Goal: Task Accomplishment & Management: Use online tool/utility

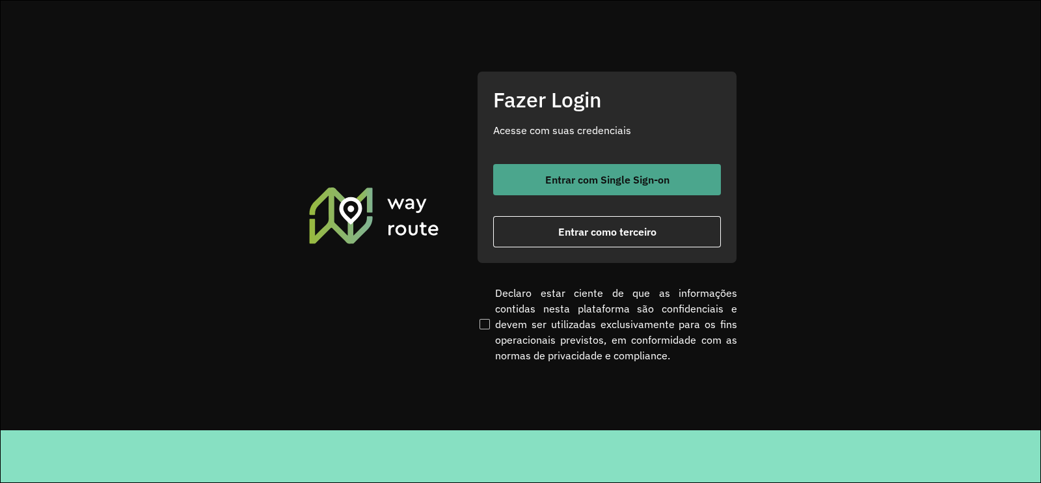
click at [617, 171] on button "Entrar com Single Sign-on" at bounding box center [607, 179] width 228 height 31
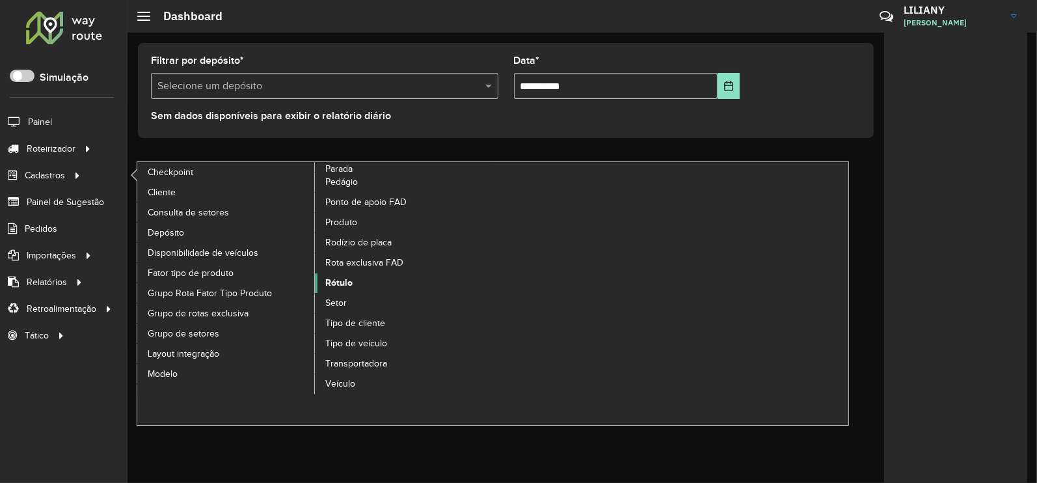
click at [335, 275] on link "Rótulo" at bounding box center [404, 283] width 178 height 20
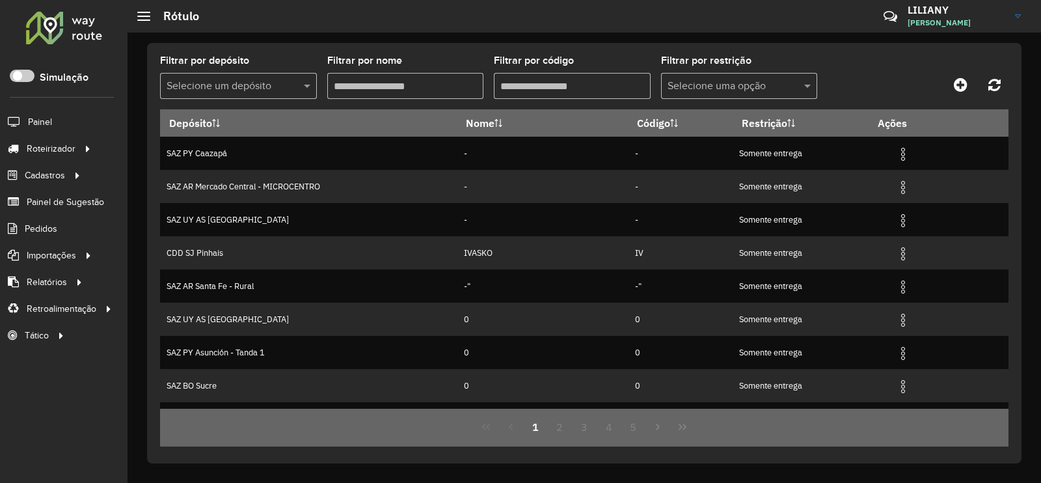
click at [264, 87] on input "text" at bounding box center [226, 87] width 118 height 16
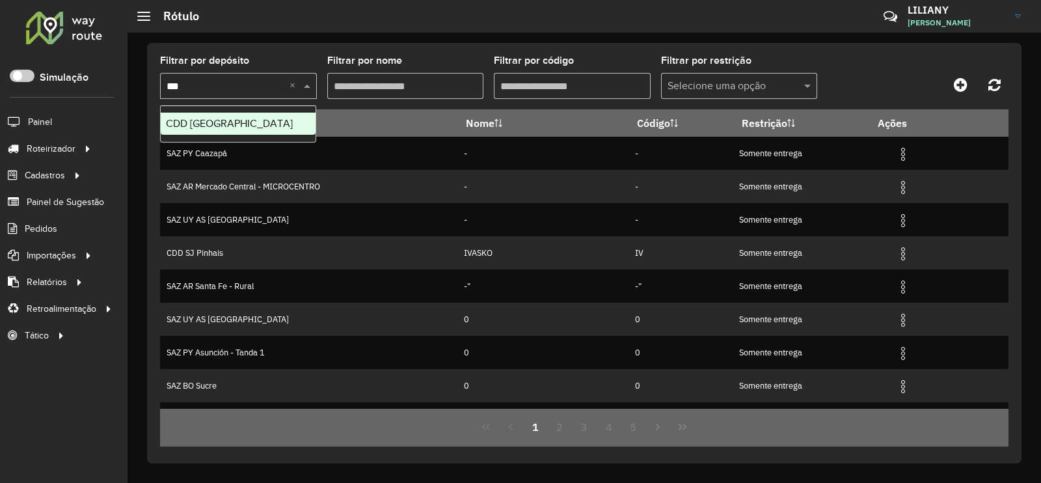
type input "****"
click at [223, 115] on div "CDD [GEOGRAPHIC_DATA]" at bounding box center [238, 124] width 155 height 22
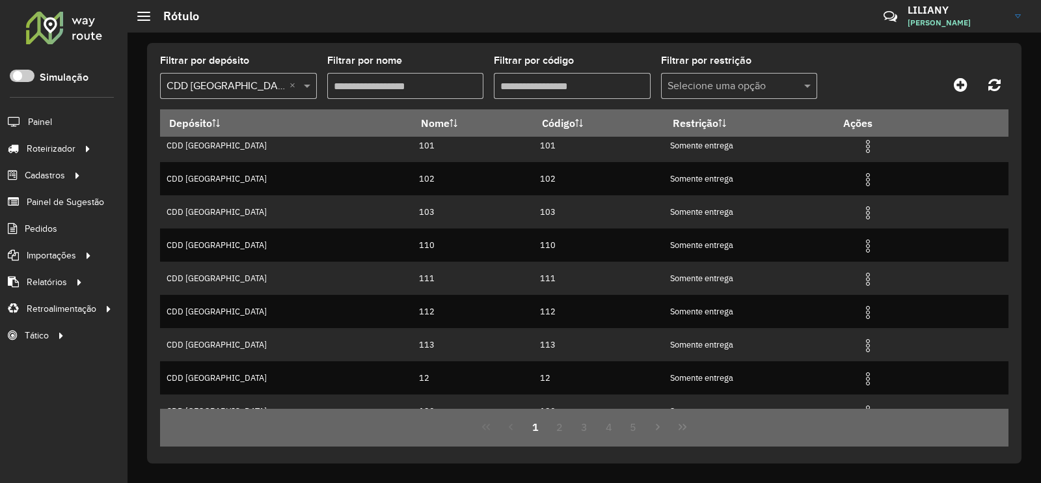
scroll to position [126, 0]
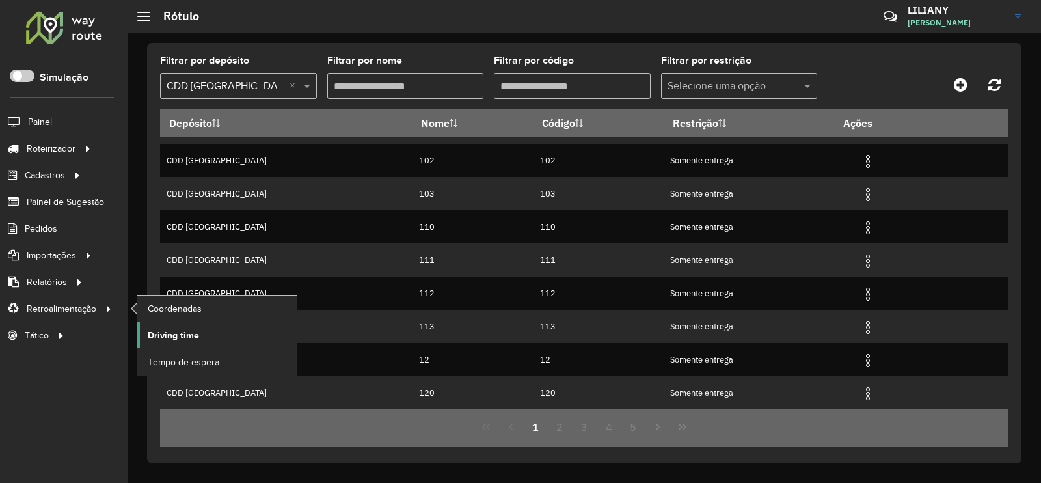
click at [191, 332] on span "Driving time" at bounding box center [173, 336] width 51 height 14
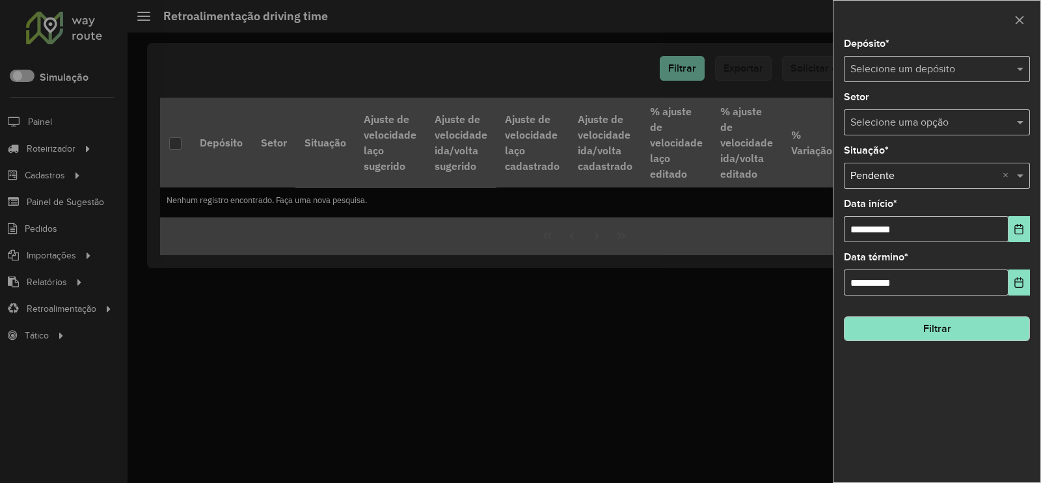
click at [908, 70] on input "text" at bounding box center [923, 70] width 147 height 16
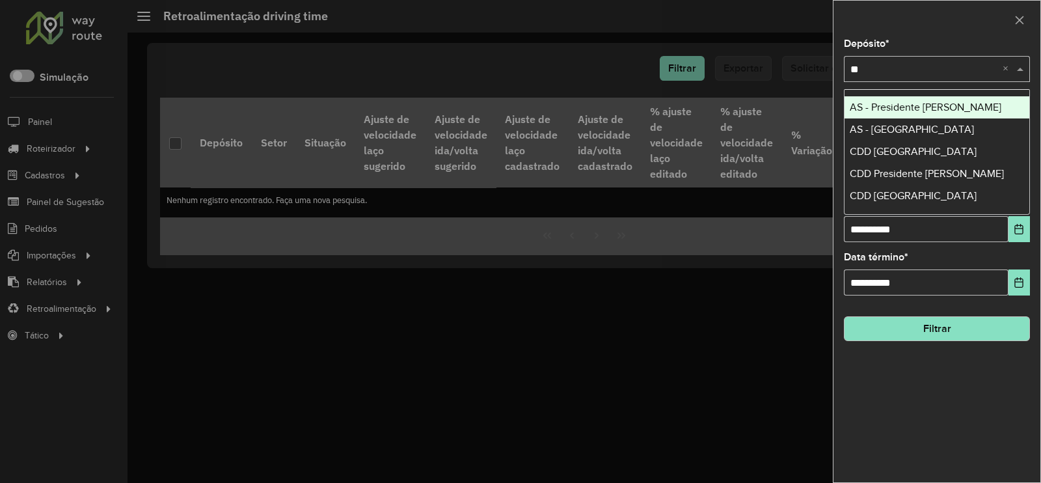
type input "***"
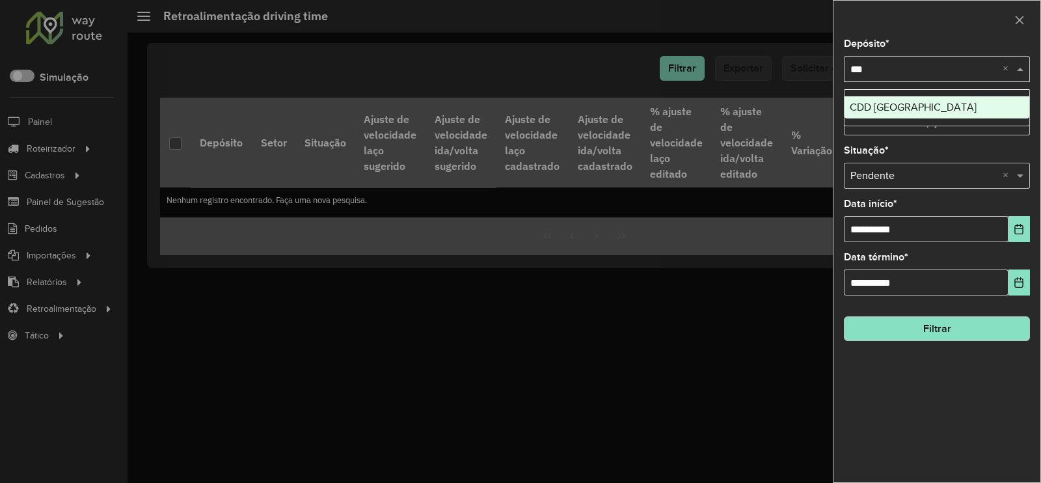
click at [903, 106] on span "CDD [GEOGRAPHIC_DATA]" at bounding box center [913, 107] width 127 height 11
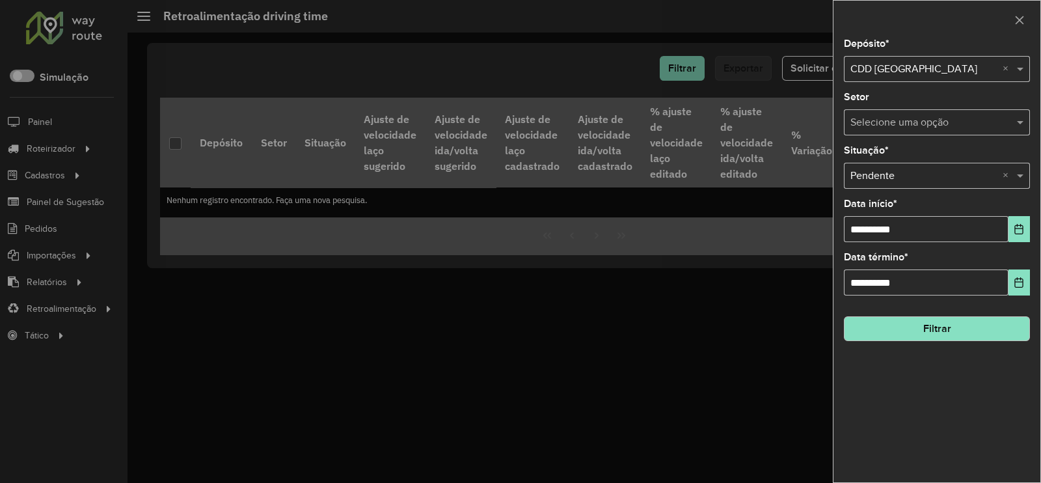
click at [951, 328] on button "Filtrar" at bounding box center [937, 328] width 186 height 25
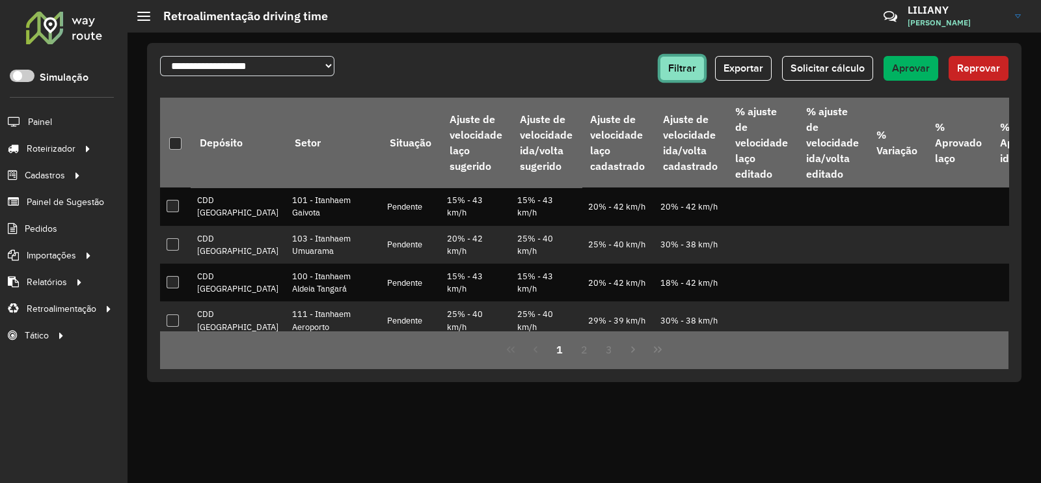
click at [683, 69] on span "Filtrar" at bounding box center [682, 67] width 28 height 11
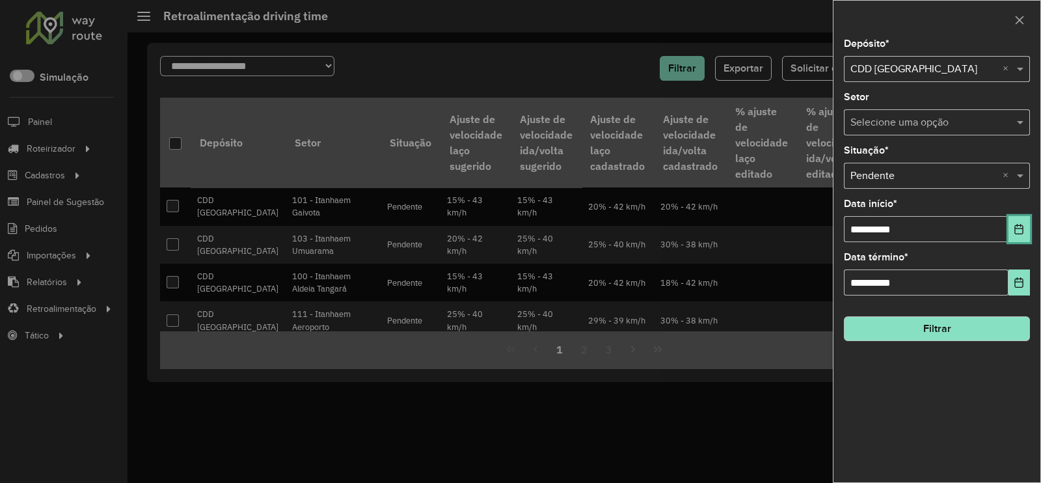
click at [1027, 233] on button "Choose Date" at bounding box center [1019, 229] width 21 height 26
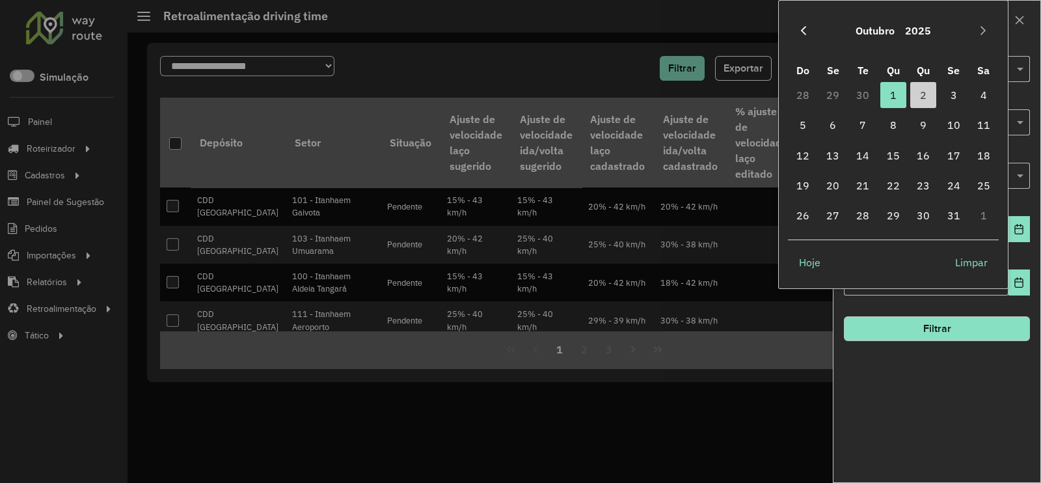
click at [807, 33] on icon "Previous Month" at bounding box center [803, 30] width 10 height 10
click at [834, 96] on span "1" at bounding box center [833, 95] width 26 height 26
type input "**********"
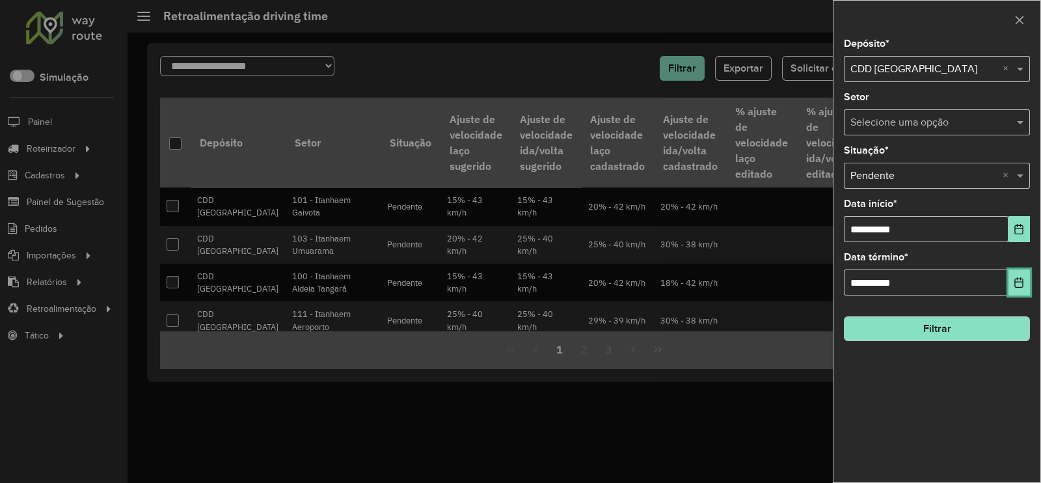
click at [1022, 279] on icon "Choose Date" at bounding box center [1019, 282] width 8 height 10
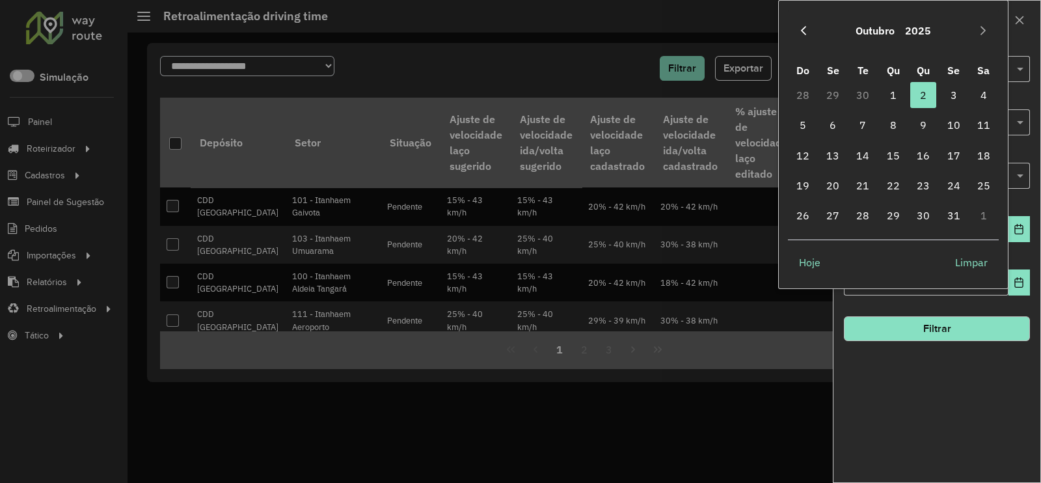
click at [798, 23] on button "Previous Month" at bounding box center [803, 30] width 21 height 21
click at [834, 100] on span "1" at bounding box center [833, 95] width 26 height 26
type input "**********"
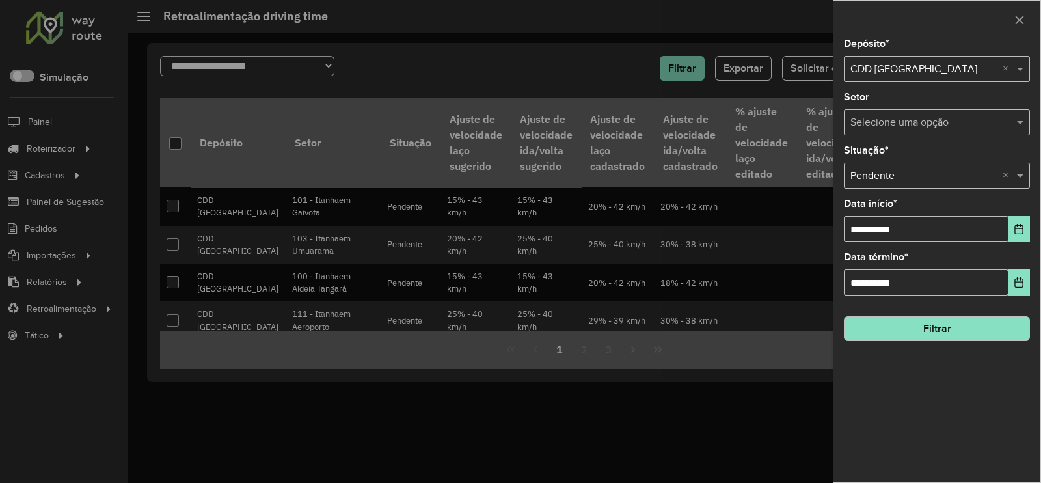
click at [917, 330] on button "Filtrar" at bounding box center [937, 328] width 186 height 25
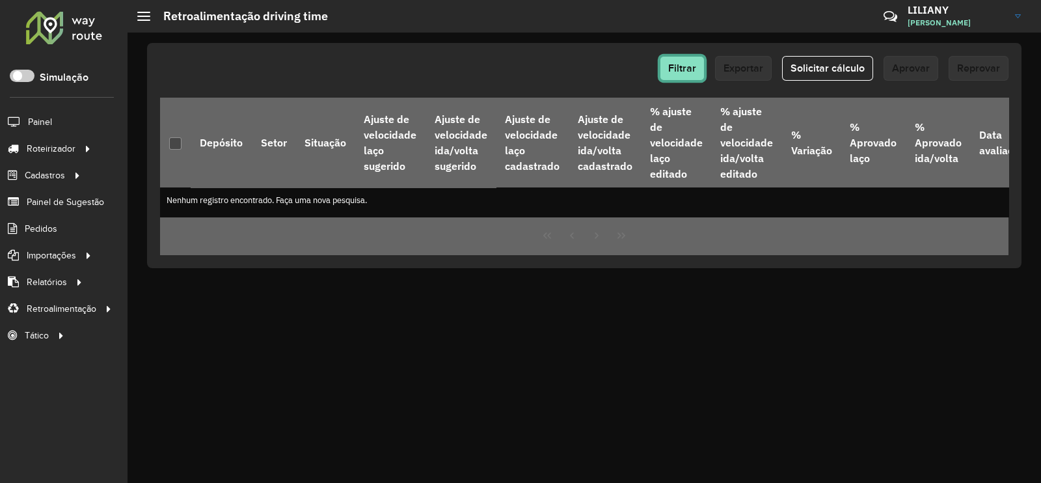
click at [687, 65] on span "Filtrar" at bounding box center [682, 67] width 28 height 11
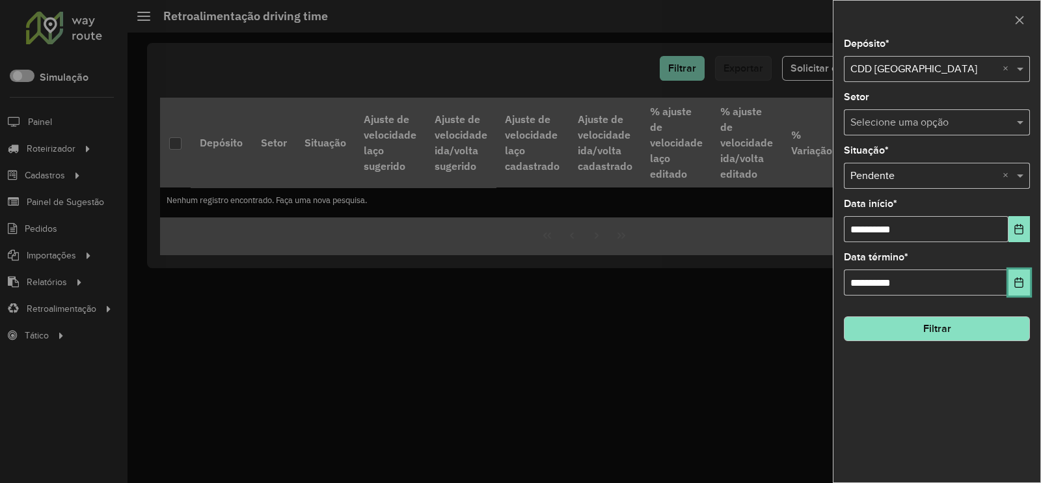
click at [1024, 286] on icon "Choose Date" at bounding box center [1019, 282] width 8 height 10
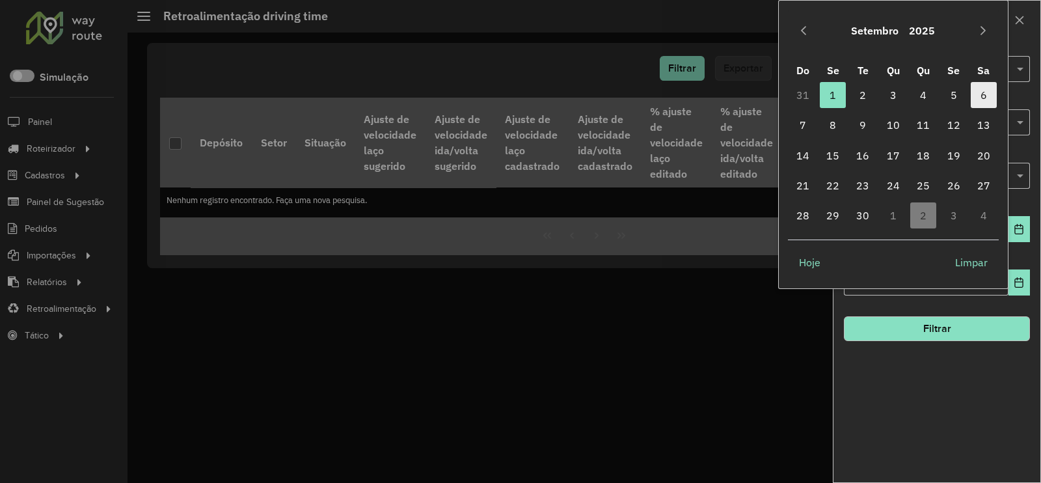
click at [983, 99] on span "6" at bounding box center [984, 95] width 26 height 26
type input "**********"
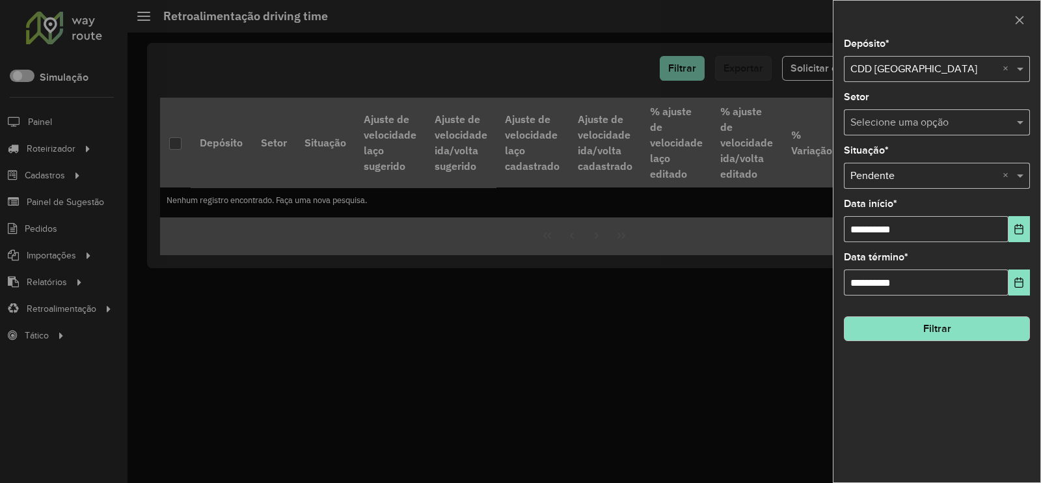
click at [936, 327] on button "Filtrar" at bounding box center [937, 328] width 186 height 25
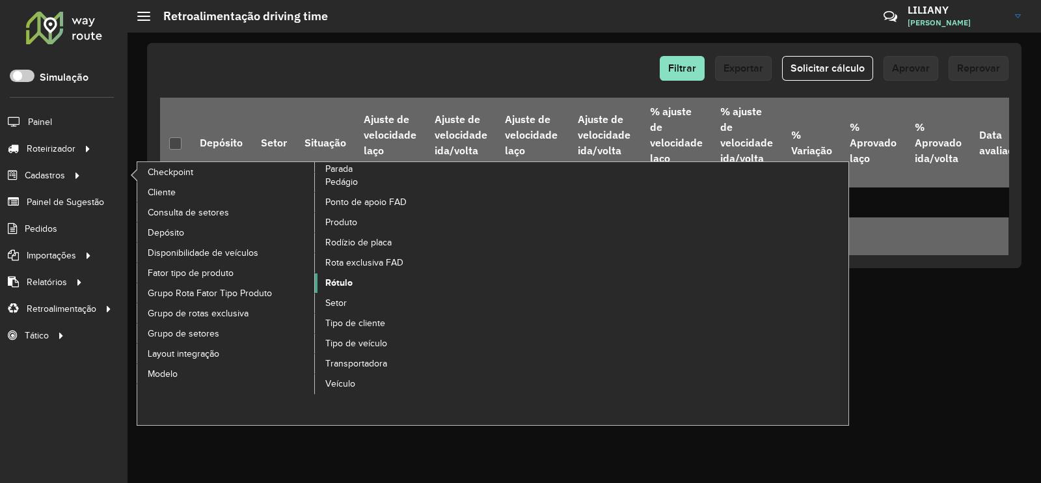
click at [339, 274] on link "Rótulo" at bounding box center [404, 283] width 178 height 20
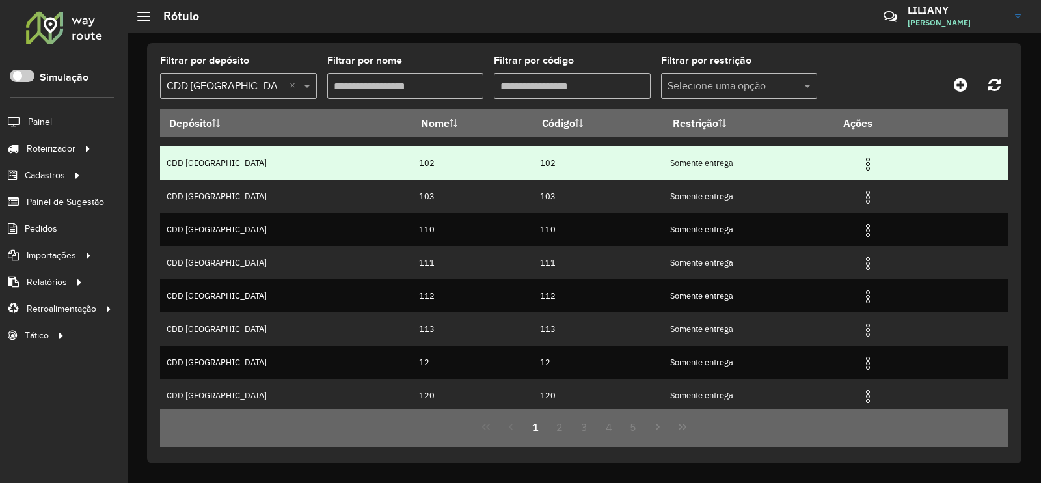
scroll to position [126, 0]
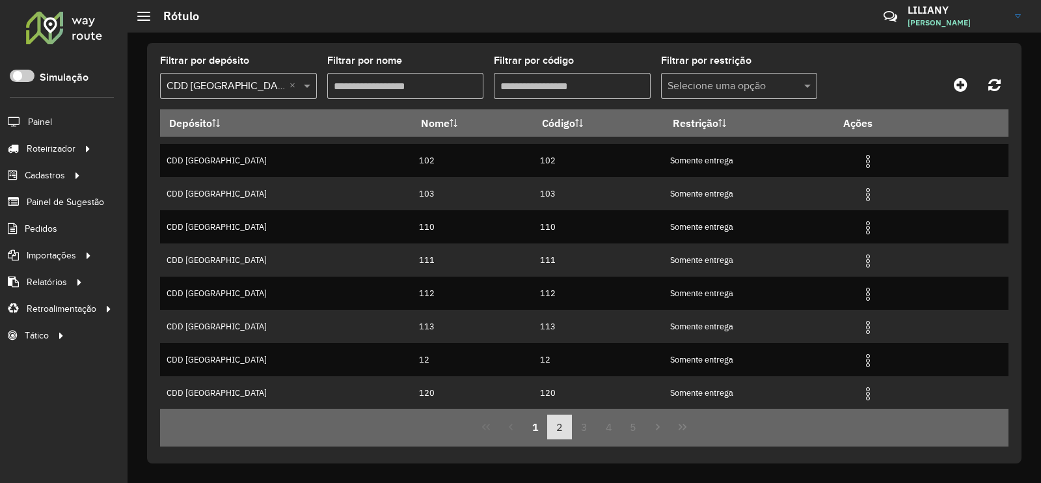
click at [565, 424] on button "2" at bounding box center [559, 426] width 25 height 25
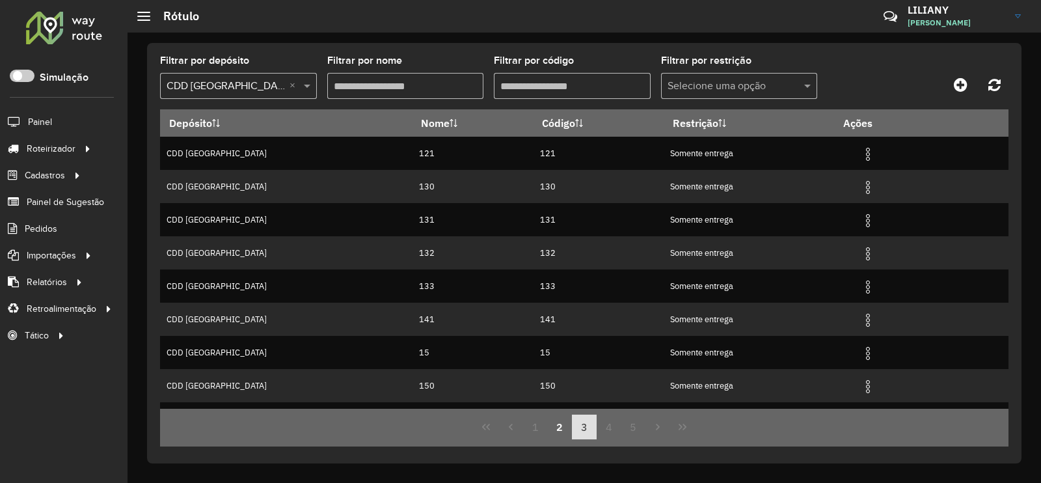
click at [590, 435] on button "3" at bounding box center [584, 426] width 25 height 25
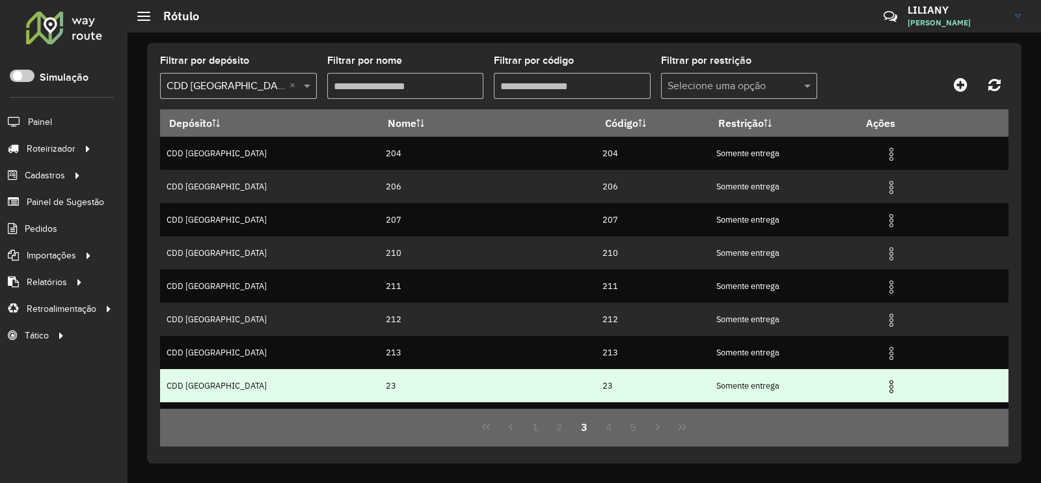
scroll to position [126, 0]
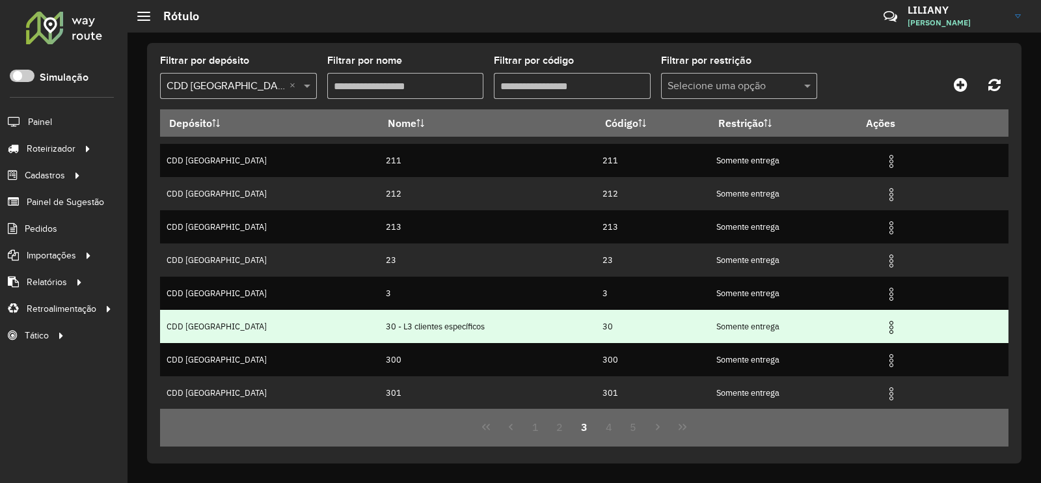
click at [884, 325] on img at bounding box center [892, 327] width 16 height 16
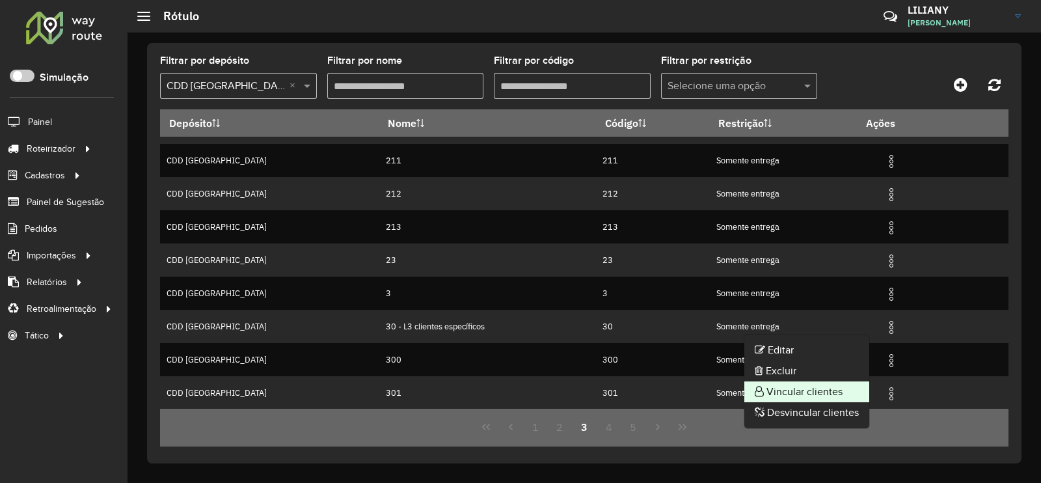
click at [834, 390] on li "Vincular clientes" at bounding box center [806, 391] width 125 height 21
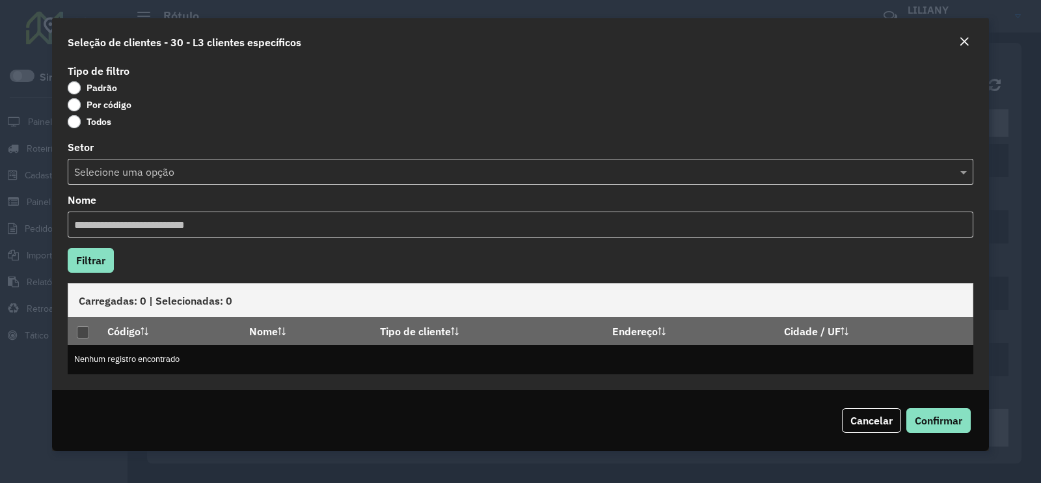
click at [111, 104] on label "Por código" at bounding box center [100, 104] width 64 height 13
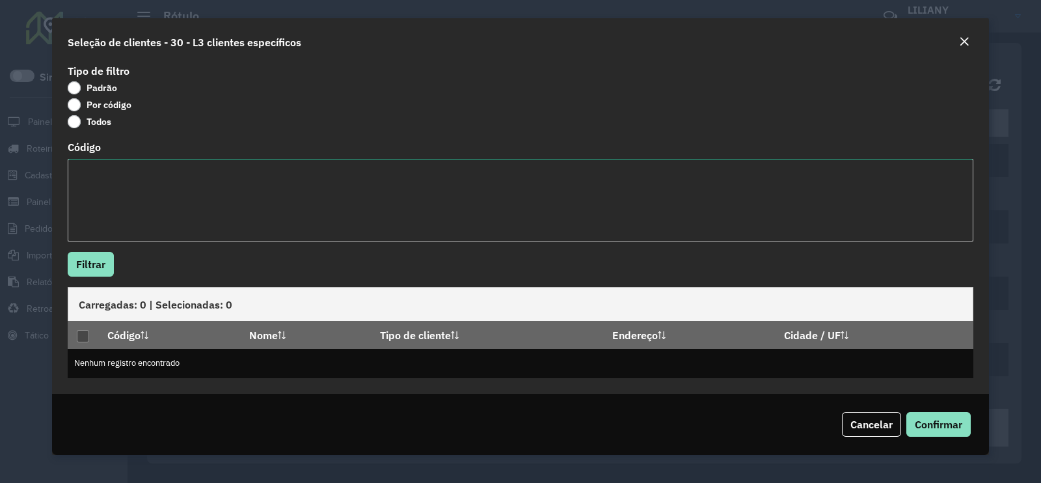
click at [127, 192] on textarea "Código" at bounding box center [521, 200] width 906 height 83
paste textarea "******** ******** ******** ******** ******** ******** ******** ******** *******…"
type textarea "******** ******** ******** ******** ******** ******** ******** ******** *******…"
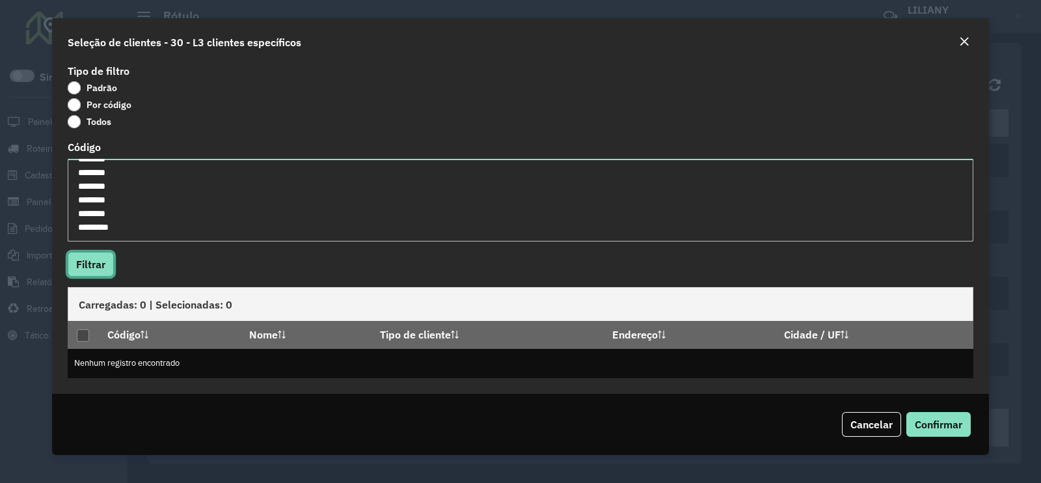
click at [84, 261] on button "Filtrar" at bounding box center [91, 264] width 46 height 25
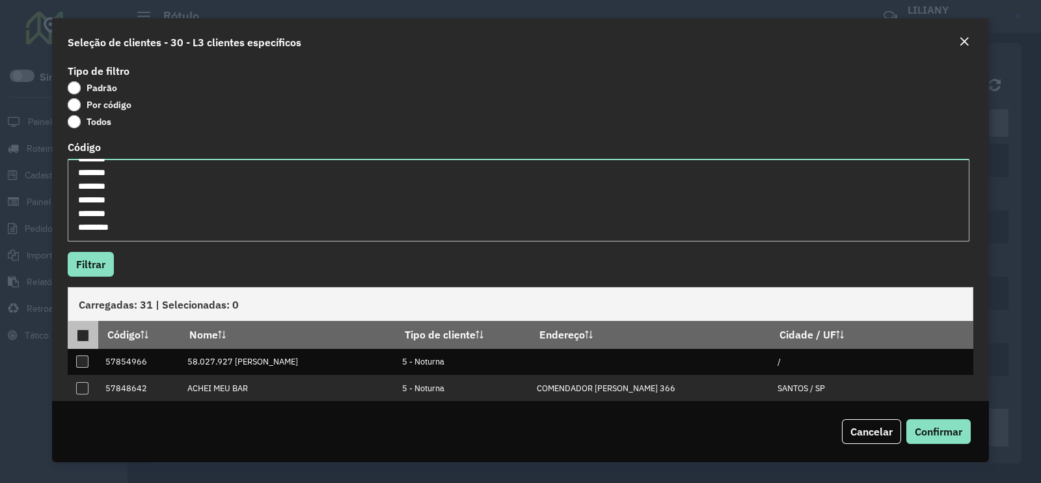
click at [85, 329] on p-tableheadercheckbox at bounding box center [83, 334] width 13 height 13
click at [85, 334] on div at bounding box center [83, 335] width 12 height 12
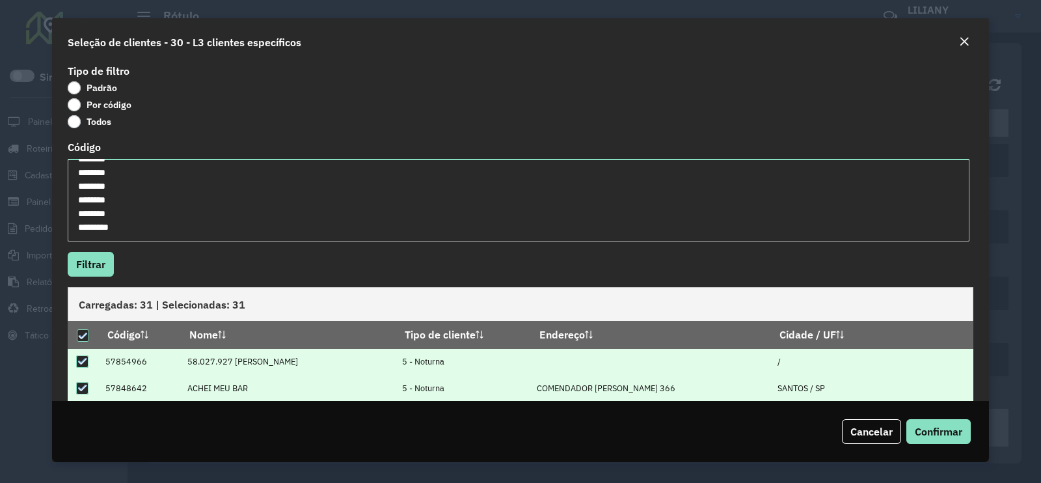
scroll to position [137, 0]
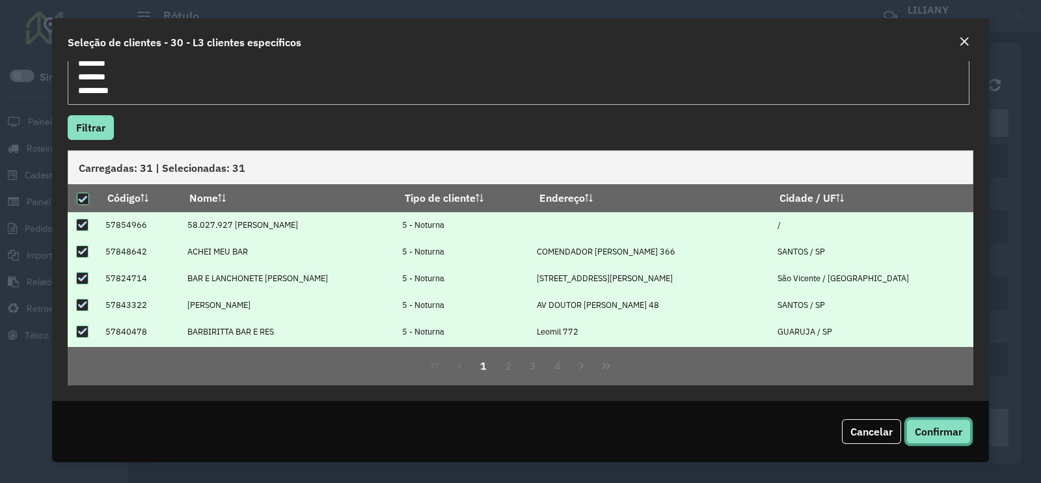
click at [930, 428] on span "Confirmar" at bounding box center [939, 431] width 48 height 13
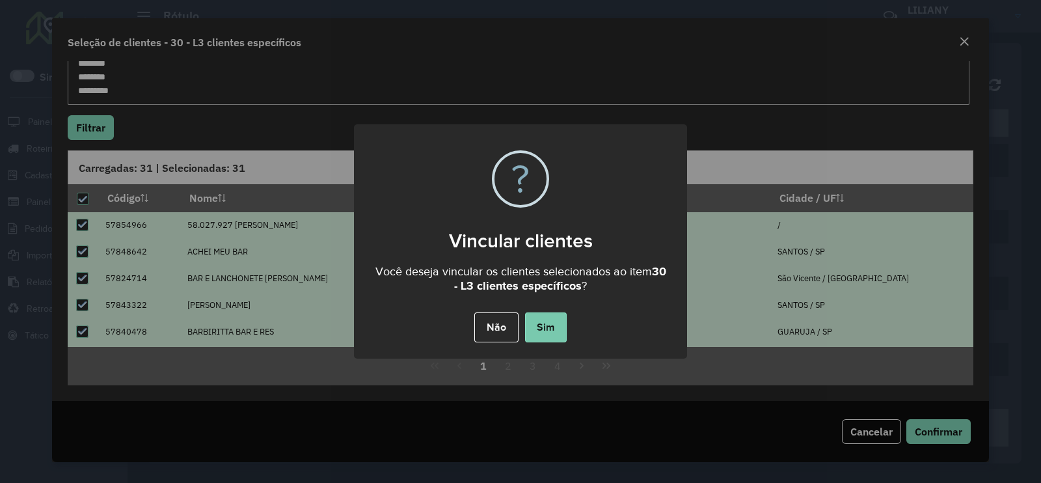
click at [561, 321] on button "Sim" at bounding box center [546, 327] width 42 height 30
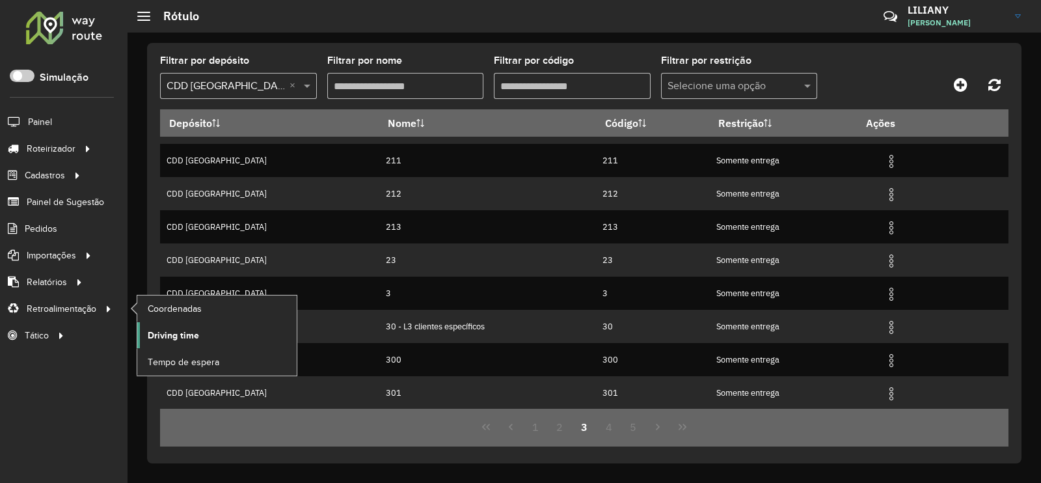
click at [185, 335] on span "Driving time" at bounding box center [173, 336] width 51 height 14
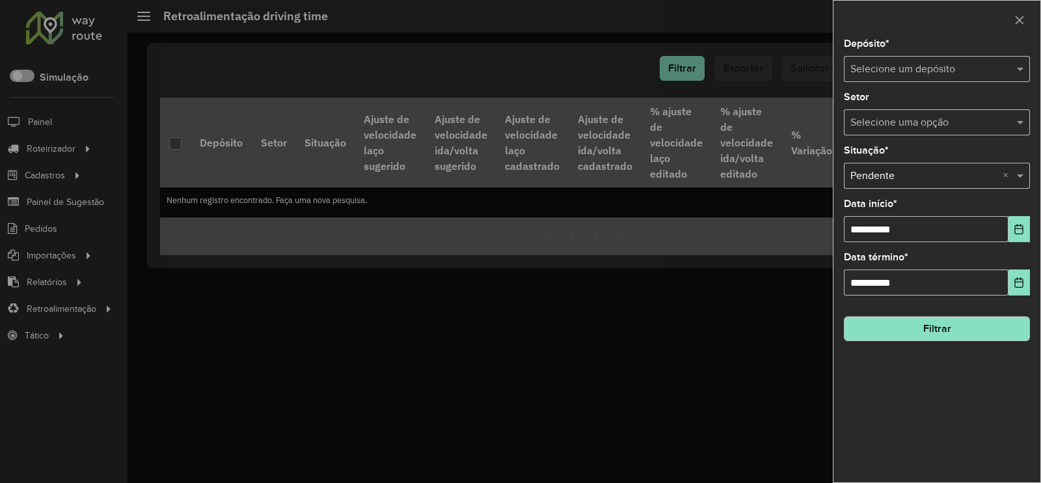
click at [895, 65] on input "text" at bounding box center [923, 70] width 147 height 16
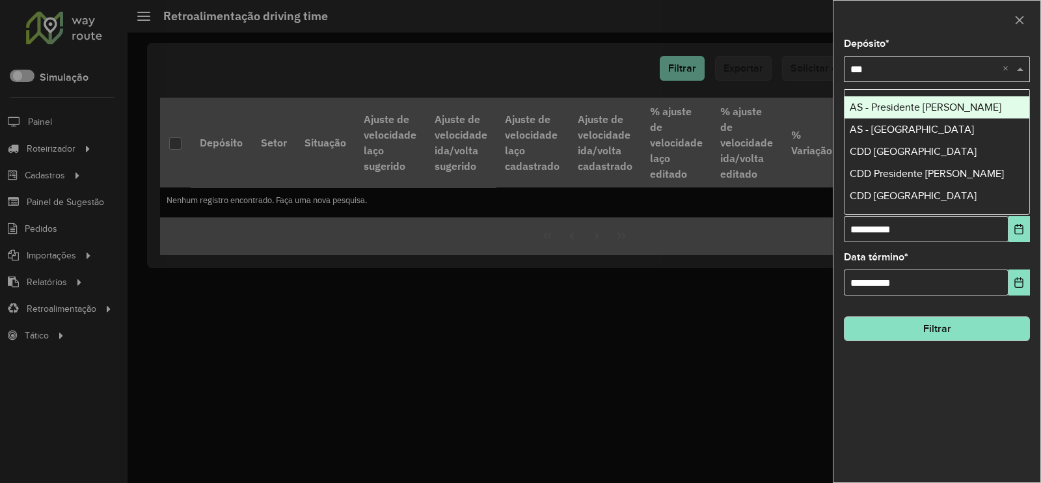
type input "****"
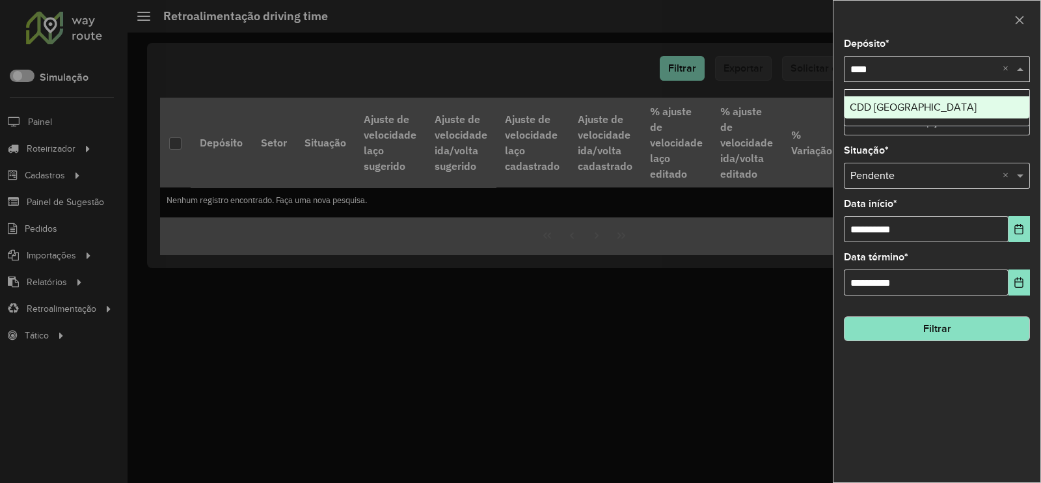
click at [897, 102] on span "CDD [GEOGRAPHIC_DATA]" at bounding box center [913, 107] width 127 height 11
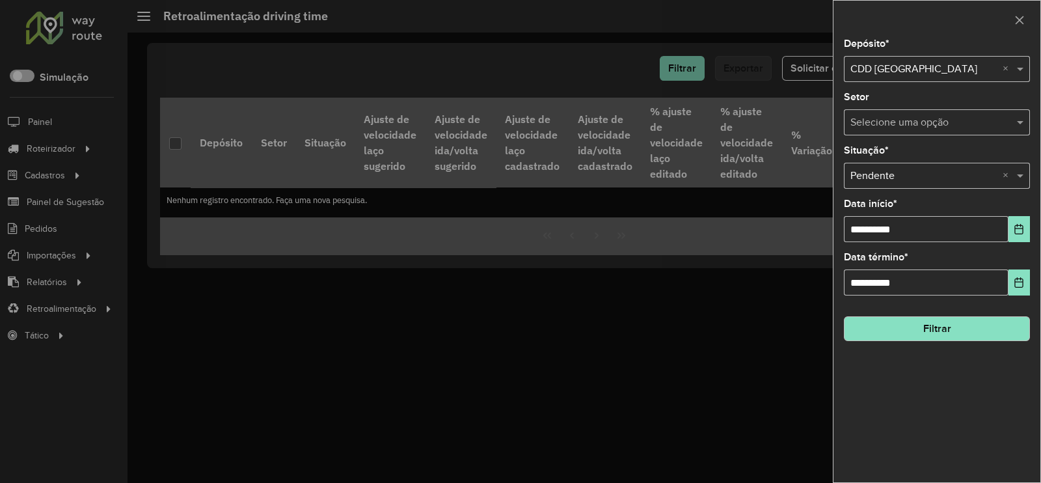
click at [934, 331] on button "Filtrar" at bounding box center [937, 328] width 186 height 25
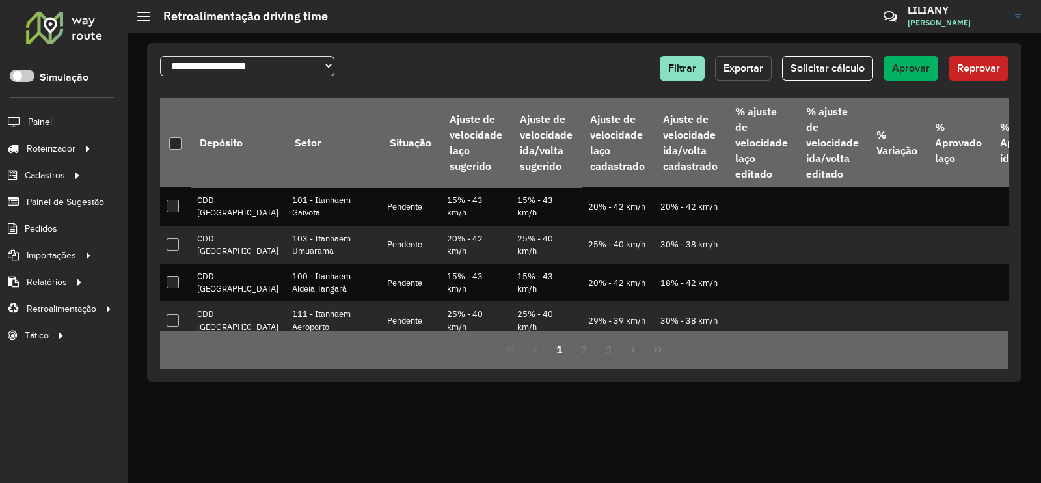
click at [746, 74] on button "Exportar" at bounding box center [743, 68] width 57 height 25
click at [681, 68] on span "Filtrar" at bounding box center [682, 67] width 28 height 11
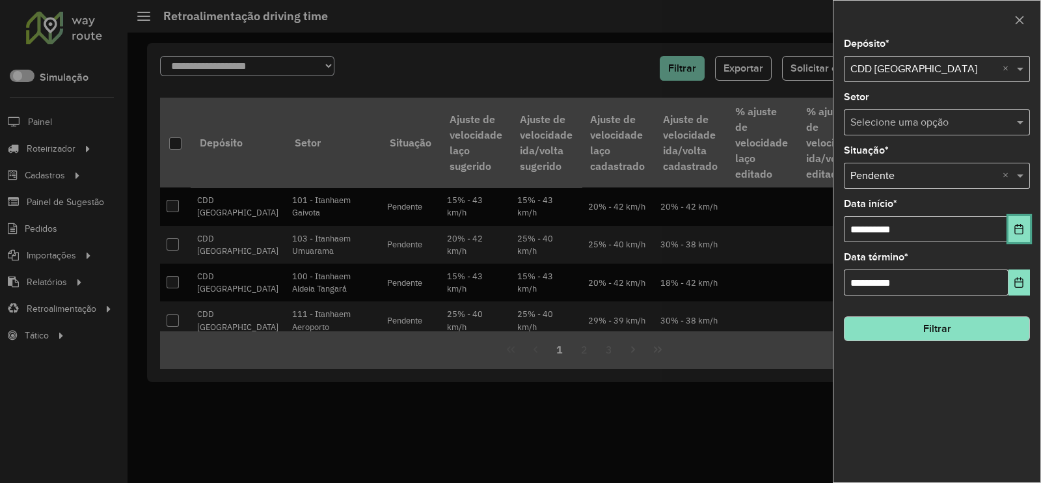
click at [1017, 223] on button "Choose Date" at bounding box center [1019, 229] width 21 height 26
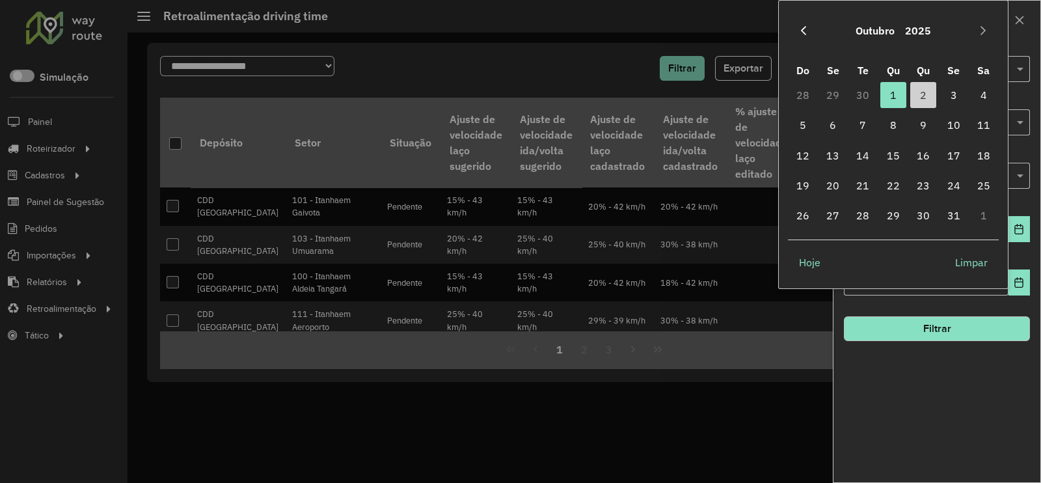
click at [798, 23] on button "Previous Month" at bounding box center [803, 30] width 21 height 21
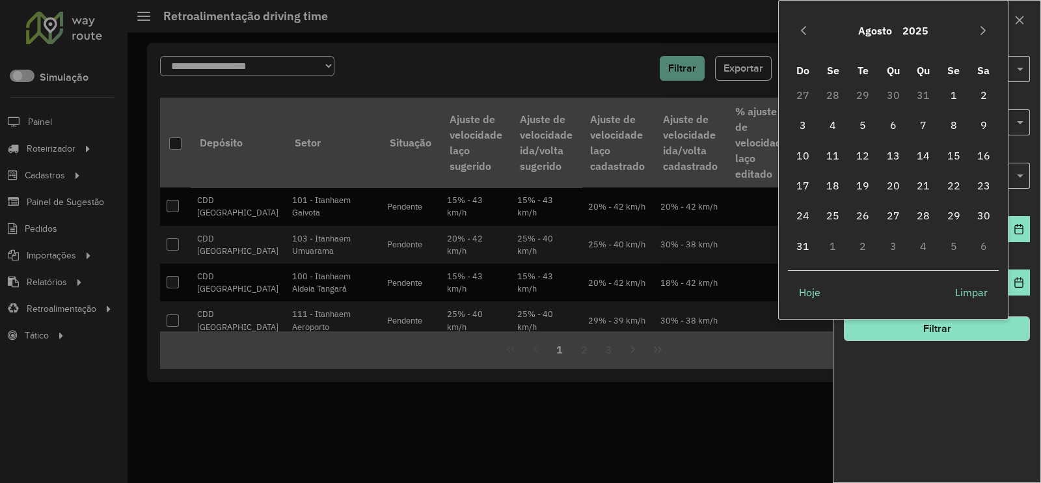
click at [798, 23] on button "Previous Month" at bounding box center [803, 30] width 21 height 21
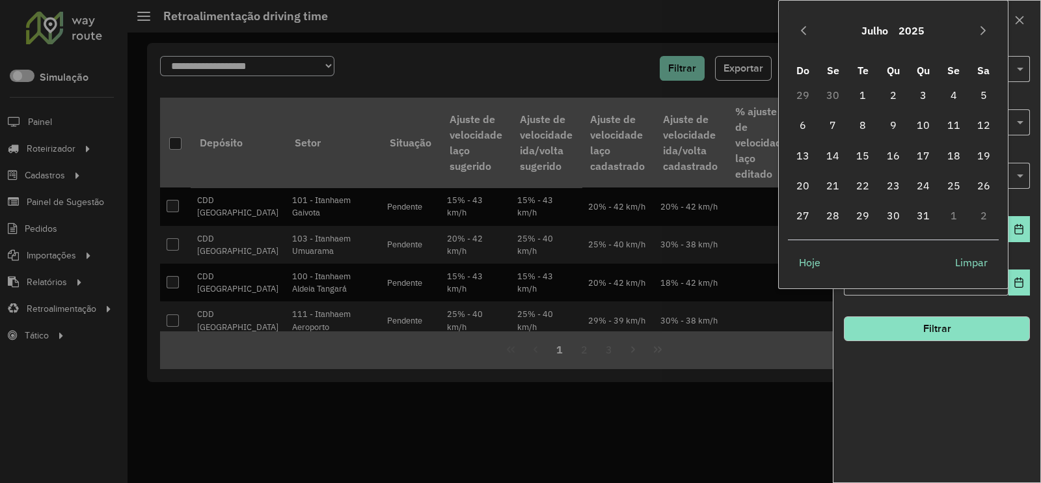
click at [798, 23] on button "Previous Month" at bounding box center [803, 30] width 21 height 21
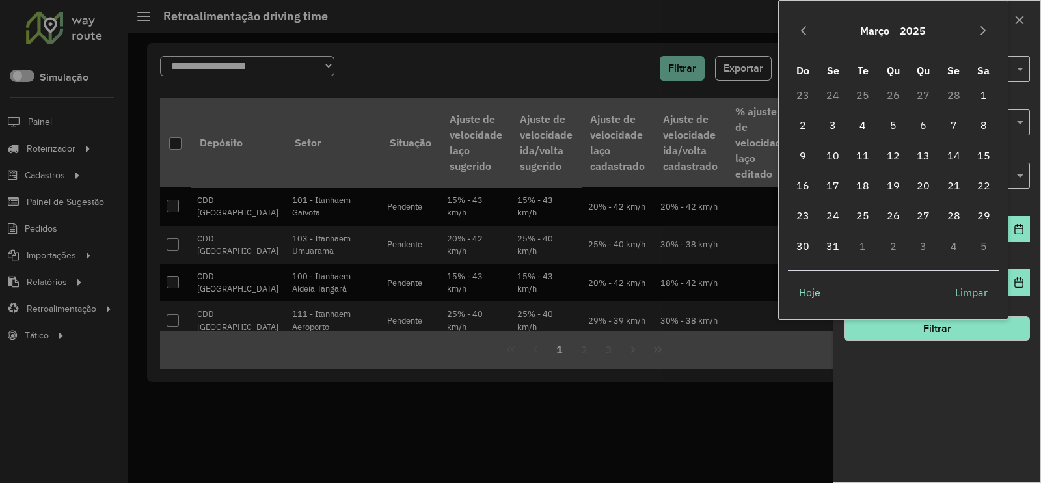
click at [798, 23] on button "Previous Month" at bounding box center [803, 30] width 21 height 21
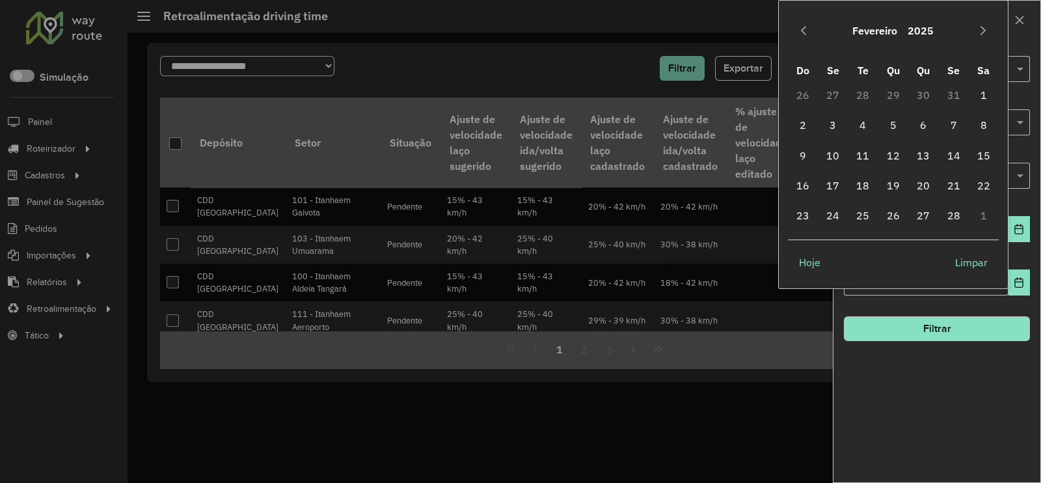
click at [798, 23] on button "Previous Month" at bounding box center [803, 30] width 21 height 21
click at [897, 92] on span "1" at bounding box center [893, 95] width 26 height 26
type input "**********"
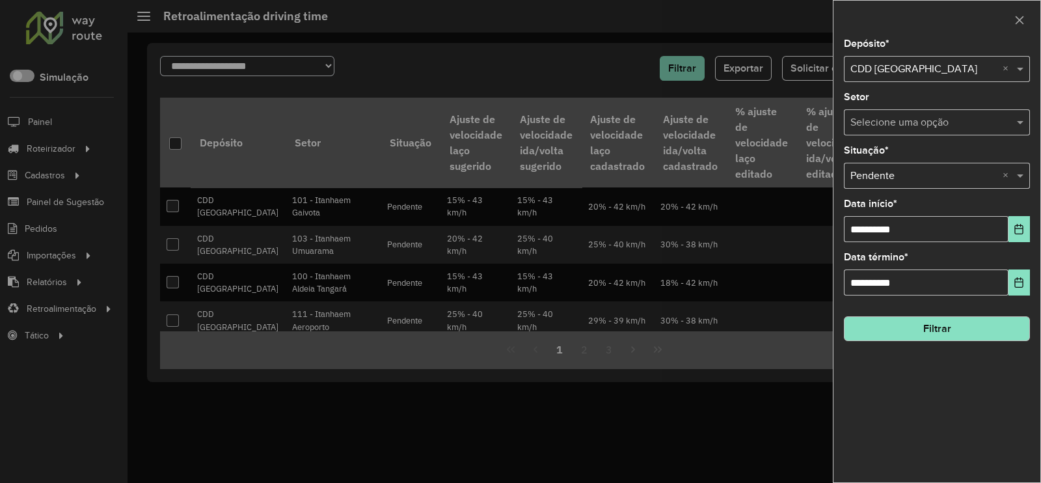
click at [964, 329] on button "Filtrar" at bounding box center [937, 328] width 186 height 25
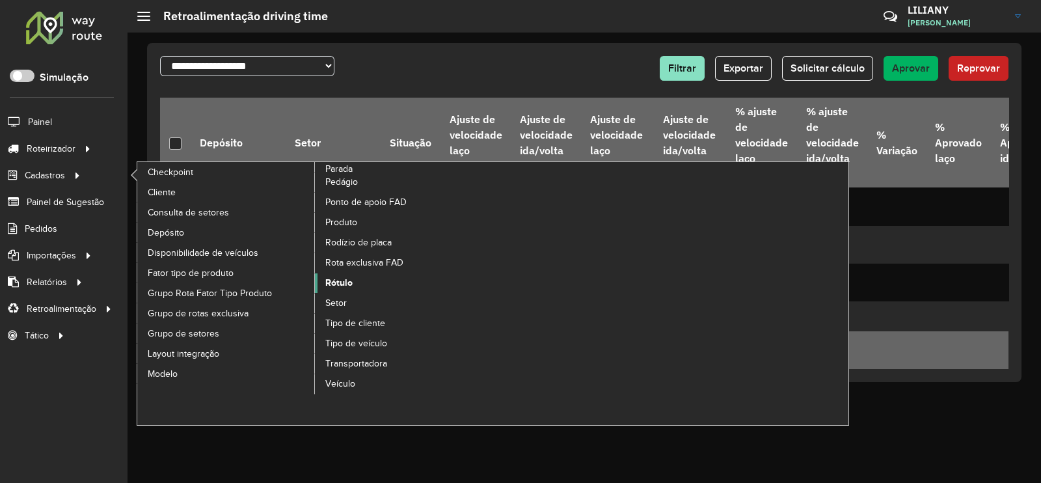
click at [346, 277] on span "Rótulo" at bounding box center [338, 283] width 27 height 14
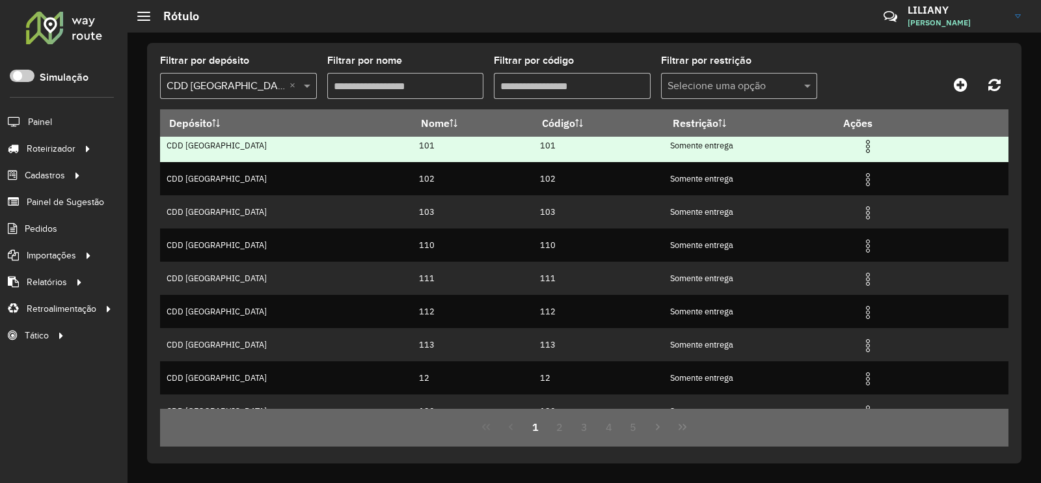
scroll to position [126, 0]
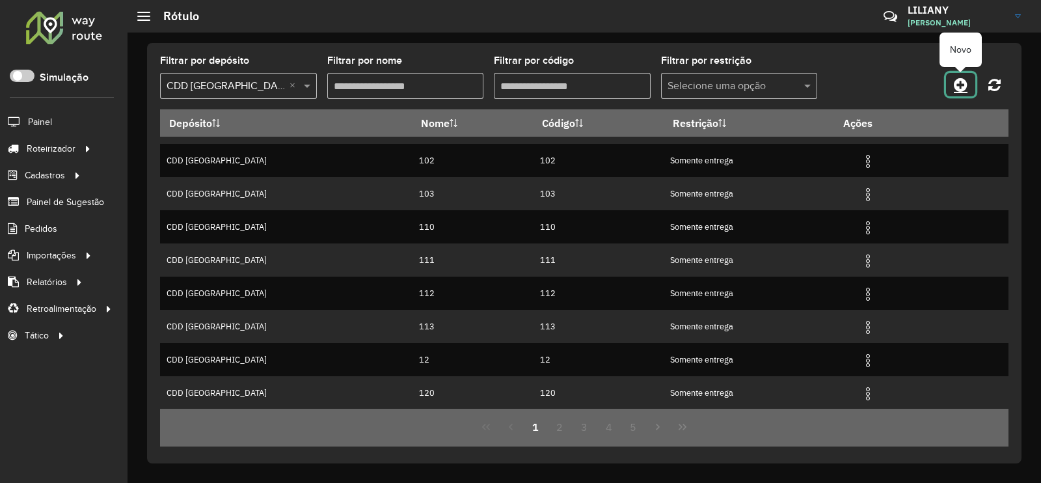
click at [958, 82] on icon at bounding box center [961, 85] width 14 height 16
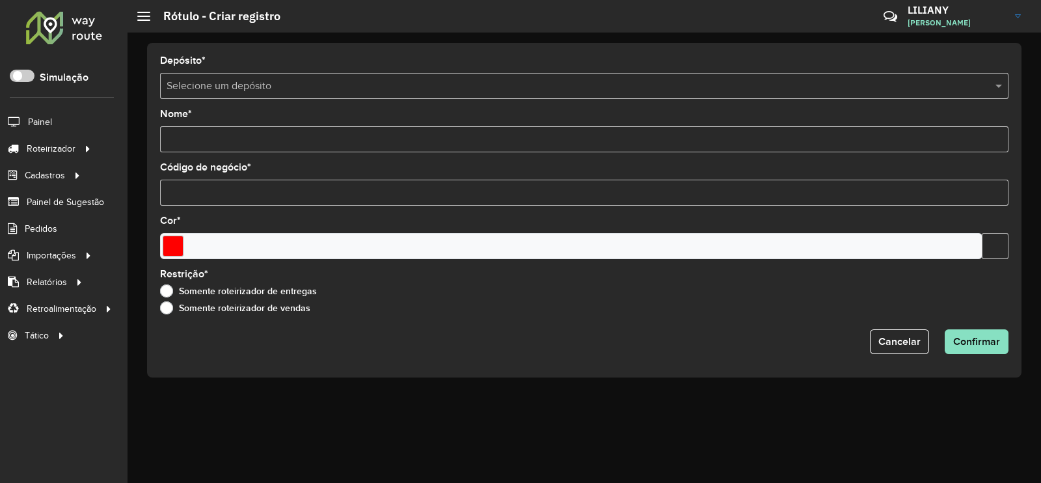
click at [193, 80] on input "text" at bounding box center [571, 87] width 809 height 16
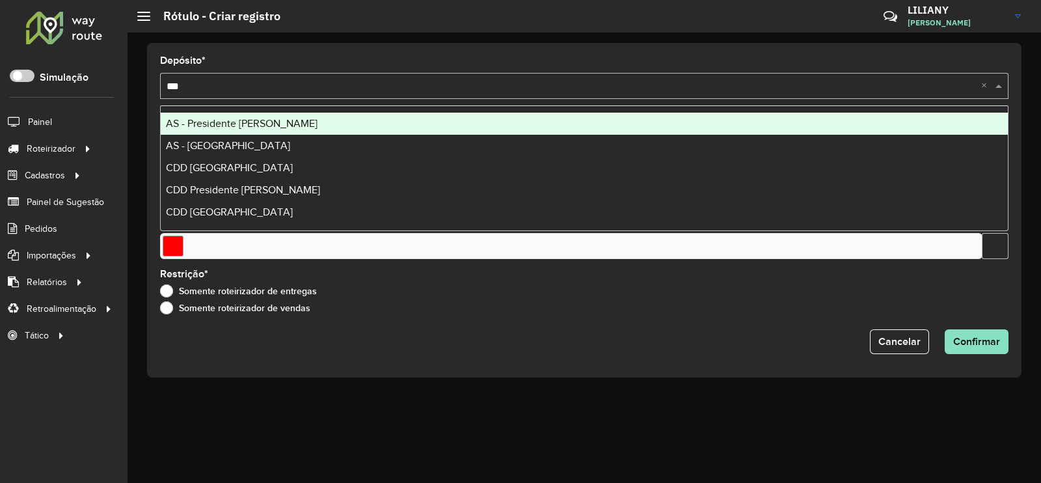
type input "****"
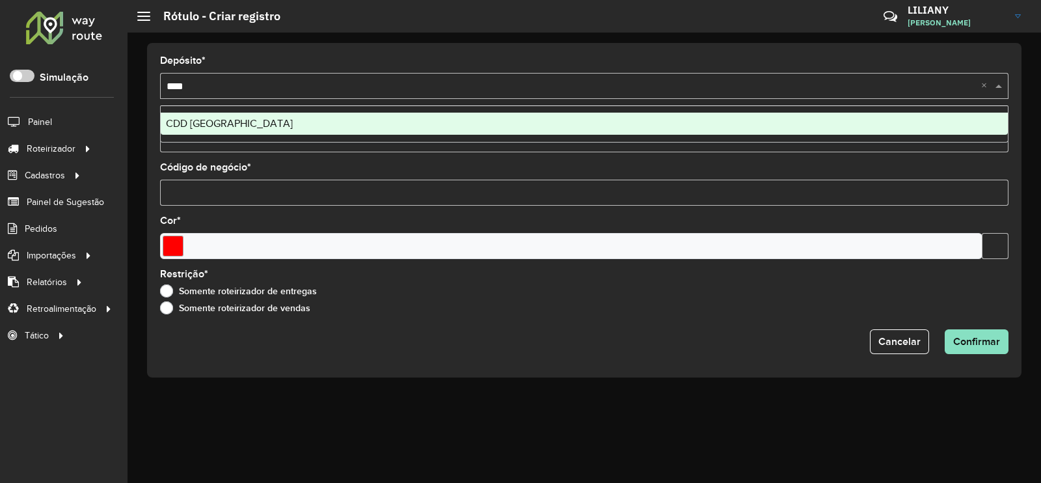
click at [202, 118] on span "CDD [GEOGRAPHIC_DATA]" at bounding box center [229, 123] width 127 height 11
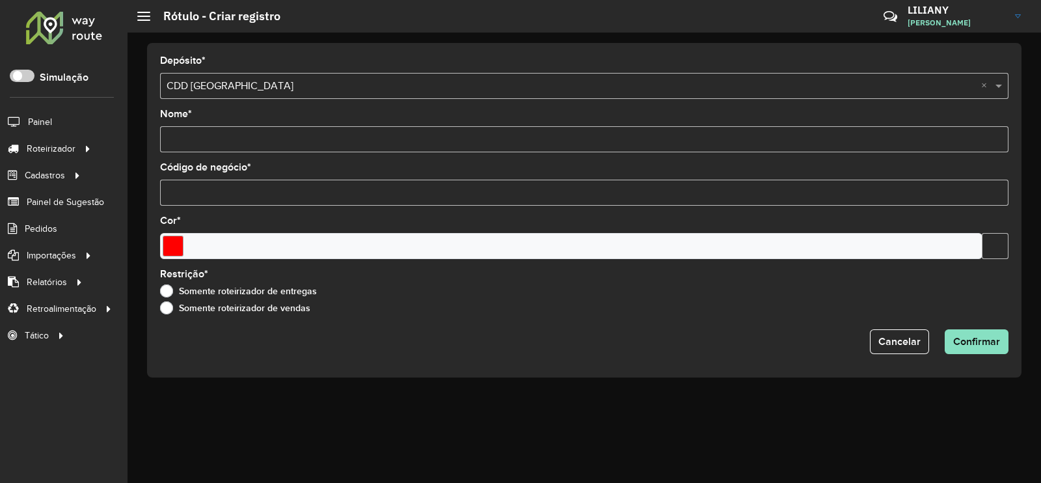
click at [202, 134] on input "Nome *" at bounding box center [584, 139] width 849 height 26
type input "***"
click at [204, 191] on input "Código de negócio *" at bounding box center [584, 193] width 849 height 26
type input "***"
click at [172, 241] on input "Select a color" at bounding box center [173, 246] width 21 height 21
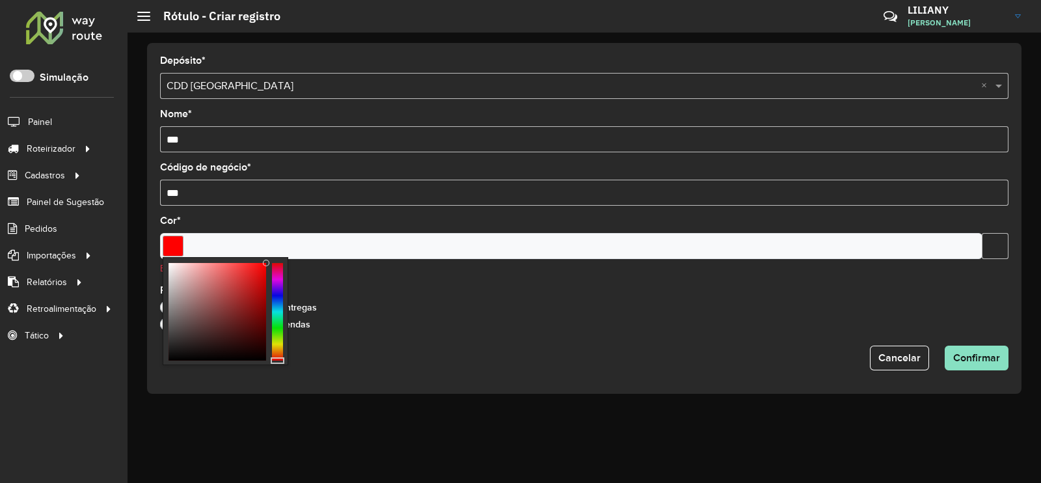
type input "*******"
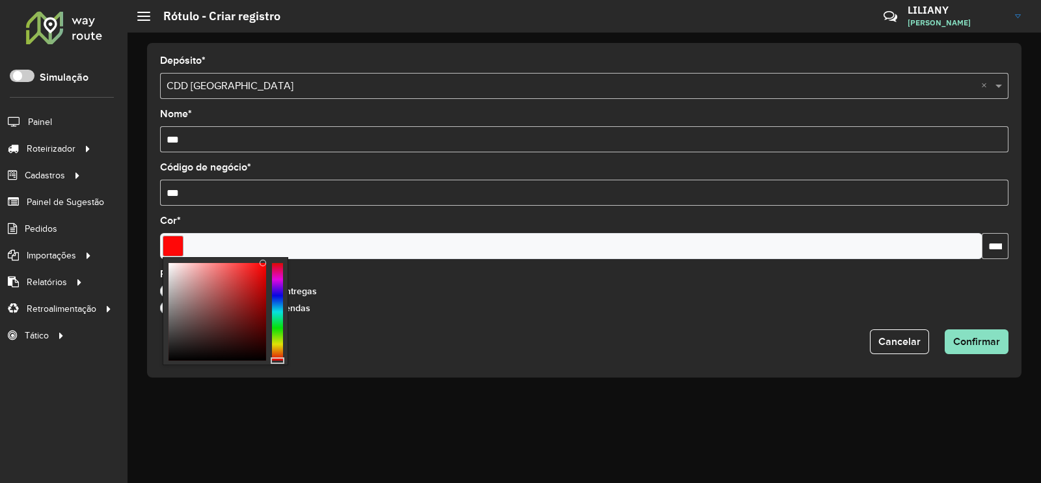
click at [264, 262] on div at bounding box center [263, 263] width 7 height 7
click at [958, 333] on button "Confirmar" at bounding box center [977, 341] width 64 height 25
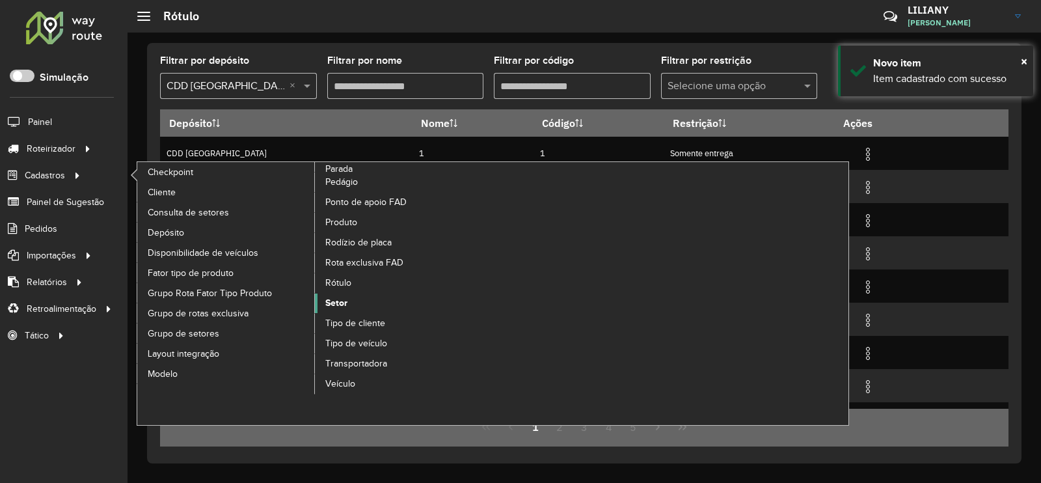
click at [343, 294] on link "Setor" at bounding box center [404, 303] width 178 height 20
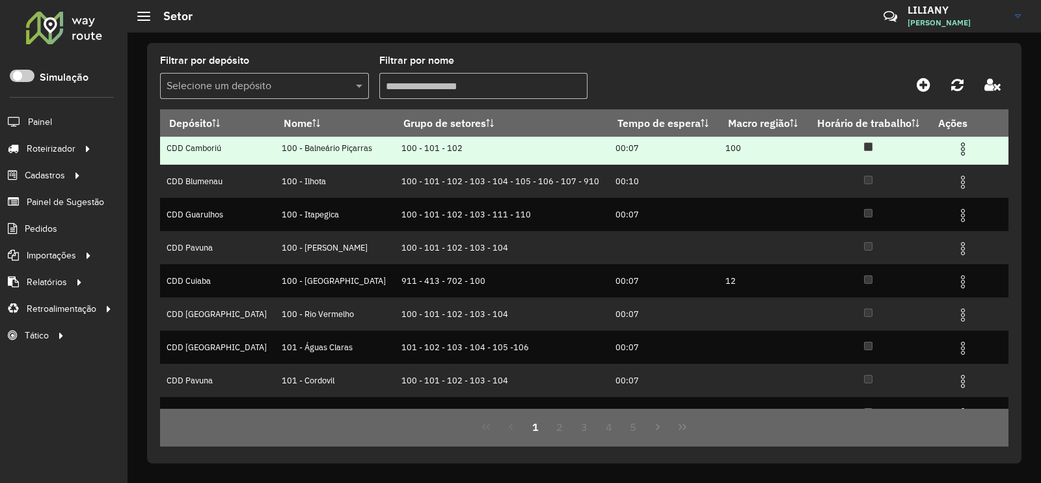
scroll to position [126, 0]
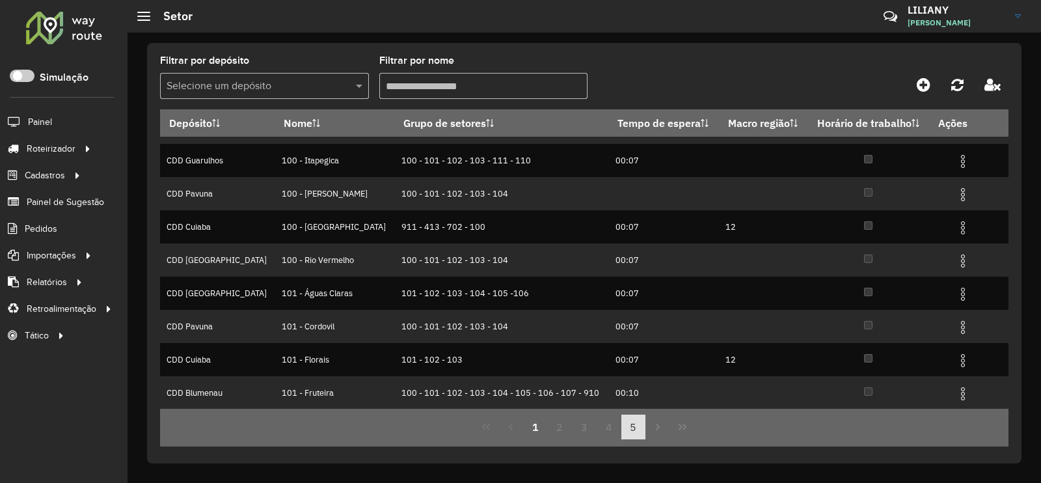
click at [632, 431] on button "5" at bounding box center [633, 426] width 25 height 25
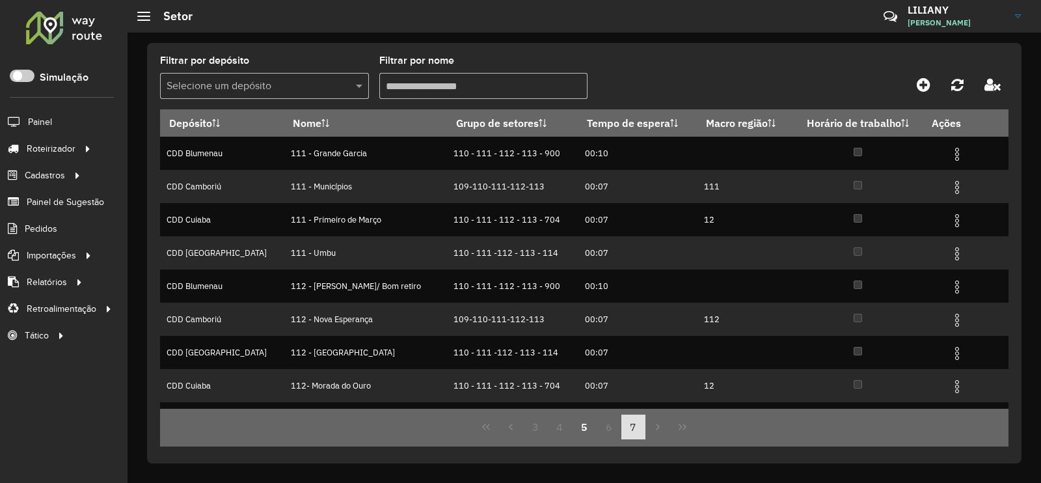
click at [639, 431] on button "7" at bounding box center [633, 426] width 25 height 25
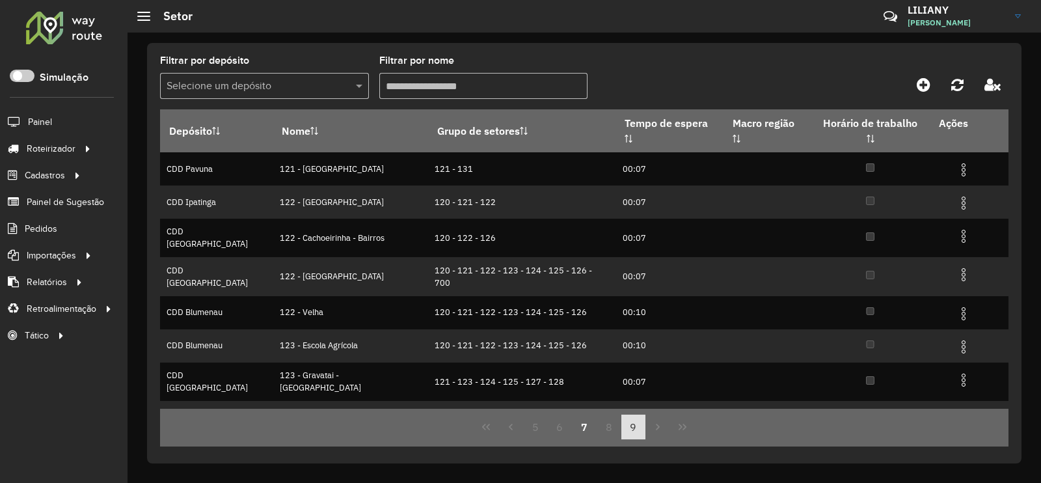
click at [635, 428] on button "9" at bounding box center [633, 426] width 25 height 25
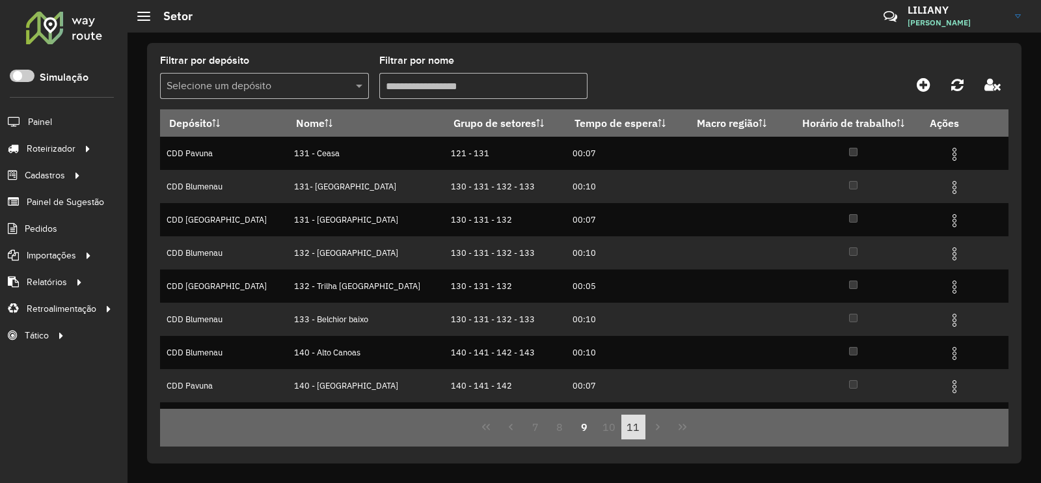
click at [634, 431] on button "11" at bounding box center [633, 426] width 25 height 25
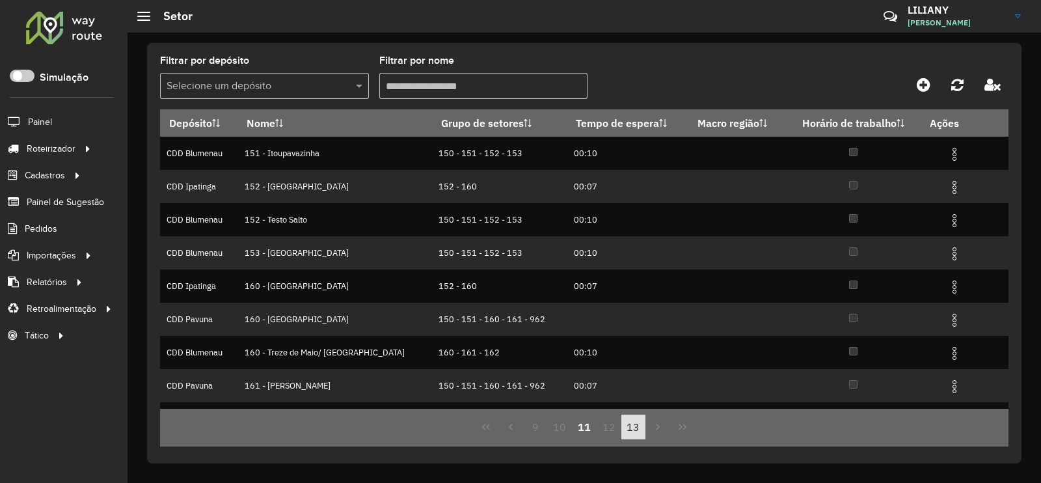
click at [633, 425] on button "13" at bounding box center [633, 426] width 25 height 25
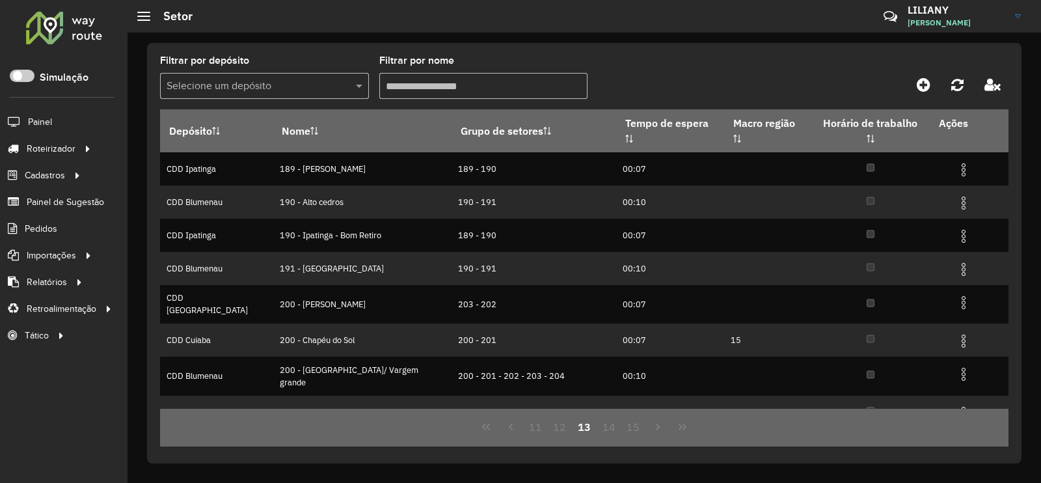
click at [250, 88] on input "text" at bounding box center [252, 87] width 170 height 16
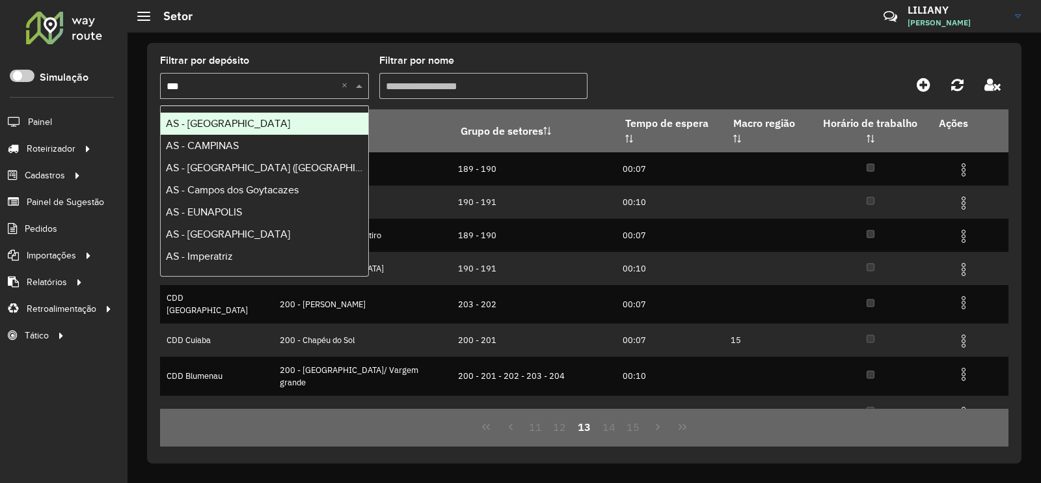
type input "****"
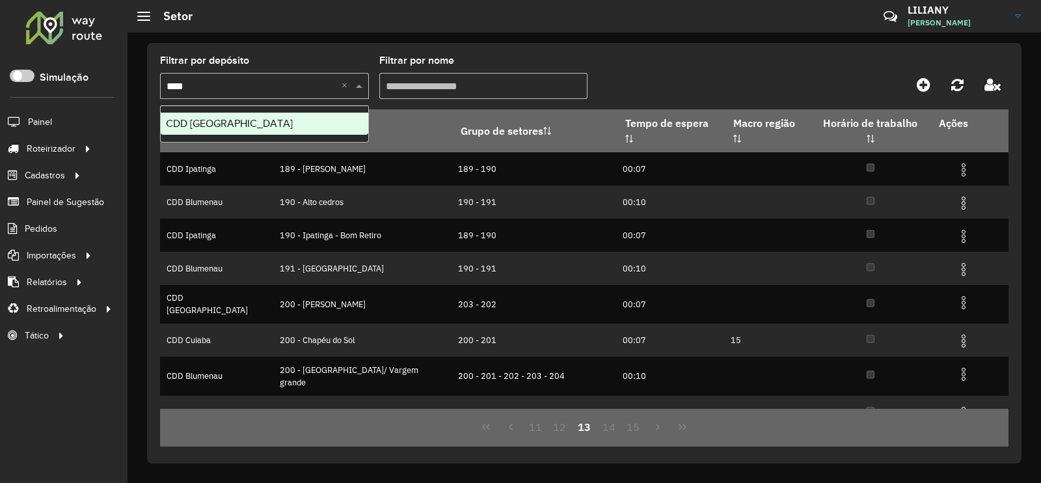
click at [248, 113] on div "CDD [GEOGRAPHIC_DATA]" at bounding box center [265, 124] width 208 height 22
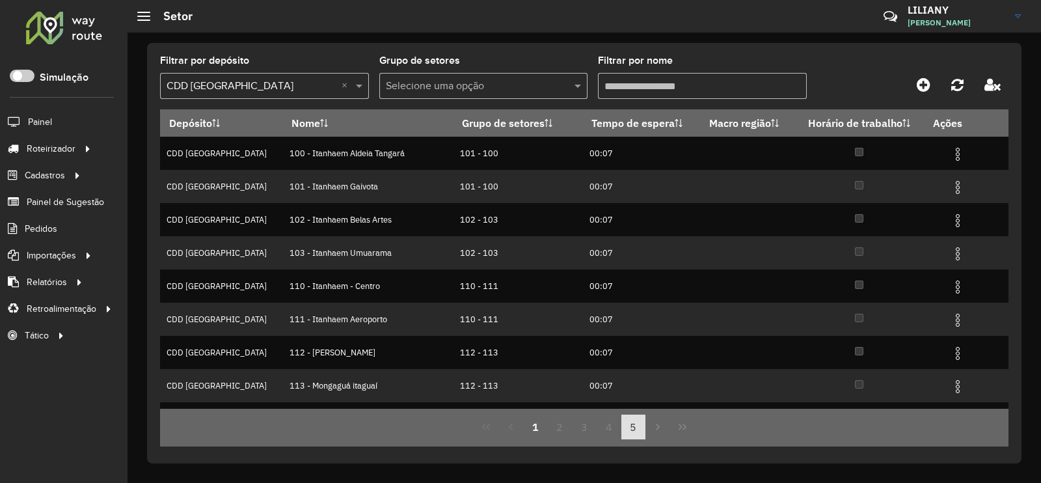
scroll to position [126, 0]
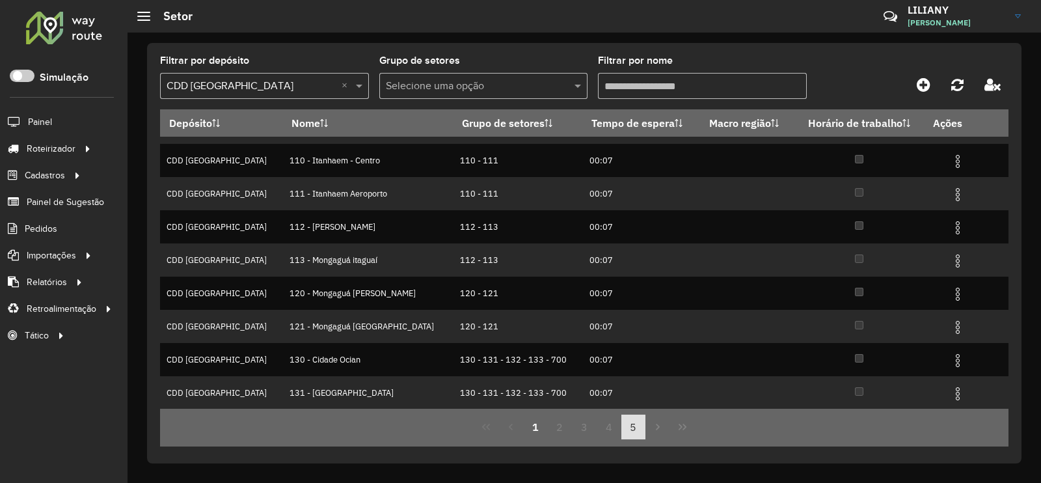
click at [632, 422] on button "5" at bounding box center [633, 426] width 25 height 25
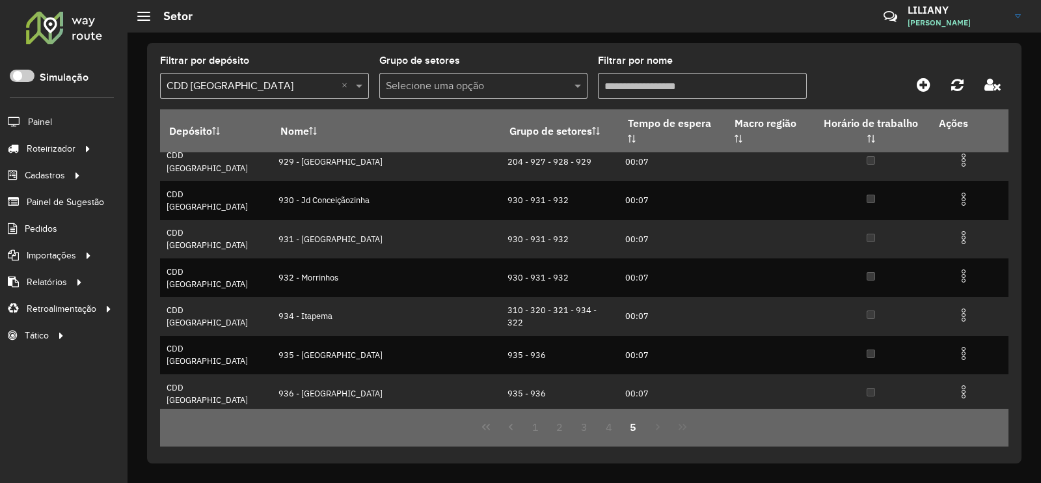
scroll to position [0, 0]
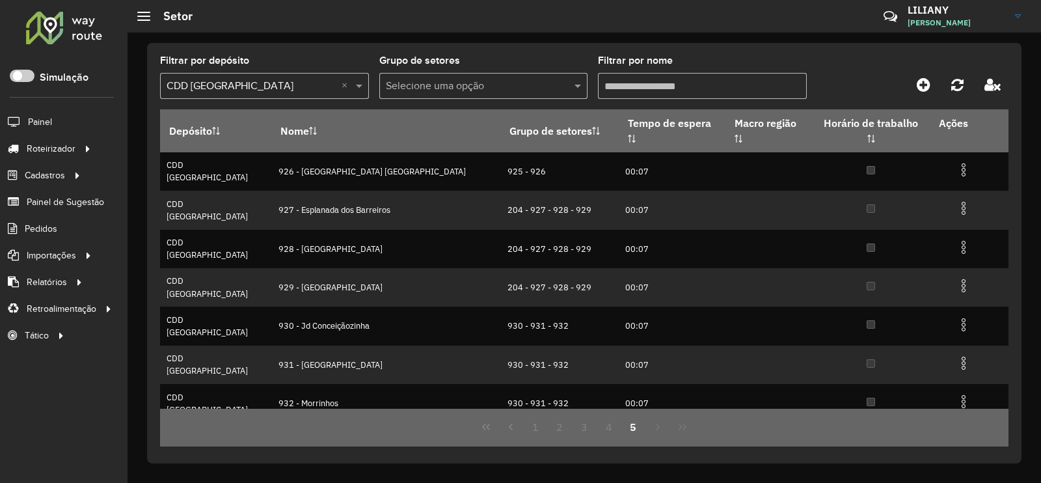
click at [621, 427] on button "5" at bounding box center [633, 426] width 25 height 25
click at [614, 420] on button "4" at bounding box center [609, 426] width 25 height 25
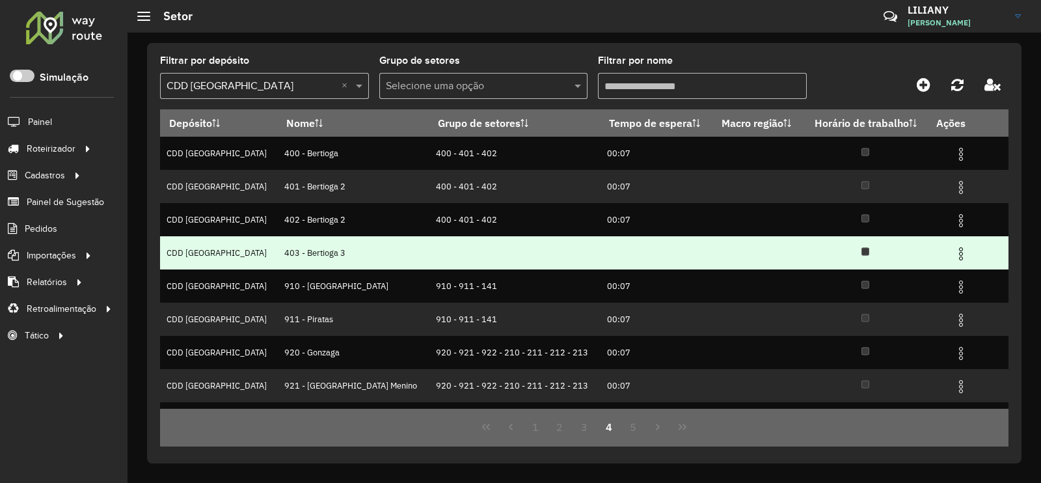
click at [954, 253] on img at bounding box center [961, 254] width 16 height 16
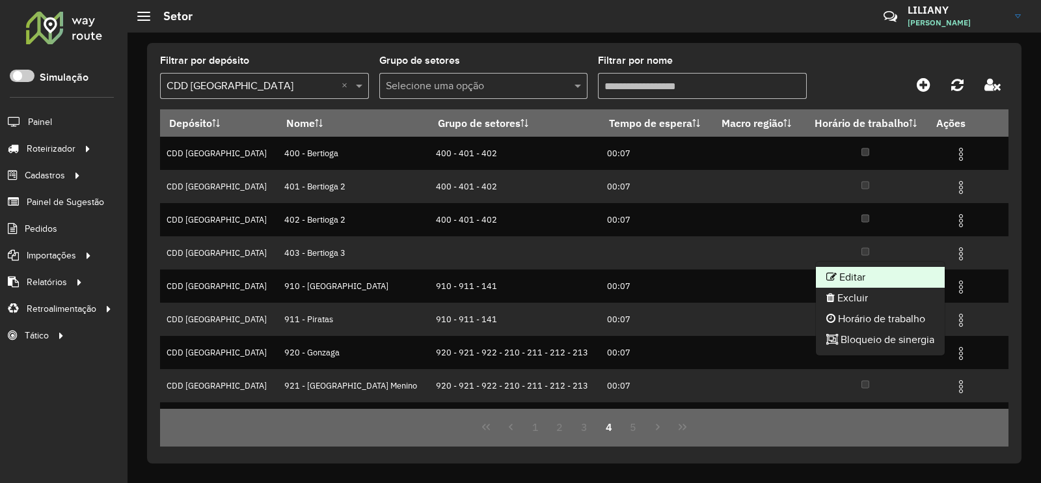
click at [882, 273] on li "Editar" at bounding box center [880, 277] width 129 height 21
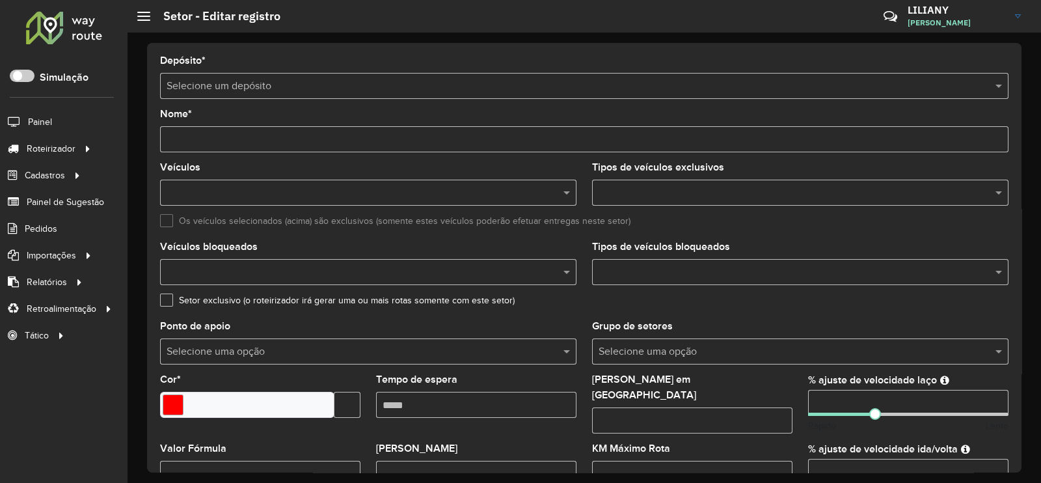
type input "**********"
type input "*******"
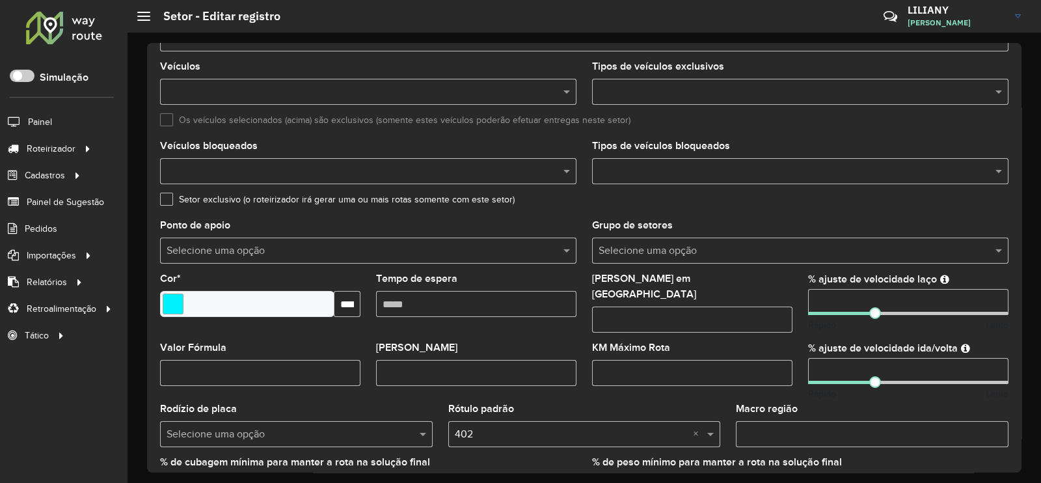
scroll to position [162, 0]
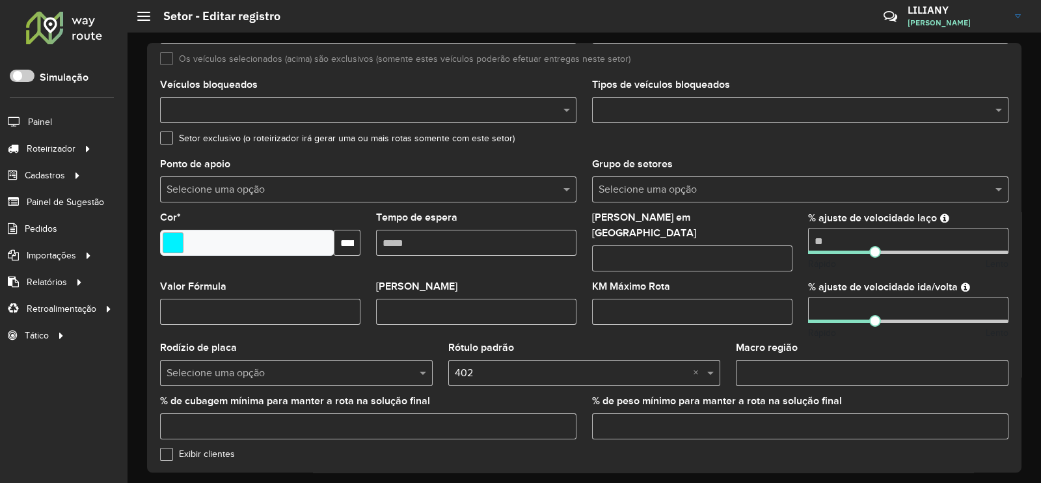
click at [498, 365] on input "text" at bounding box center [572, 373] width 234 height 16
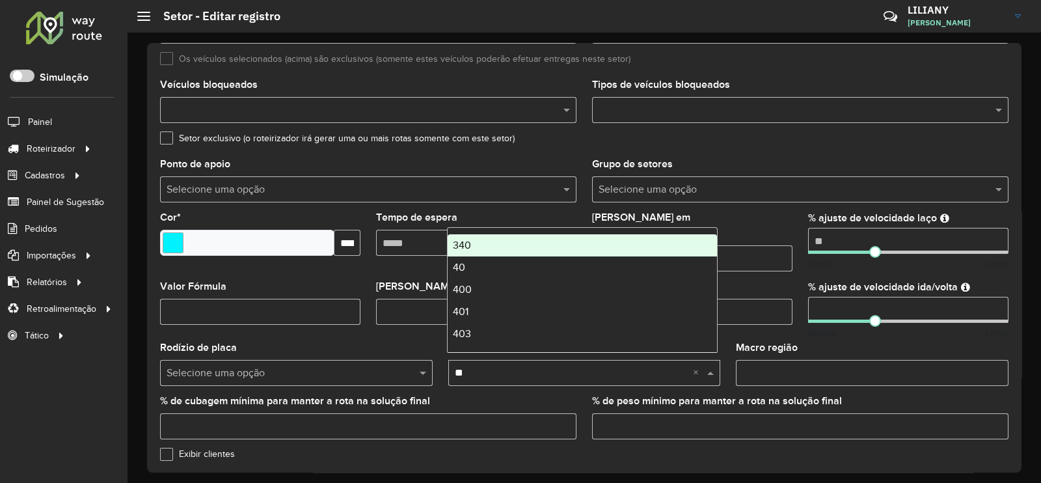
type input "***"
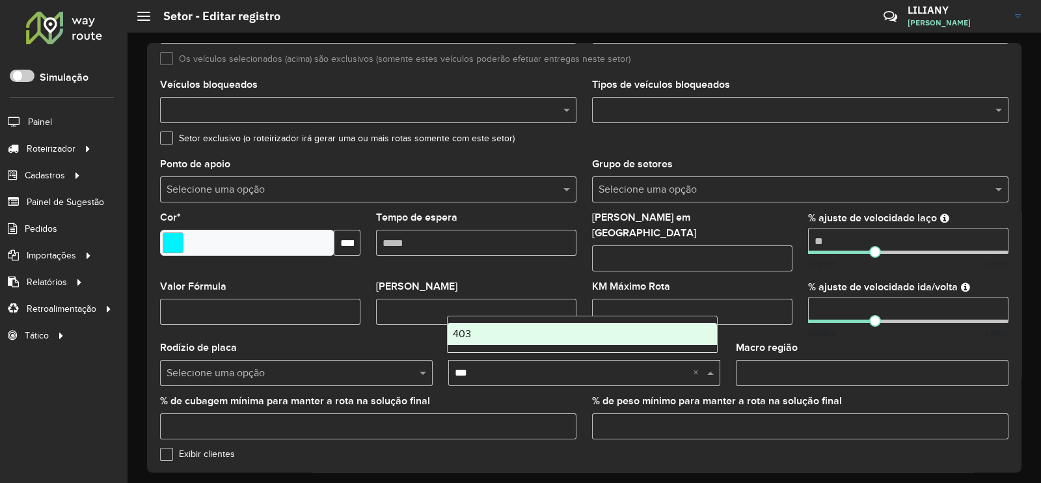
click at [487, 340] on div "403" at bounding box center [583, 334] width 270 height 22
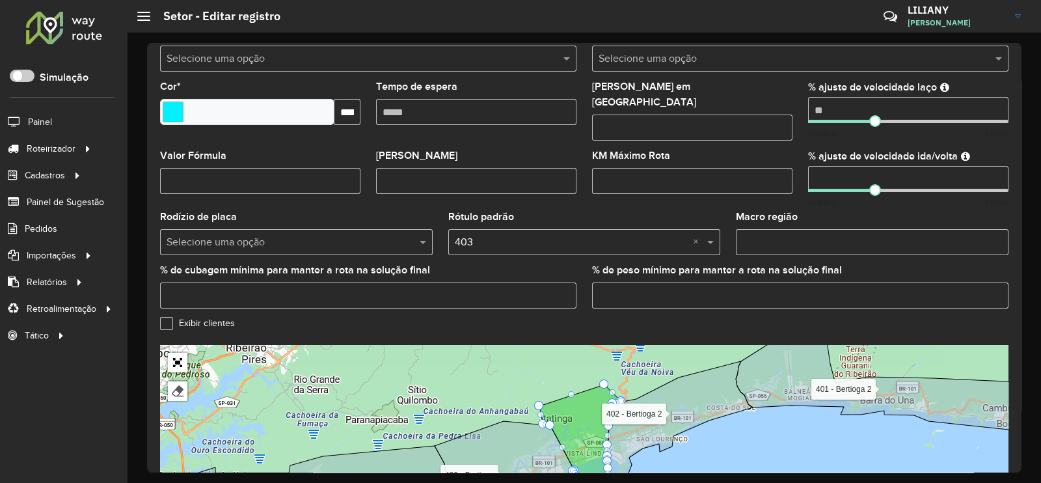
scroll to position [412, 0]
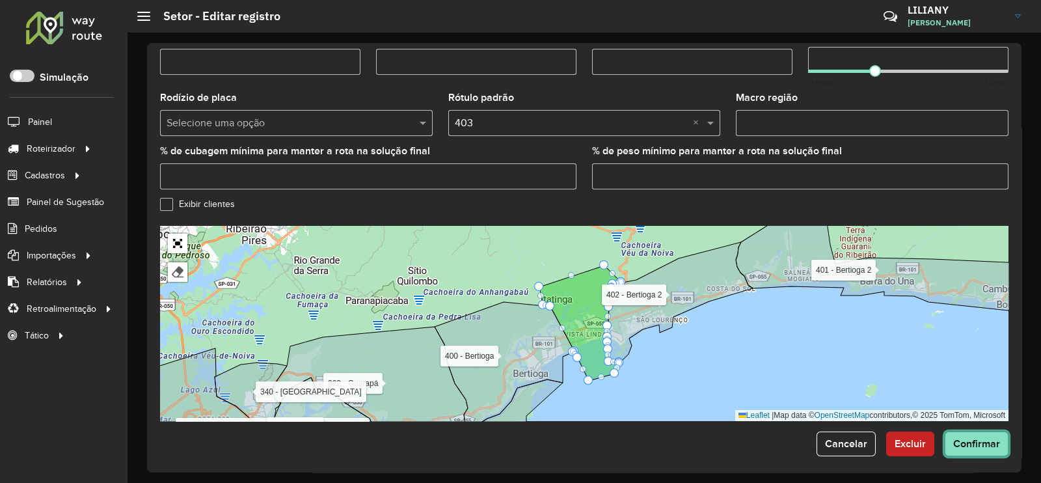
click at [969, 438] on span "Confirmar" at bounding box center [976, 443] width 47 height 11
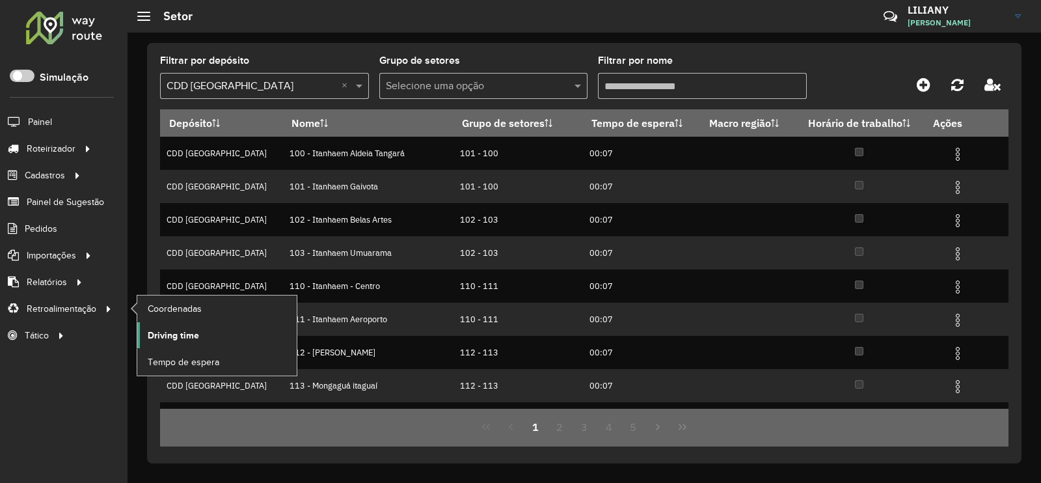
click at [190, 331] on span "Driving time" at bounding box center [173, 336] width 51 height 14
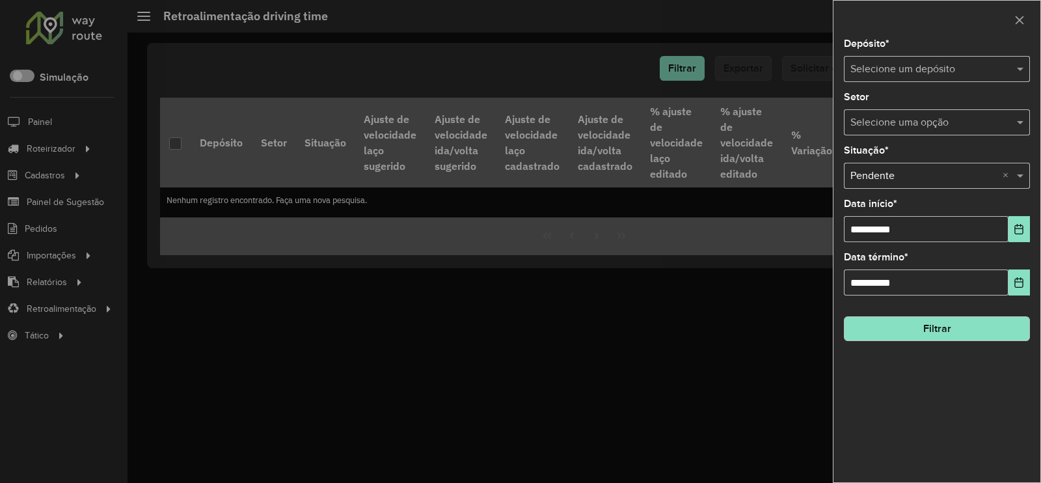
click at [893, 63] on input "text" at bounding box center [923, 70] width 147 height 16
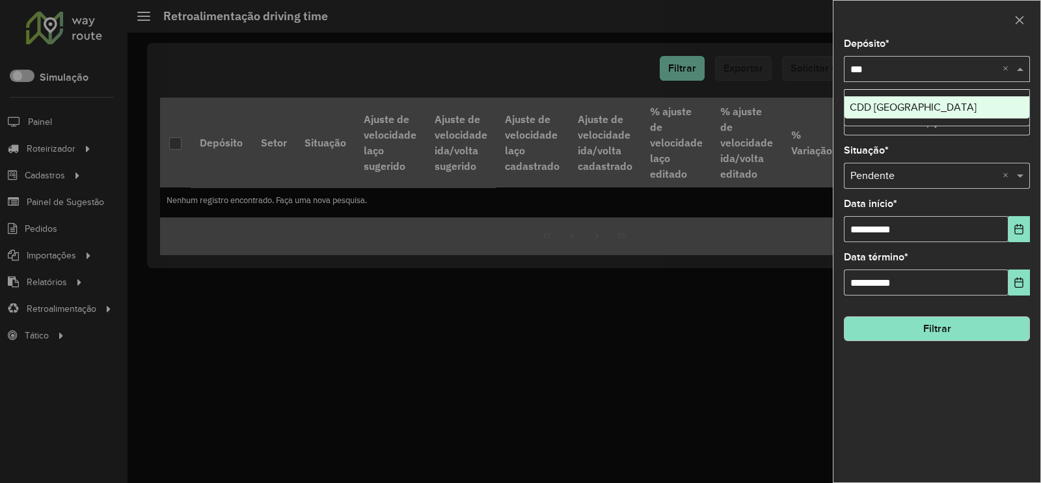
type input "****"
click at [897, 110] on span "CDD [GEOGRAPHIC_DATA]" at bounding box center [913, 107] width 127 height 11
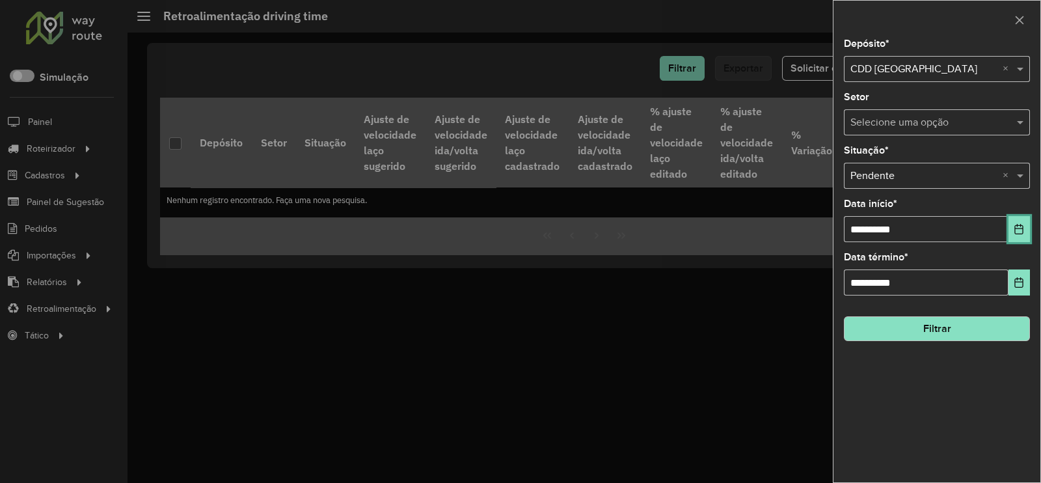
click at [1022, 230] on icon "Choose Date" at bounding box center [1019, 229] width 10 height 10
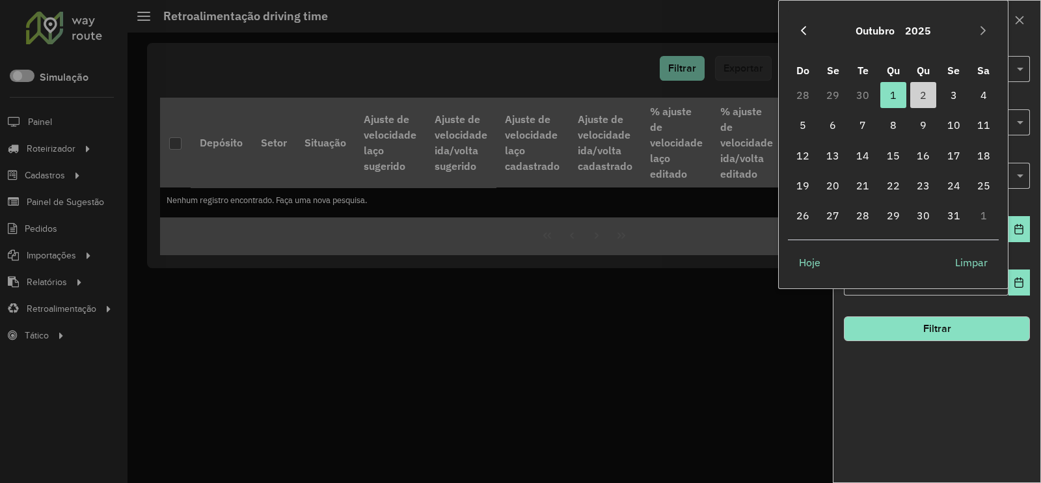
click at [803, 31] on icon "Previous Month" at bounding box center [803, 30] width 10 height 10
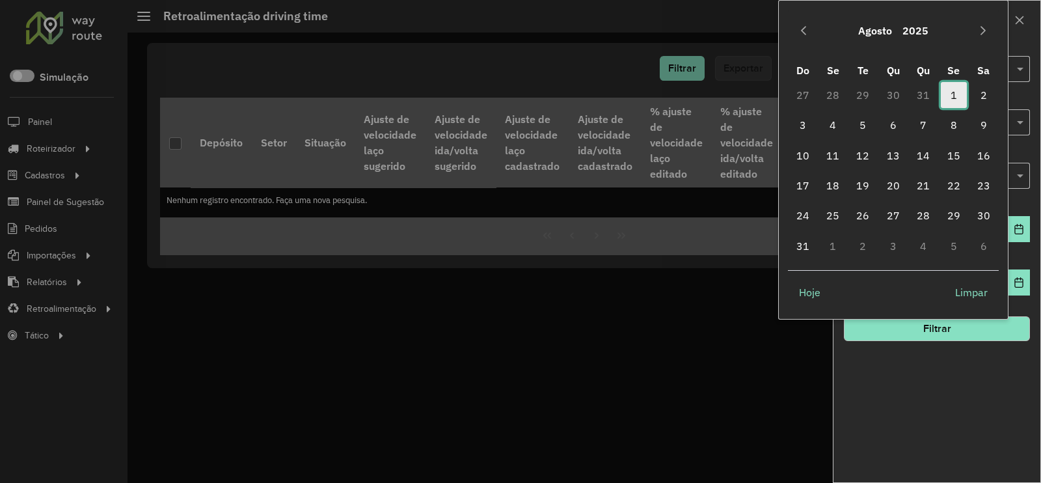
click at [956, 96] on span "1" at bounding box center [954, 95] width 26 height 26
type input "**********"
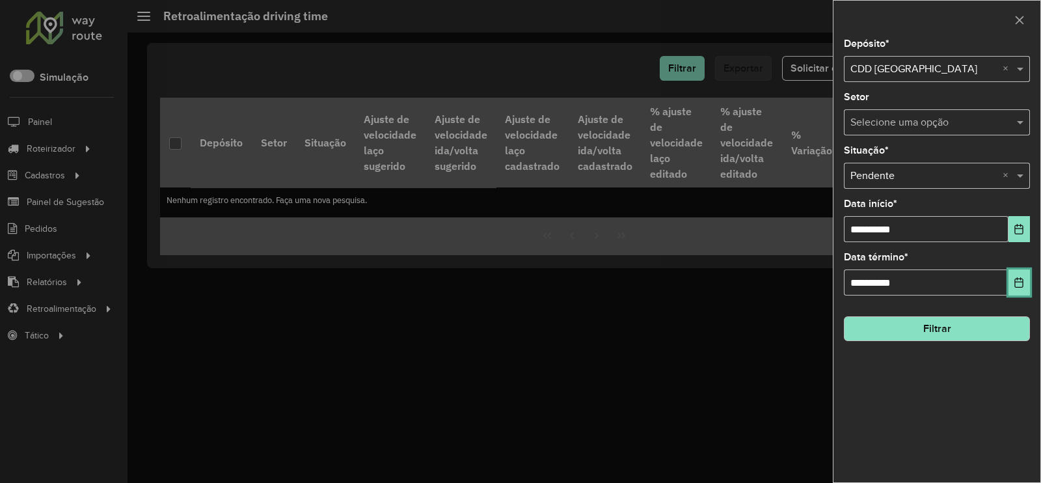
click at [1025, 284] on button "Choose Date" at bounding box center [1019, 282] width 21 height 26
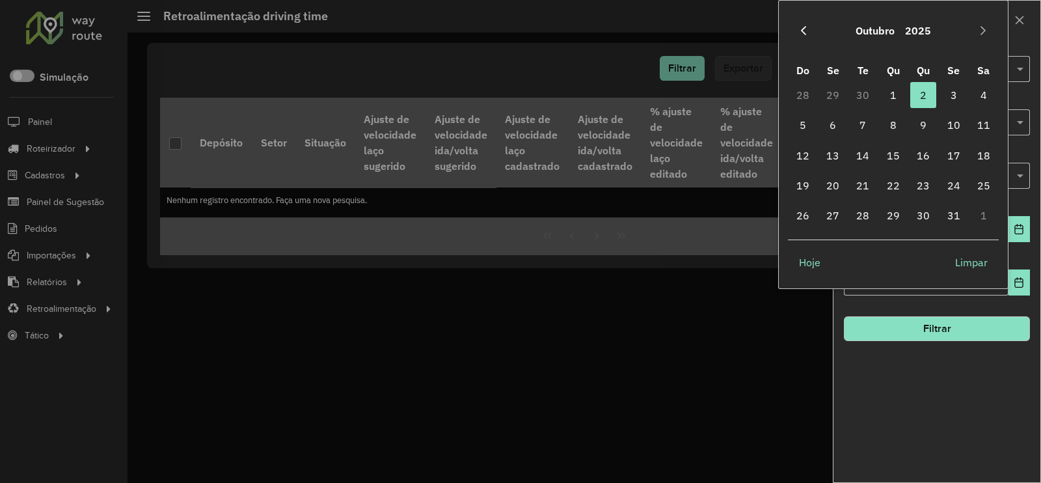
click at [804, 36] on button "Previous Month" at bounding box center [803, 30] width 21 height 21
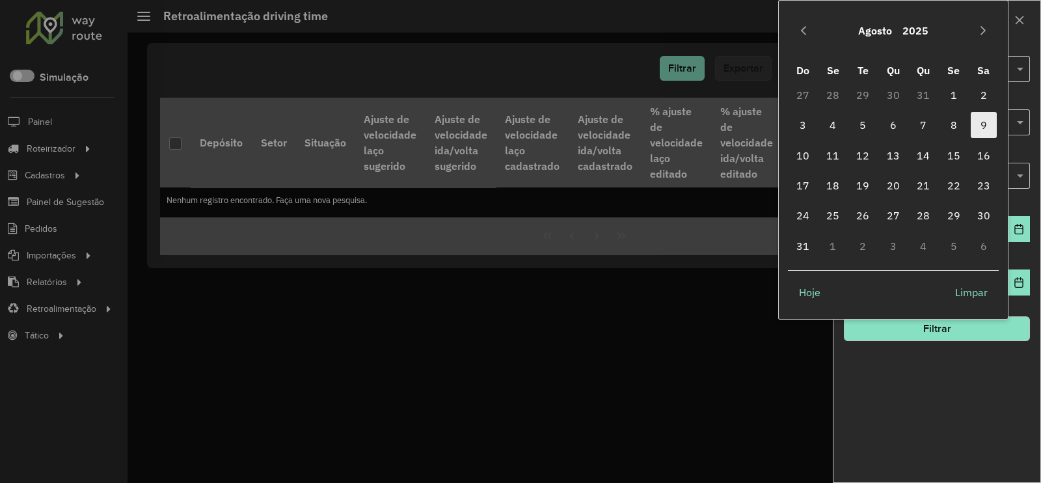
click at [986, 123] on span "9" at bounding box center [984, 125] width 26 height 26
type input "**********"
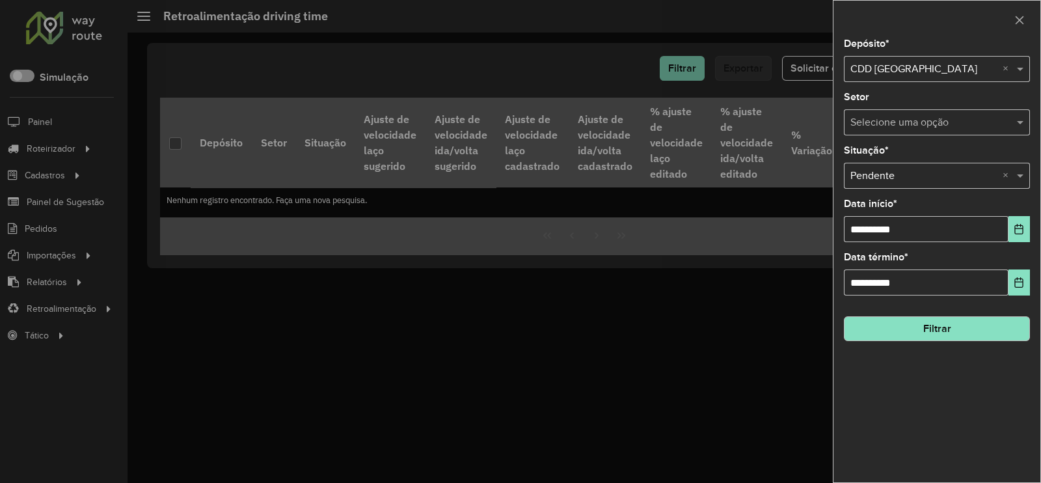
click at [958, 334] on button "Filtrar" at bounding box center [937, 328] width 186 height 25
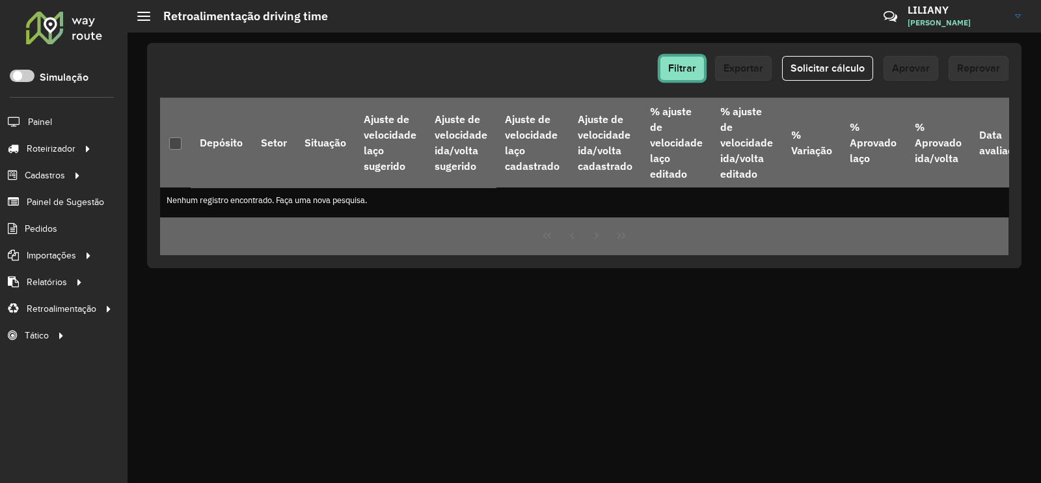
click at [674, 76] on button "Filtrar" at bounding box center [682, 68] width 45 height 25
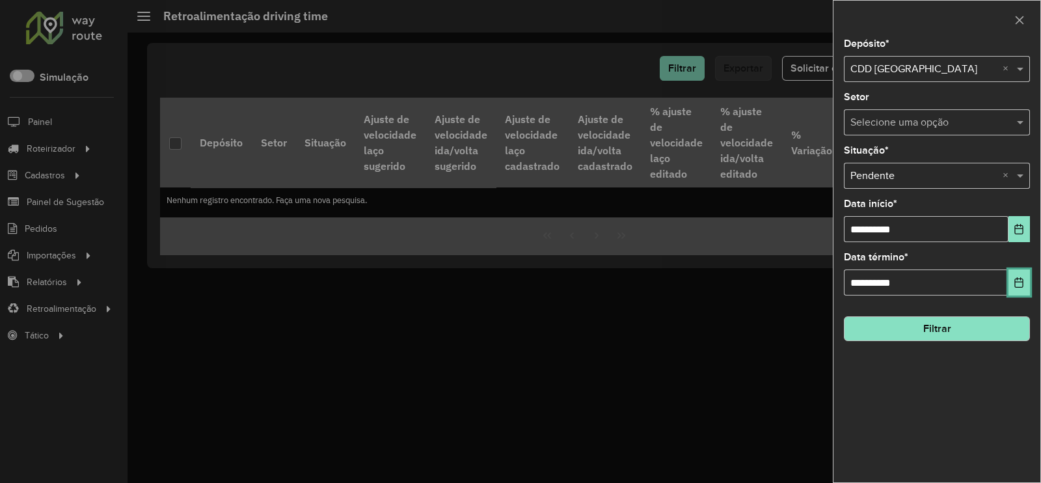
click at [1016, 283] on icon "Choose Date" at bounding box center [1019, 282] width 8 height 10
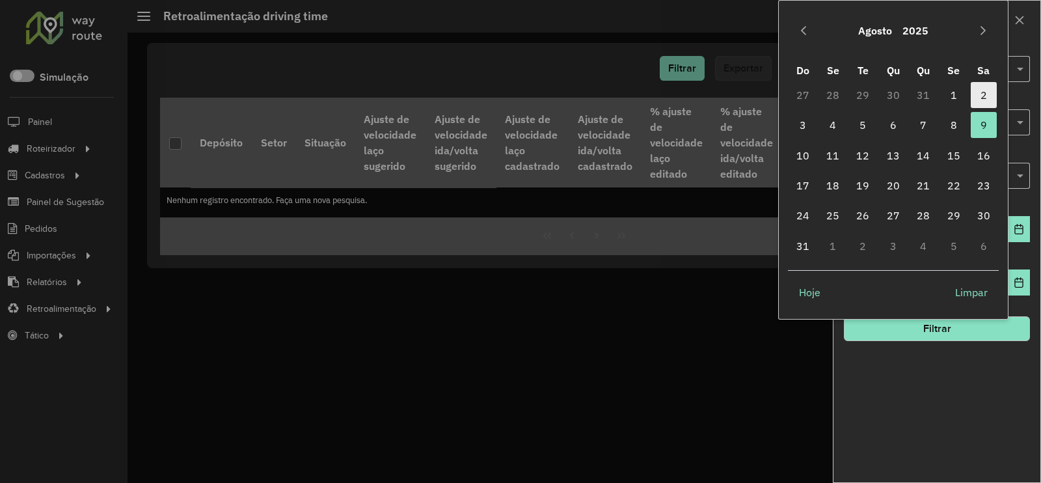
click at [987, 94] on span "2" at bounding box center [984, 95] width 26 height 26
type input "**********"
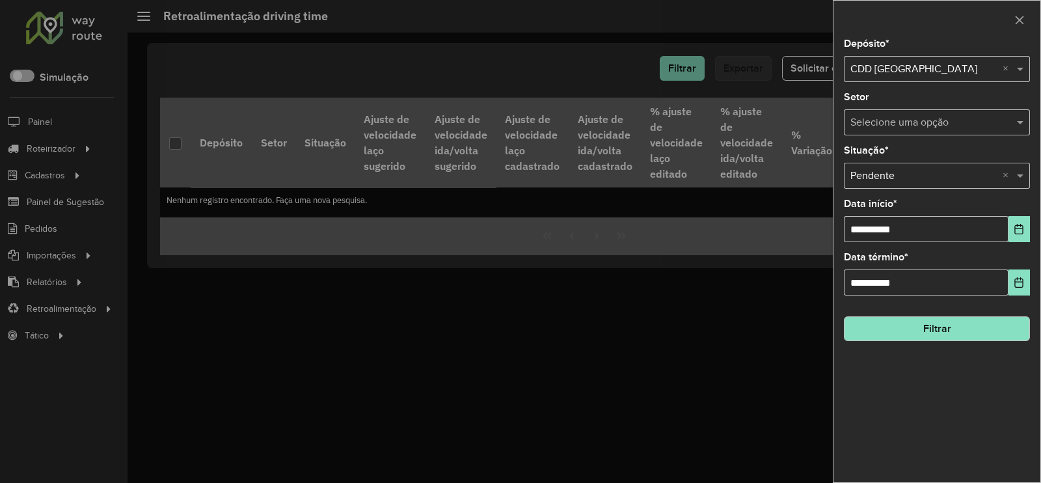
click at [917, 330] on button "Filtrar" at bounding box center [937, 328] width 186 height 25
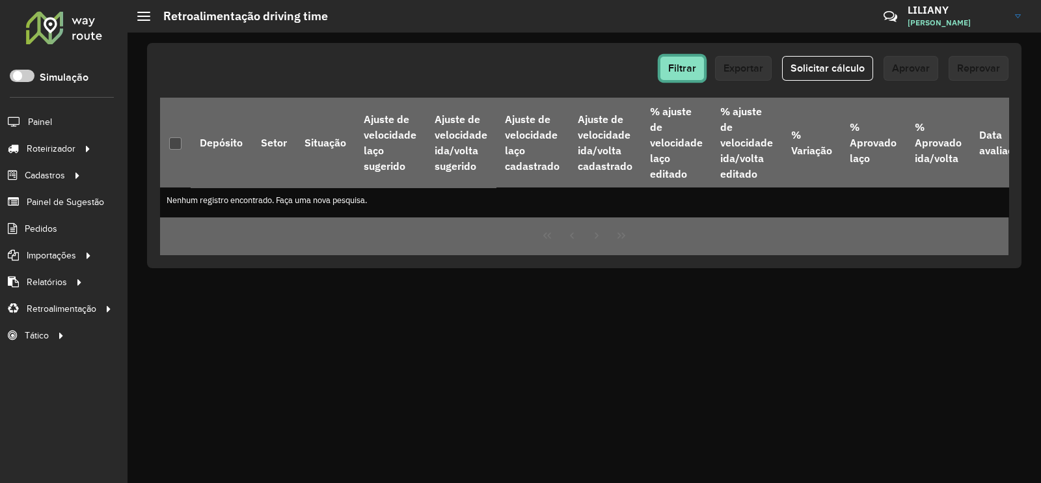
click at [670, 74] on button "Filtrar" at bounding box center [682, 68] width 45 height 25
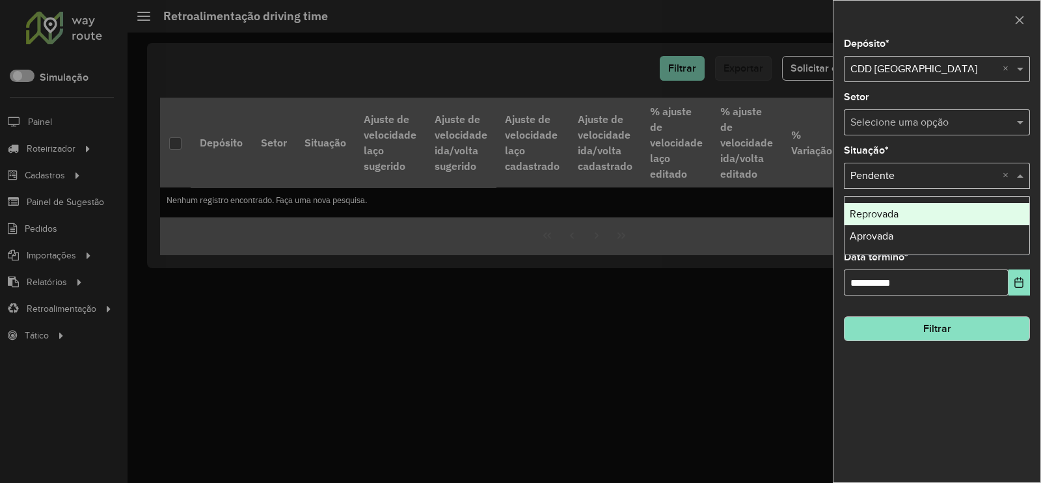
click at [932, 170] on input "text" at bounding box center [923, 177] width 147 height 16
click at [896, 218] on span "Reprovada" at bounding box center [874, 213] width 49 height 11
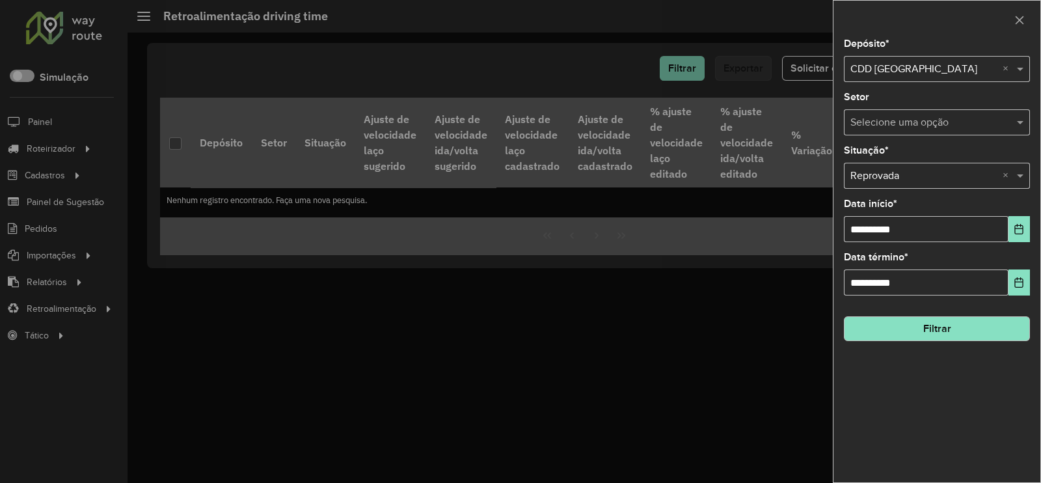
click at [915, 334] on button "Filtrar" at bounding box center [937, 328] width 186 height 25
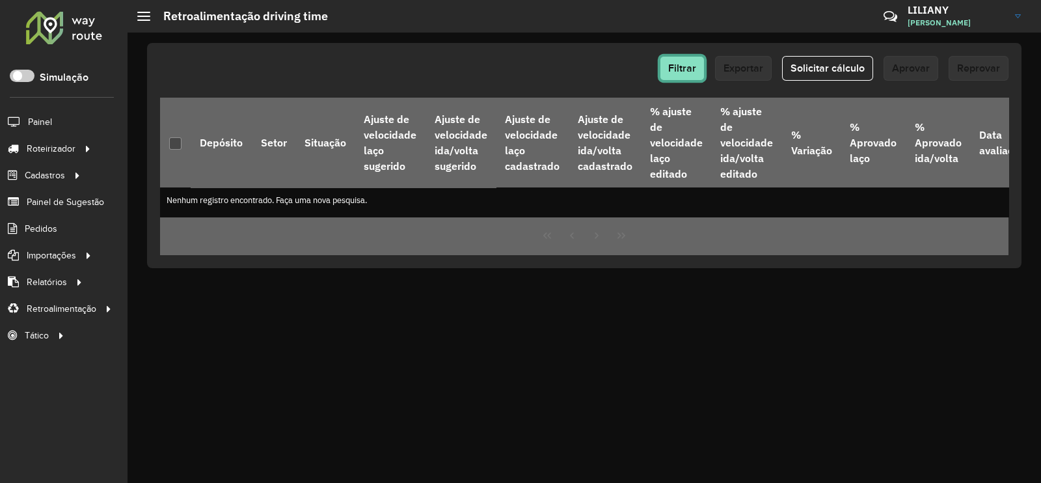
click at [690, 62] on span "Filtrar" at bounding box center [682, 67] width 28 height 11
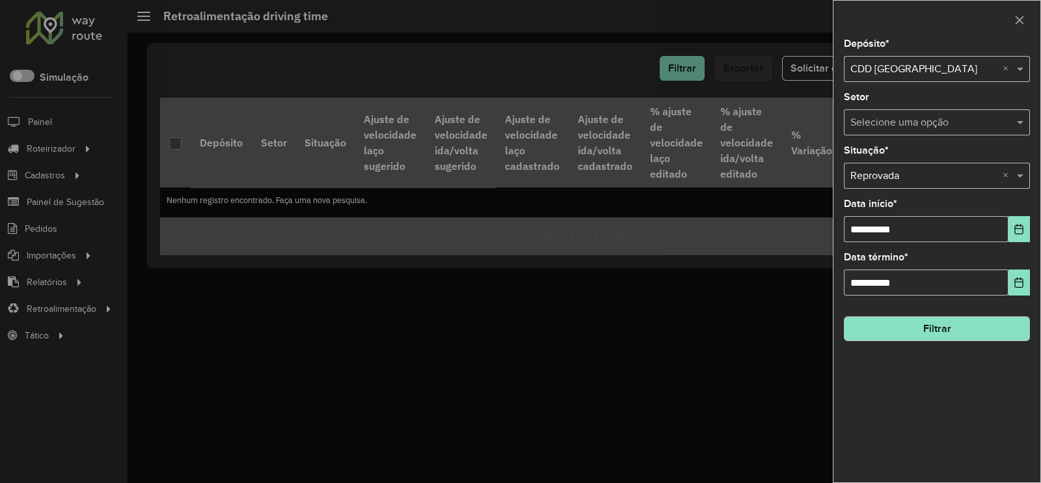
click at [890, 178] on input "text" at bounding box center [923, 177] width 147 height 16
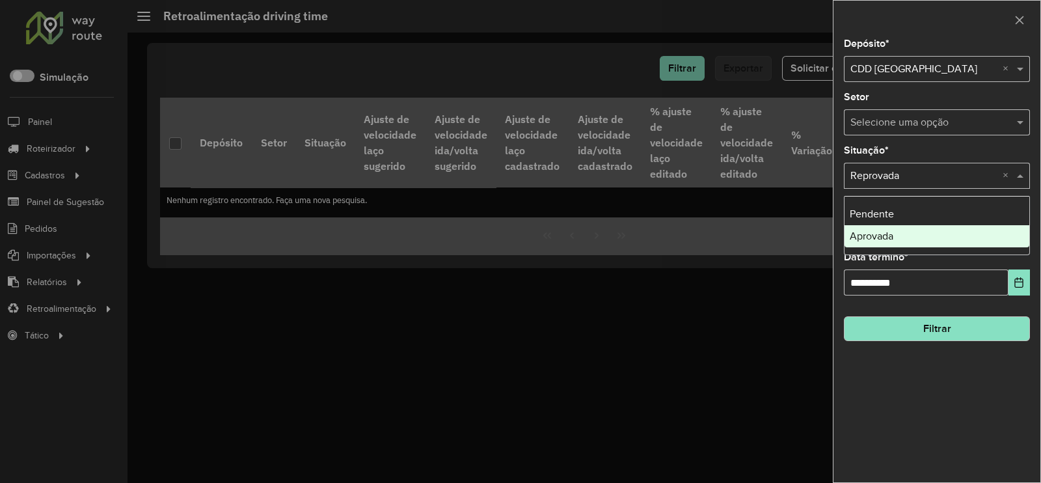
click at [882, 230] on span "Aprovada" at bounding box center [872, 235] width 44 height 11
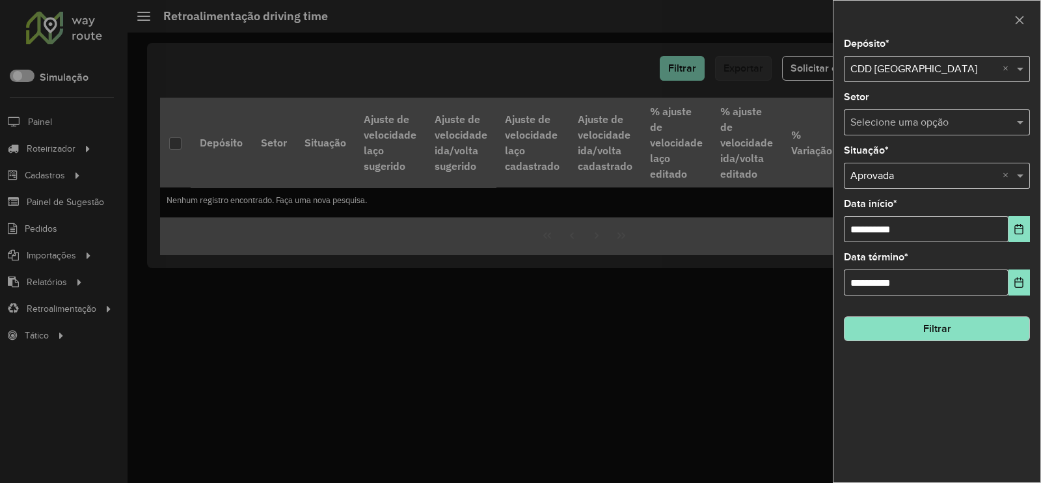
click at [926, 320] on button "Filtrar" at bounding box center [937, 328] width 186 height 25
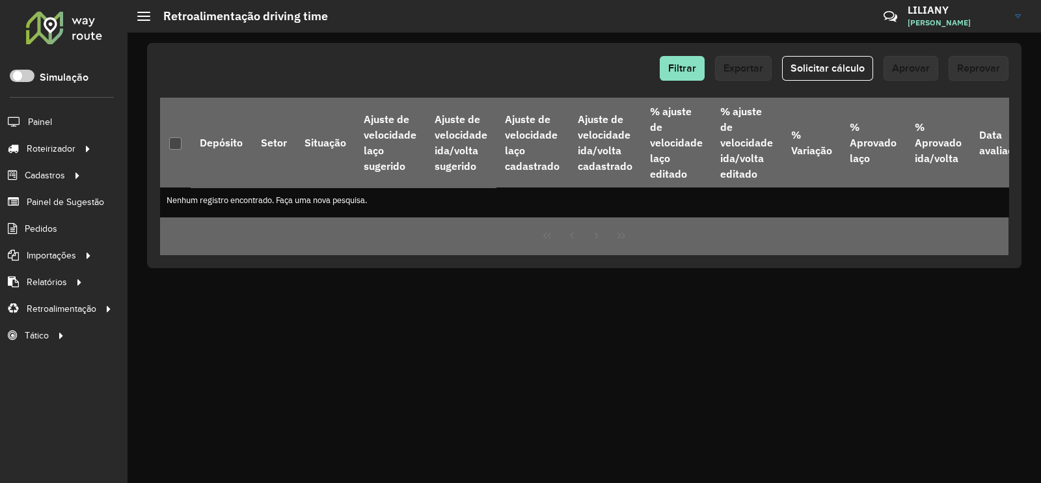
click at [661, 53] on div "Filtrar Exportar Solicitar cálculo Aprovar Reprovar Depósito Setor Situação Aju…" at bounding box center [584, 155] width 875 height 225
click at [675, 57] on button "Filtrar" at bounding box center [682, 68] width 45 height 25
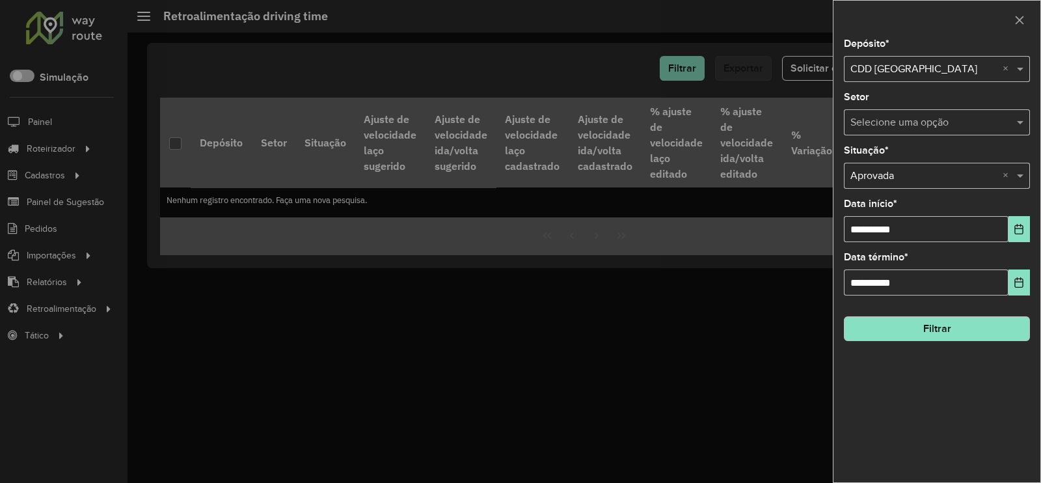
click at [927, 122] on input "text" at bounding box center [923, 123] width 147 height 16
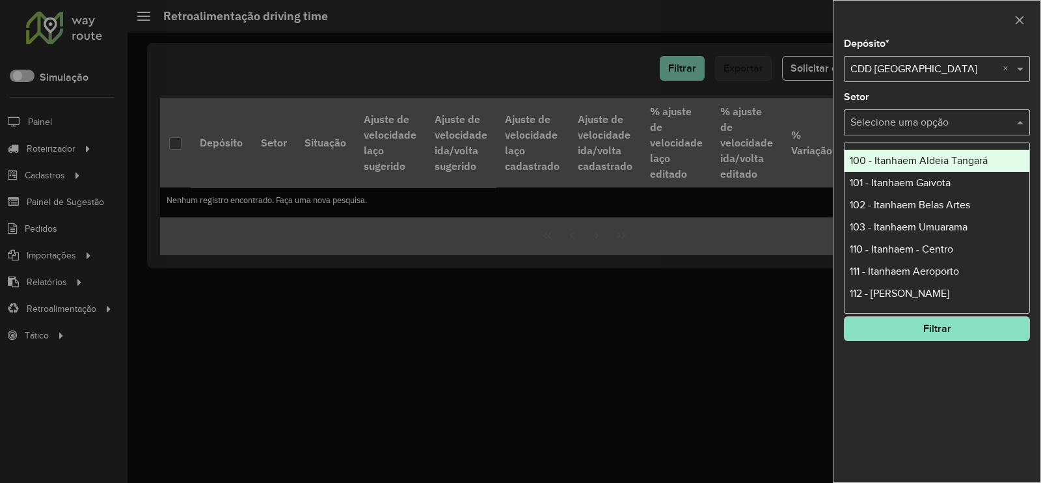
click at [927, 122] on input "text" at bounding box center [923, 123] width 147 height 16
click at [950, 99] on div "Setor Selecione uma opção" at bounding box center [937, 113] width 186 height 43
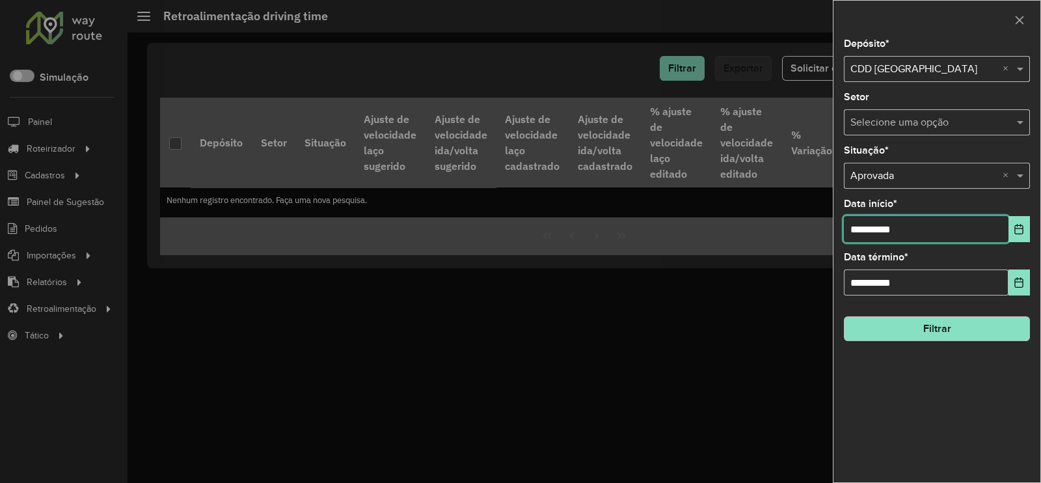
click at [916, 229] on input "**********" at bounding box center [926, 229] width 165 height 26
click at [1020, 229] on icon "Choose Date" at bounding box center [1019, 229] width 8 height 10
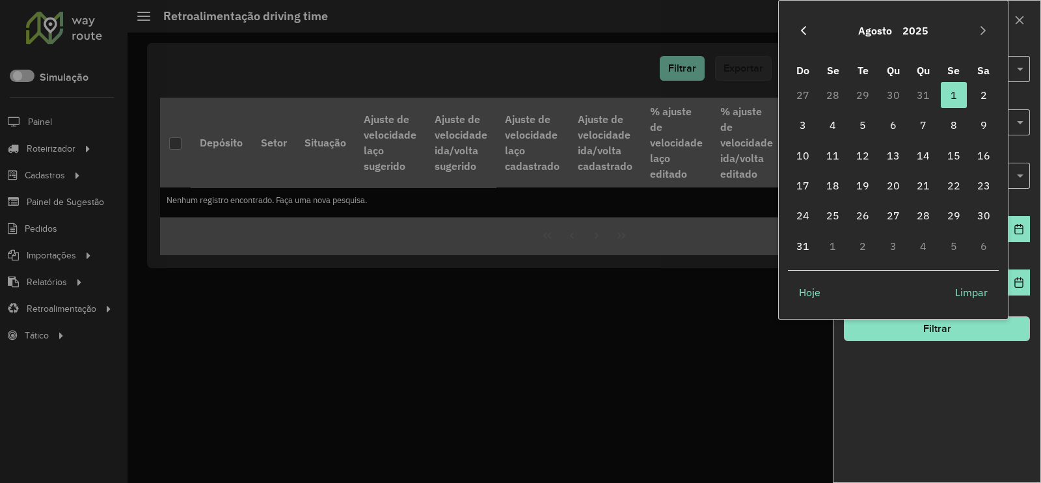
click at [794, 28] on button "Previous Month" at bounding box center [803, 30] width 21 height 21
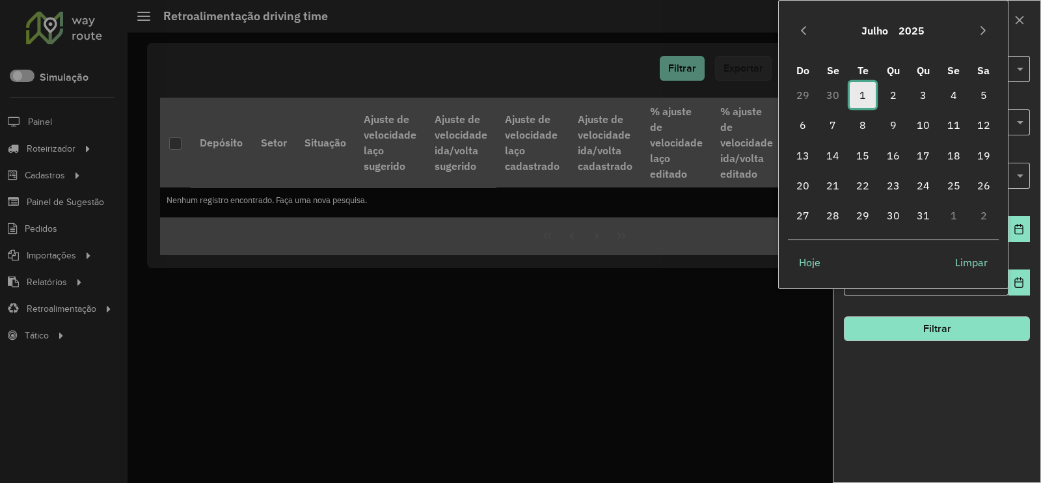
click at [863, 96] on span "1" at bounding box center [863, 95] width 26 height 26
type input "**********"
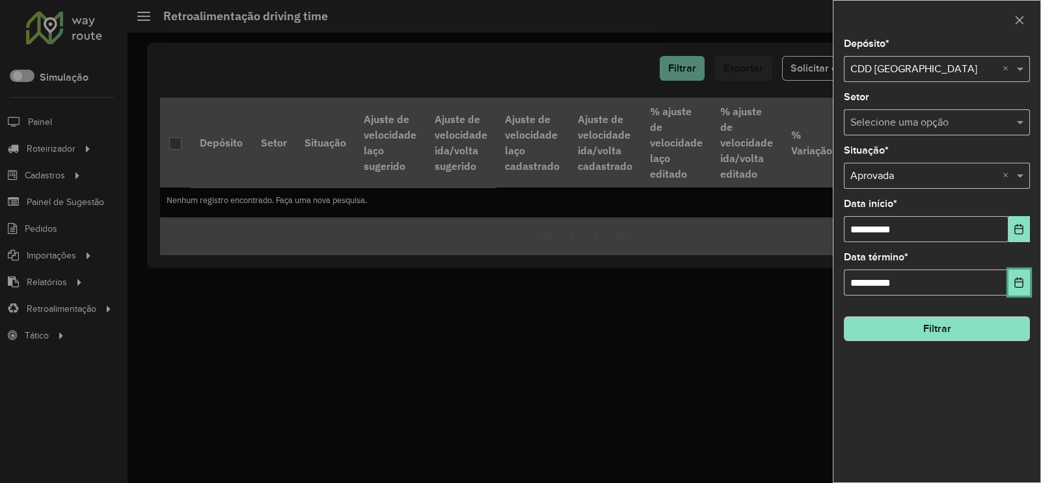
click at [1016, 285] on icon "Choose Date" at bounding box center [1019, 282] width 10 height 10
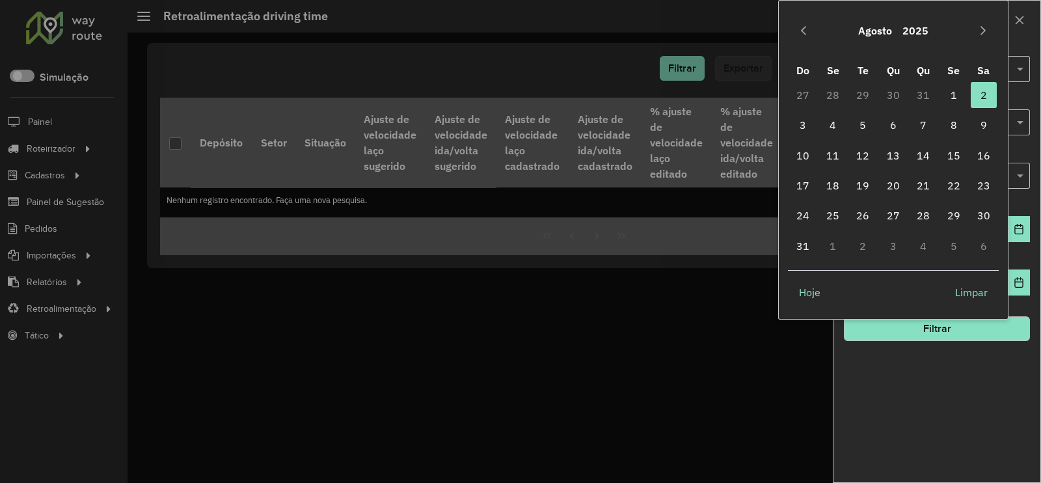
click at [799, 46] on div "[DATE]" at bounding box center [893, 31] width 211 height 42
click at [800, 37] on button "Previous Month" at bounding box center [803, 30] width 21 height 21
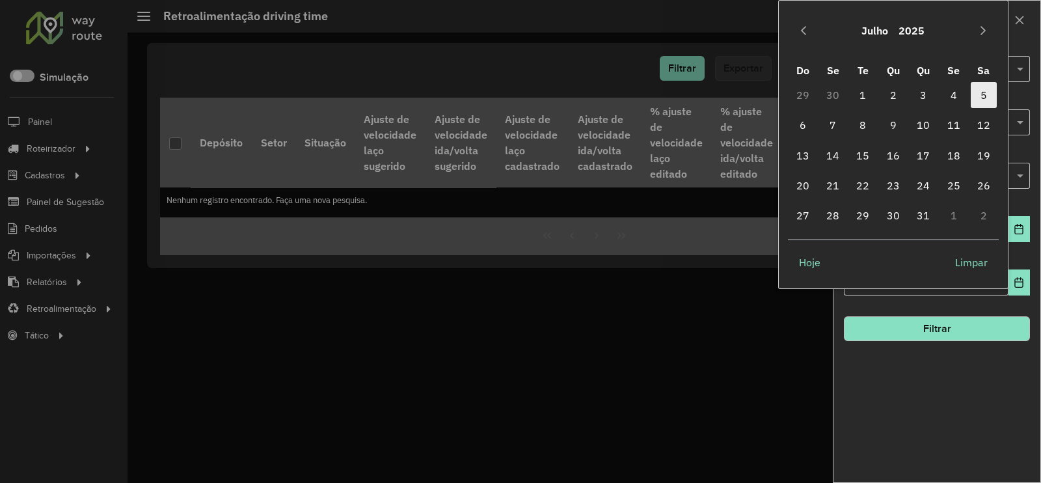
click at [981, 96] on span "5" at bounding box center [984, 95] width 26 height 26
type input "**********"
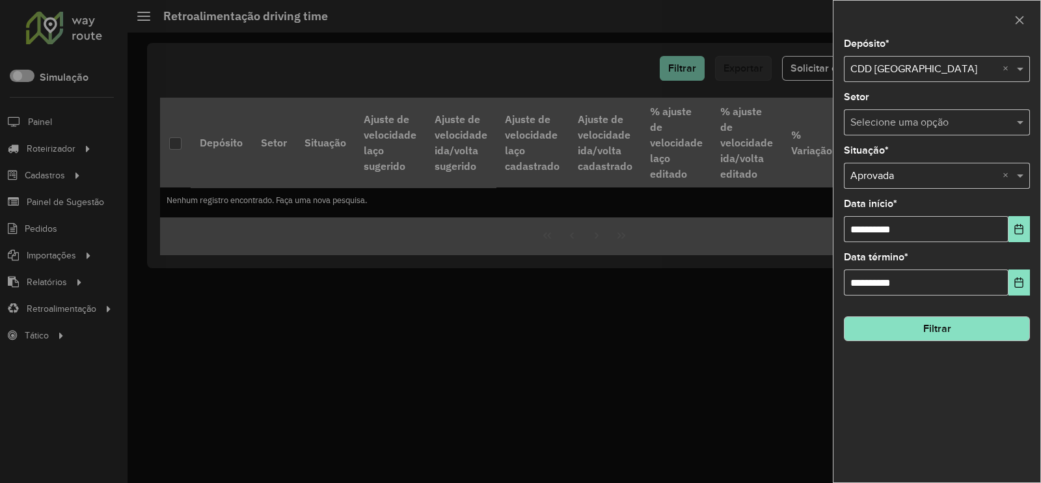
click at [945, 336] on button "Filtrar" at bounding box center [937, 328] width 186 height 25
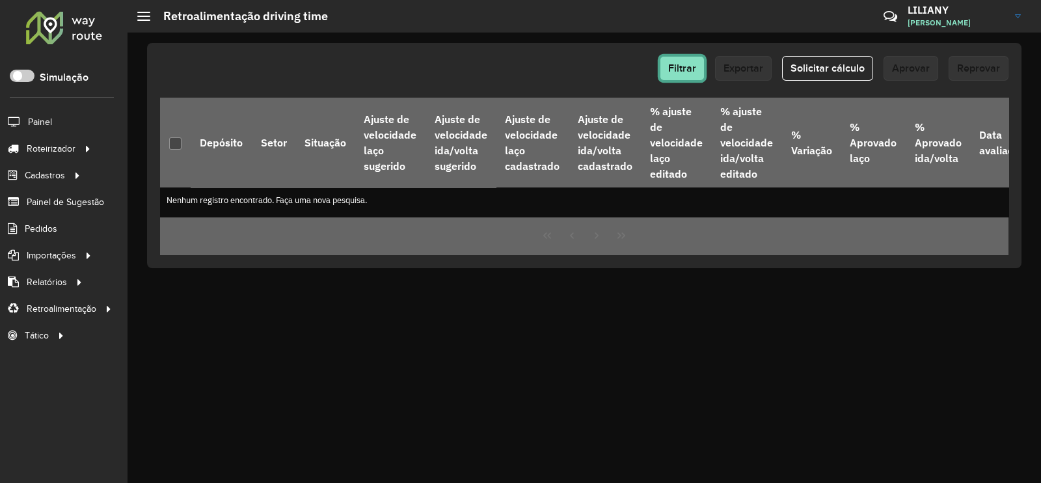
click at [681, 79] on button "Filtrar" at bounding box center [682, 68] width 45 height 25
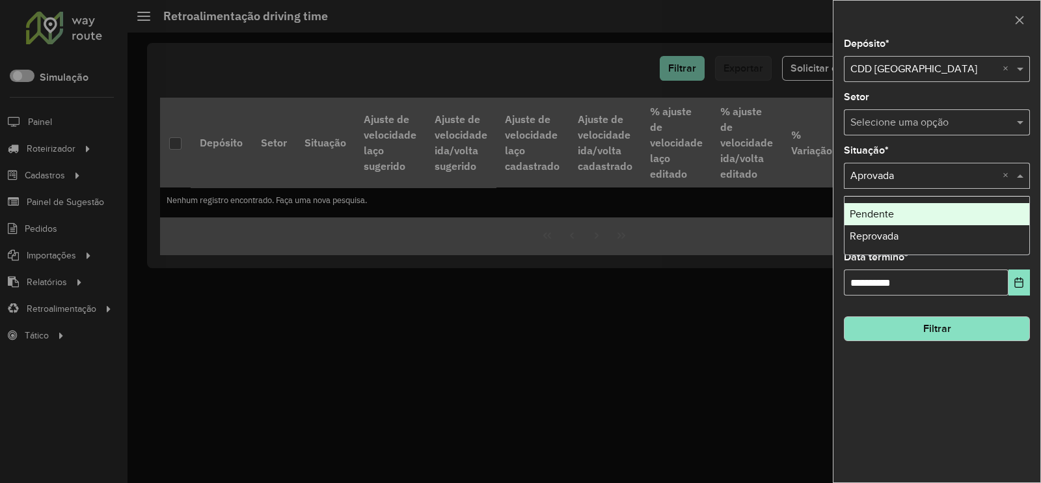
click at [901, 178] on input "text" at bounding box center [923, 177] width 147 height 16
click at [887, 213] on span "Pendente" at bounding box center [872, 213] width 44 height 11
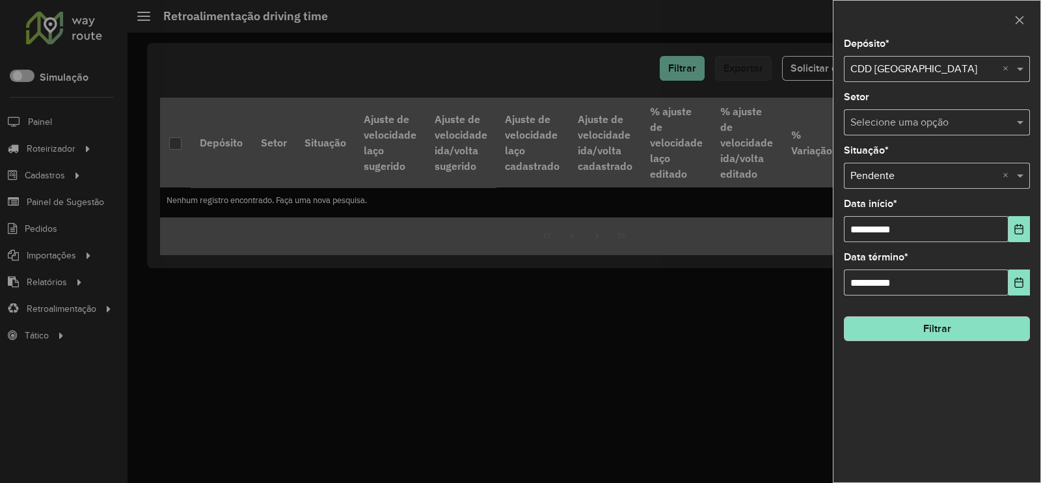
click at [973, 333] on button "Filtrar" at bounding box center [937, 328] width 186 height 25
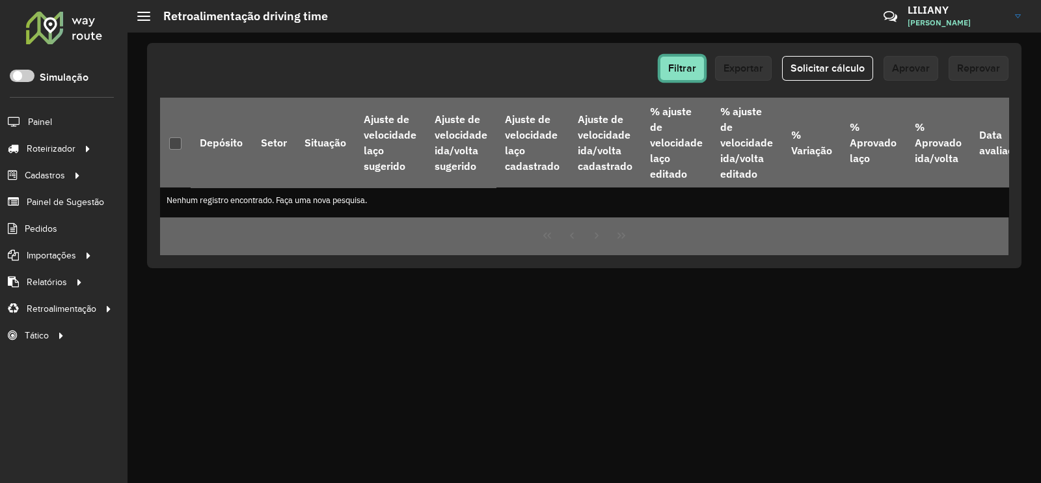
click at [677, 63] on span "Filtrar" at bounding box center [682, 67] width 28 height 11
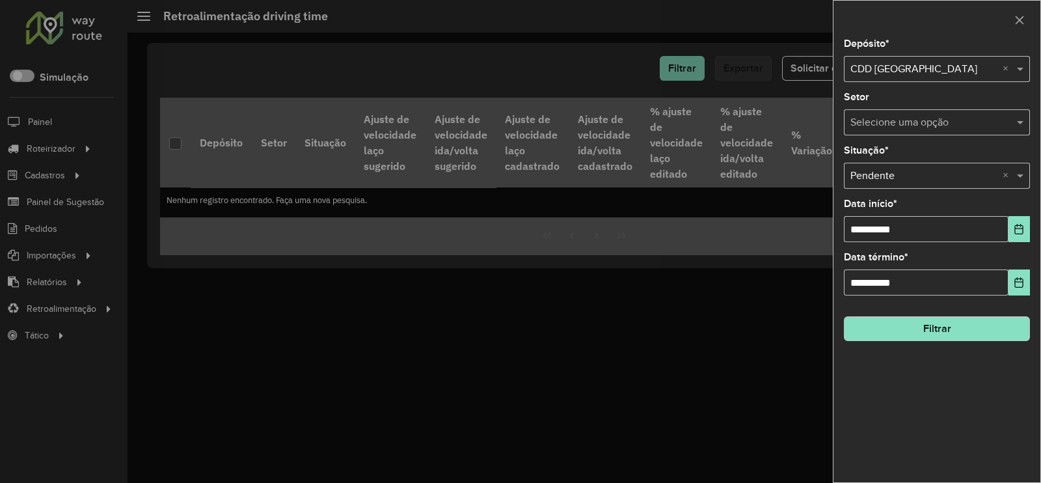
click at [934, 174] on input "text" at bounding box center [923, 177] width 147 height 16
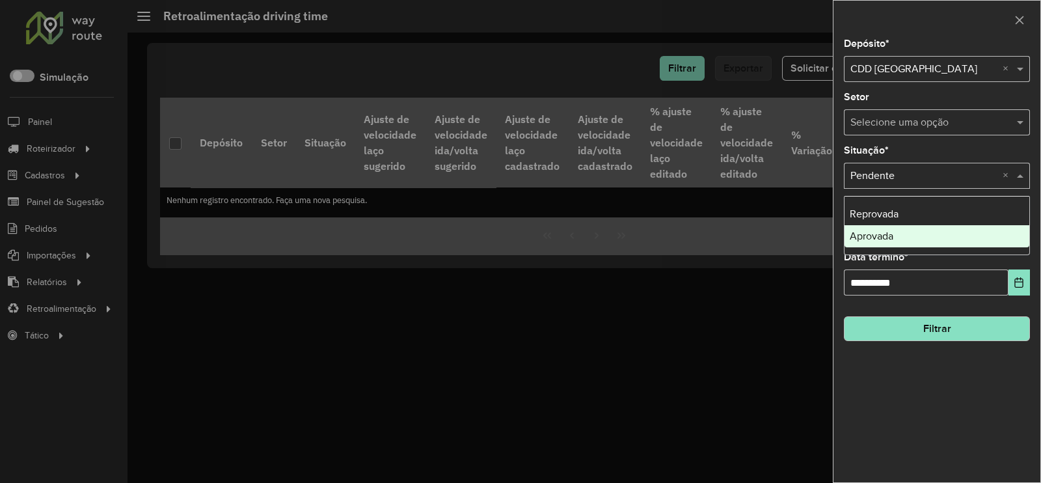
click at [891, 238] on span "Aprovada" at bounding box center [872, 235] width 44 height 11
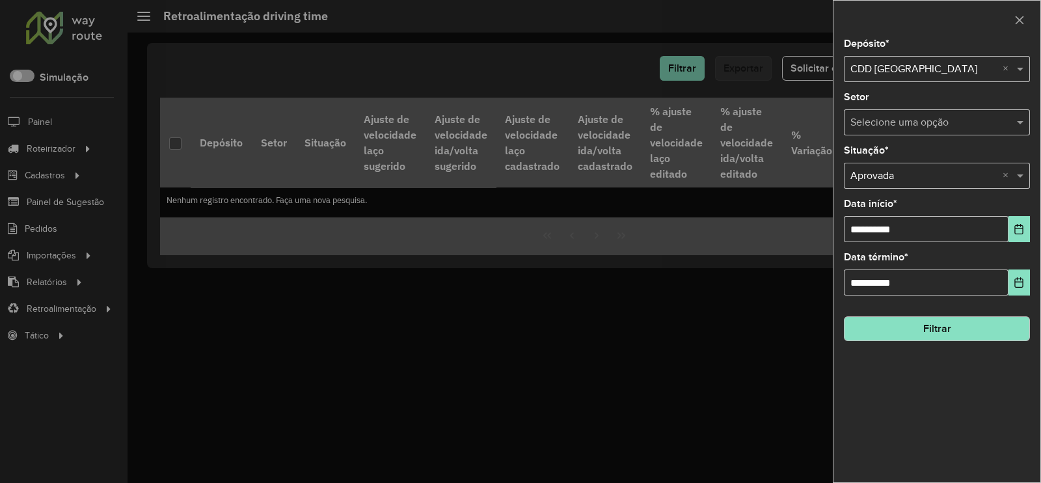
click at [960, 339] on button "Filtrar" at bounding box center [937, 328] width 186 height 25
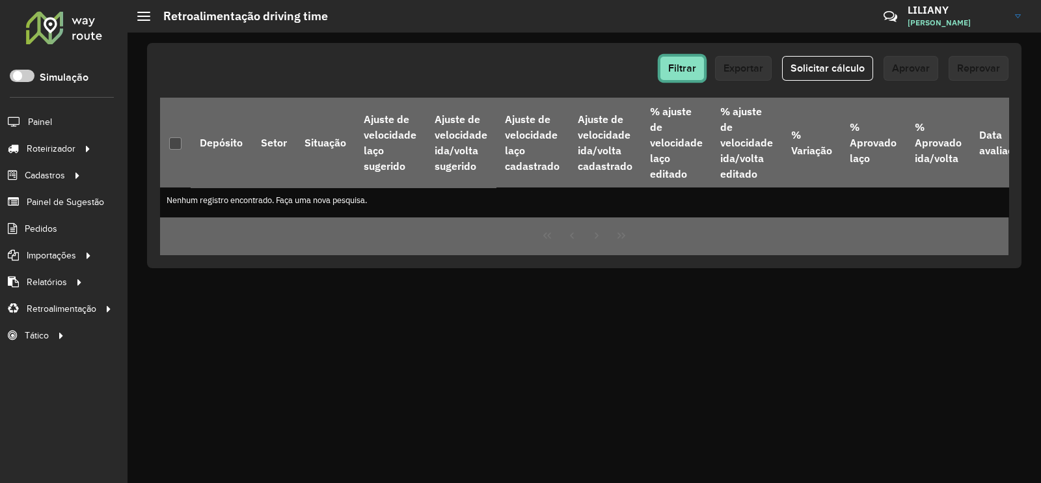
click at [676, 70] on span "Filtrar" at bounding box center [682, 67] width 28 height 11
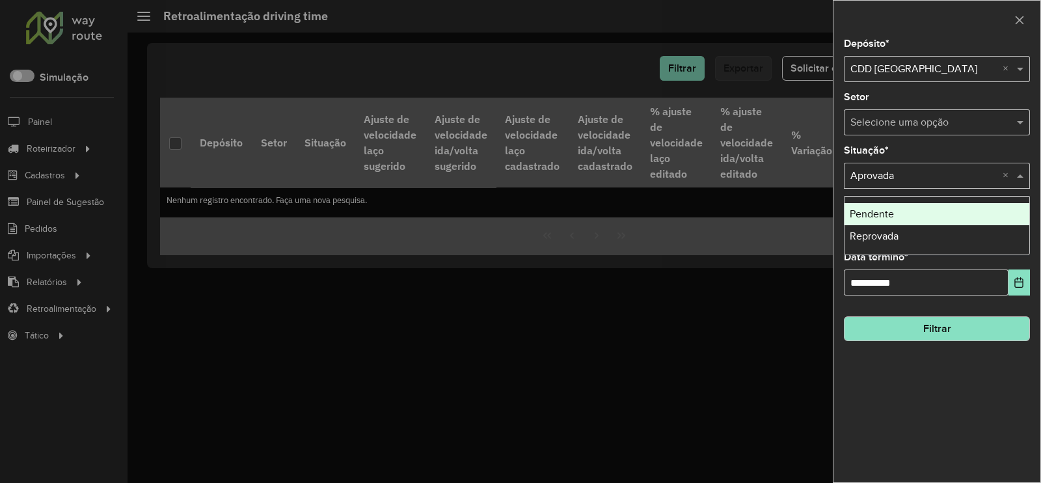
click at [1015, 164] on div "Selecione uma opção × Aprovada ×" at bounding box center [937, 176] width 186 height 26
click at [966, 134] on div "Selecione uma opção" at bounding box center [937, 122] width 186 height 26
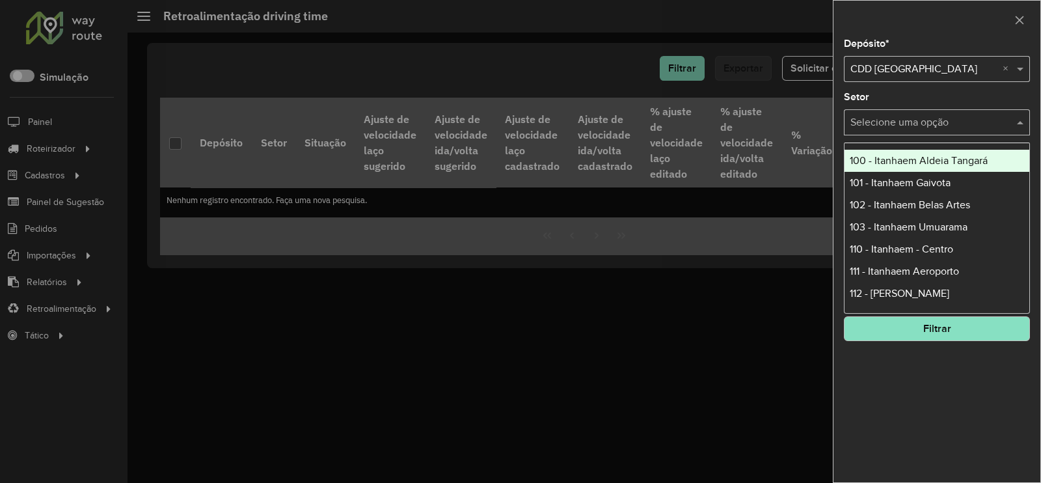
click at [995, 90] on div "**********" at bounding box center [937, 260] width 207 height 443
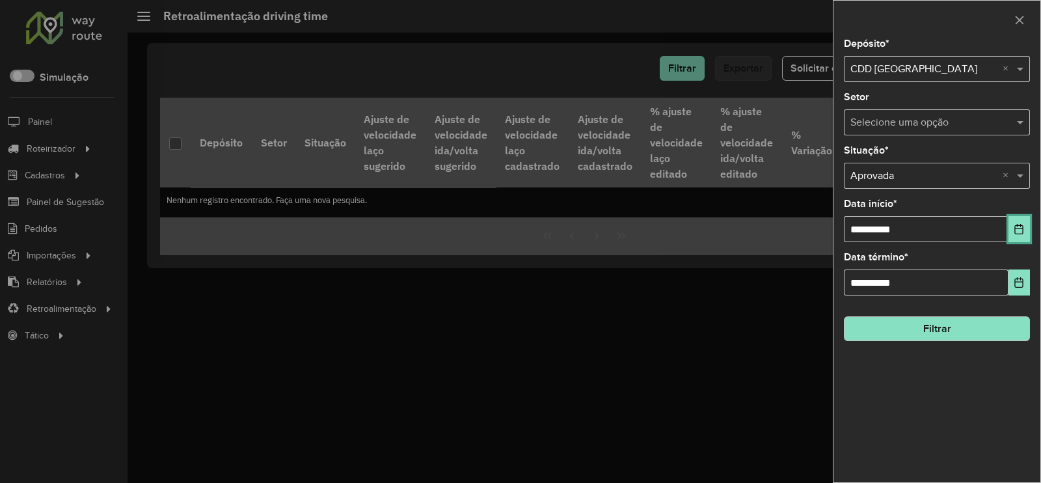
click at [1013, 226] on button "Choose Date" at bounding box center [1019, 229] width 21 height 26
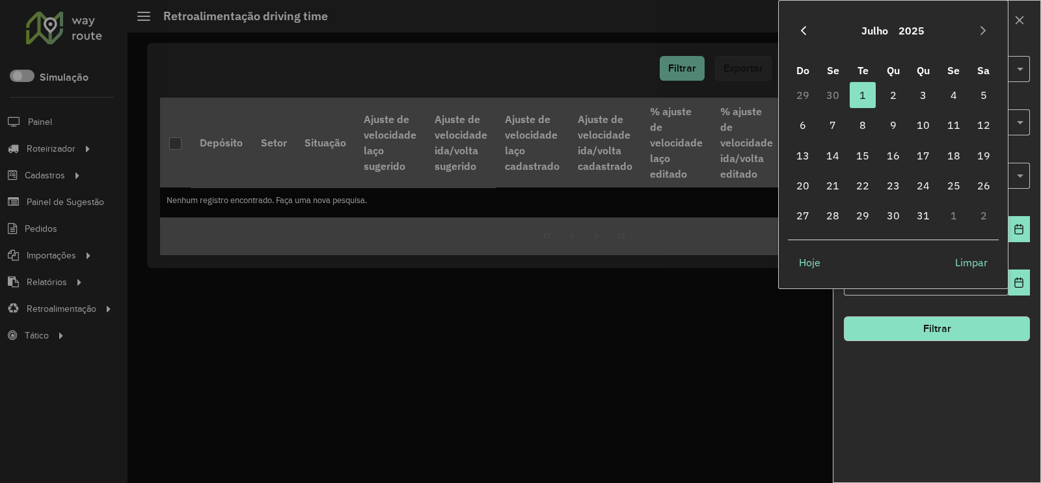
click at [799, 28] on icon "Previous Month" at bounding box center [803, 30] width 10 height 10
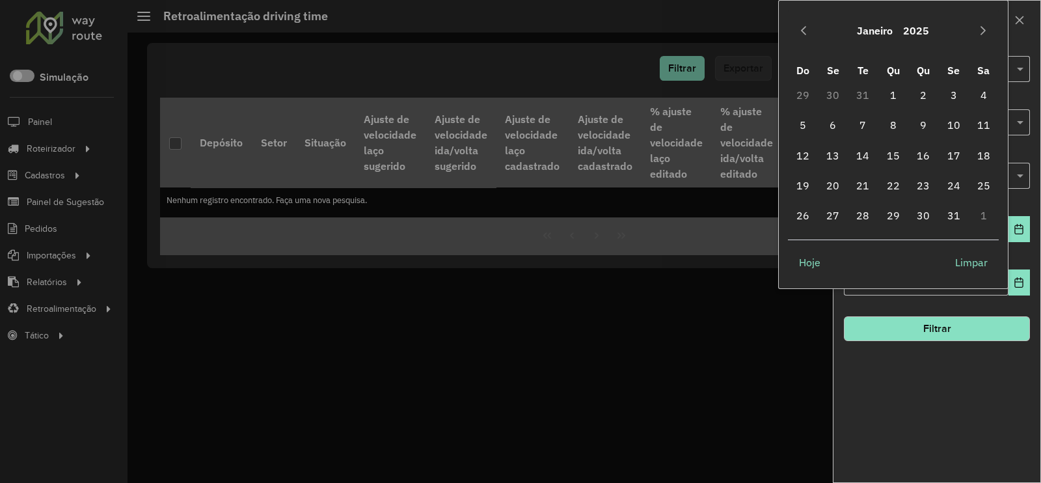
click at [799, 28] on icon "Previous Month" at bounding box center [803, 30] width 10 height 10
click at [983, 36] on button "Next Month" at bounding box center [983, 30] width 21 height 21
click at [896, 102] on span "1" at bounding box center [893, 95] width 26 height 26
type input "**********"
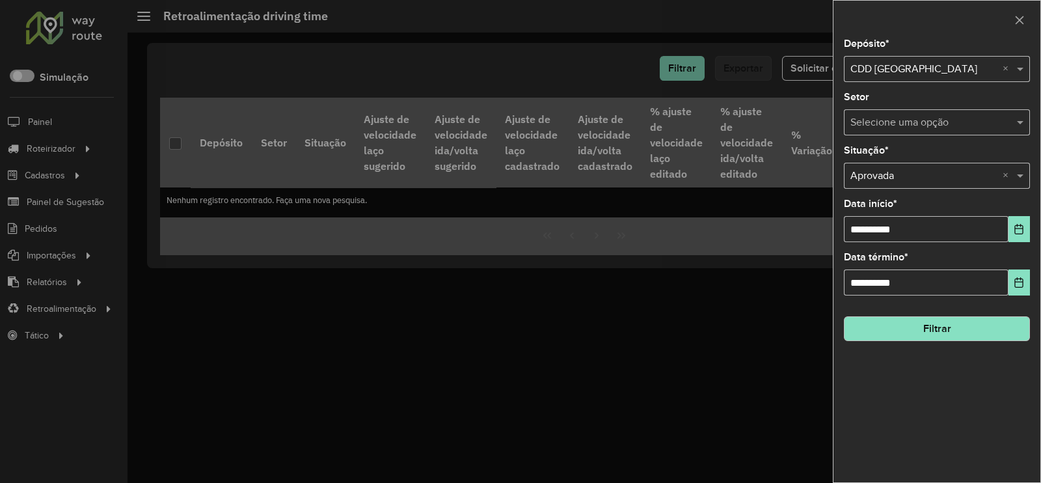
click at [967, 408] on div "**********" at bounding box center [937, 260] width 207 height 443
click at [959, 334] on button "Filtrar" at bounding box center [937, 328] width 186 height 25
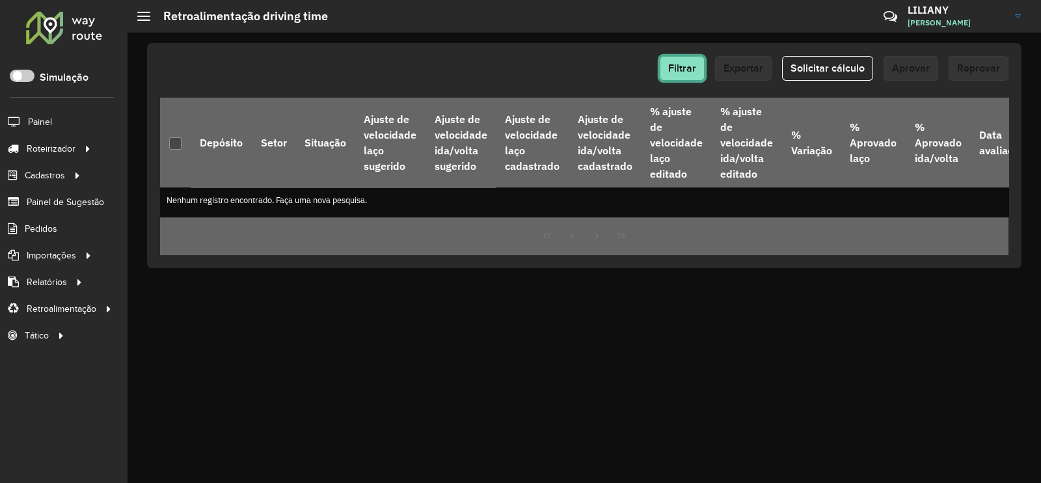
click at [667, 61] on button "Filtrar" at bounding box center [682, 68] width 45 height 25
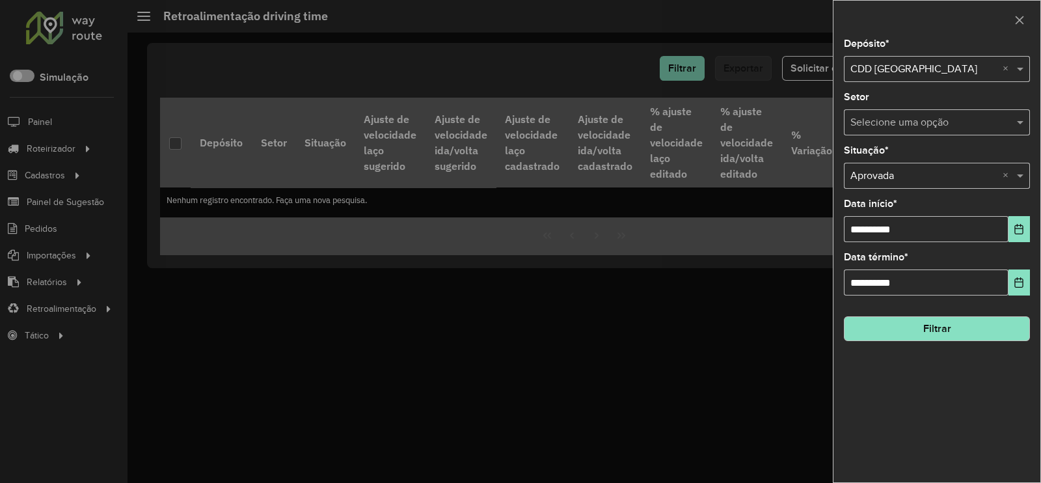
click at [894, 180] on input "text" at bounding box center [923, 177] width 147 height 16
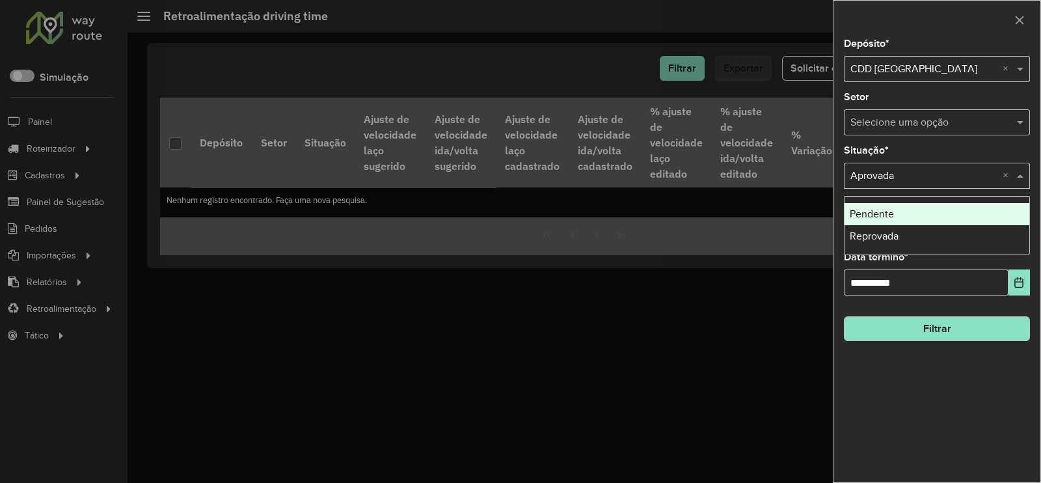
click at [886, 218] on span "Pendente" at bounding box center [872, 213] width 44 height 11
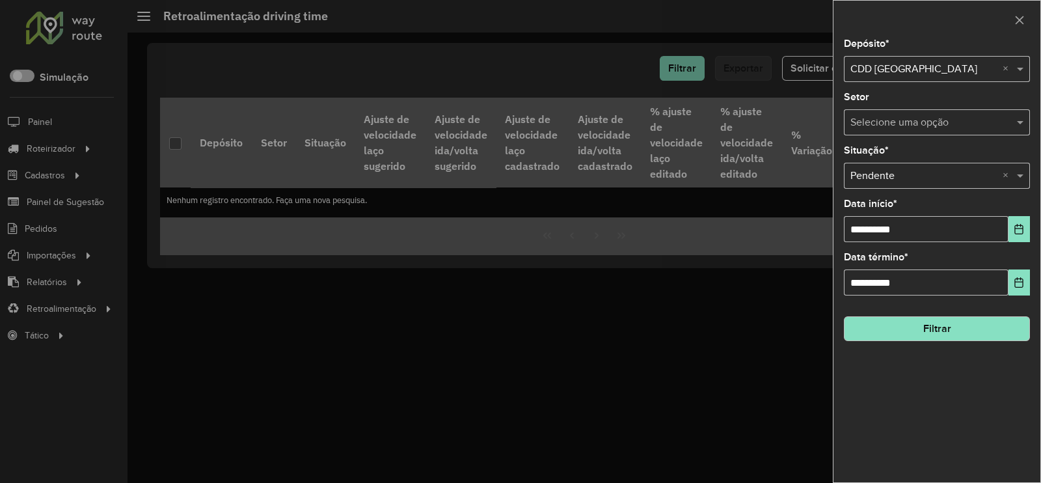
click at [939, 335] on button "Filtrar" at bounding box center [937, 328] width 186 height 25
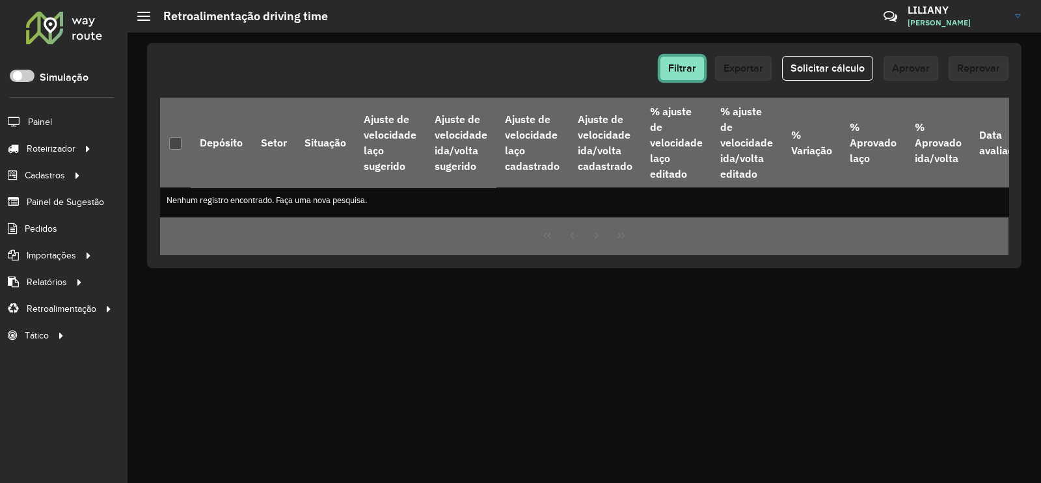
click at [684, 76] on button "Filtrar" at bounding box center [682, 68] width 45 height 25
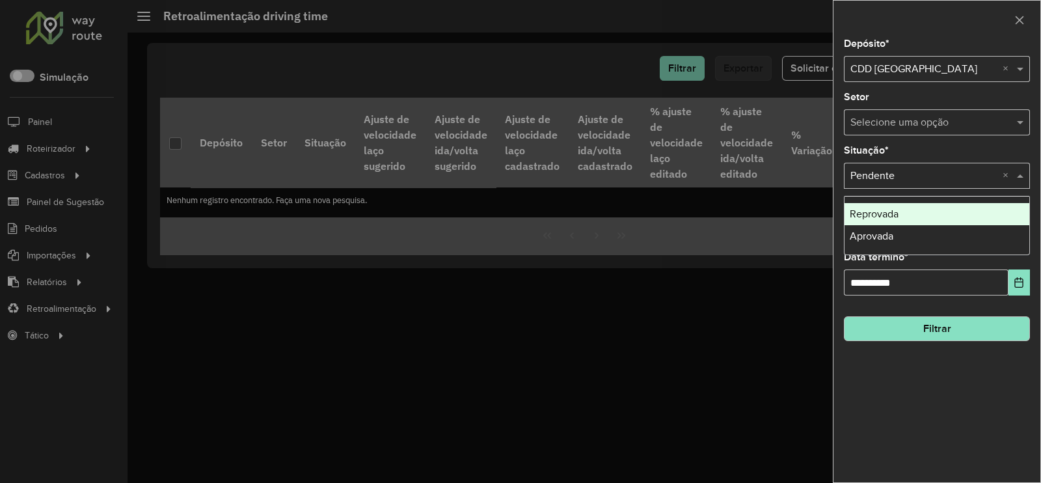
click at [917, 183] on input "text" at bounding box center [923, 177] width 147 height 16
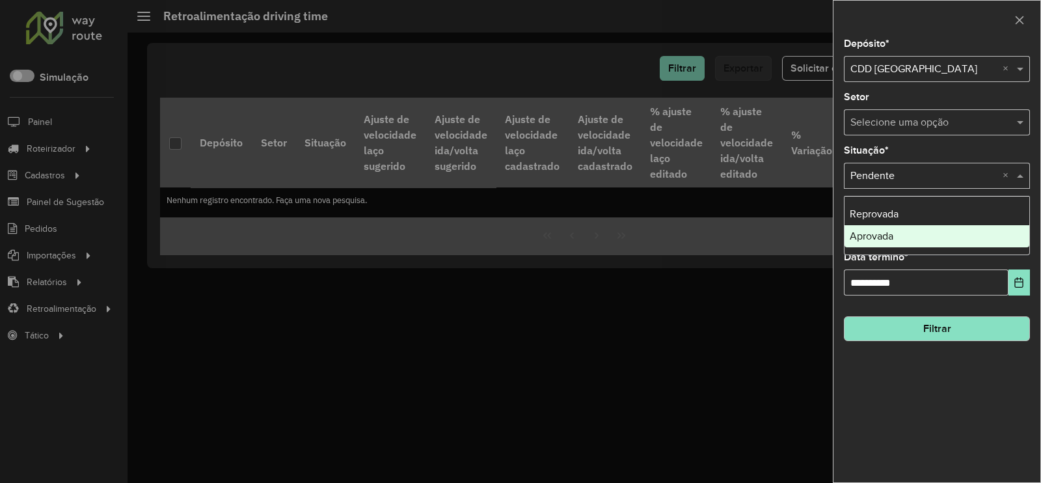
click at [901, 236] on div "Aprovada" at bounding box center [937, 236] width 185 height 22
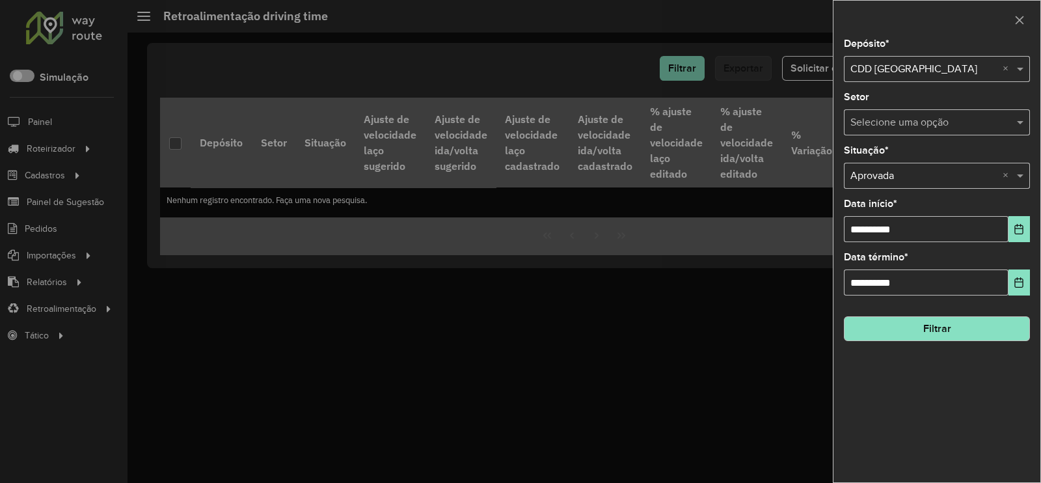
click at [919, 325] on button "Filtrar" at bounding box center [937, 328] width 186 height 25
